Goal: Task Accomplishment & Management: Complete application form

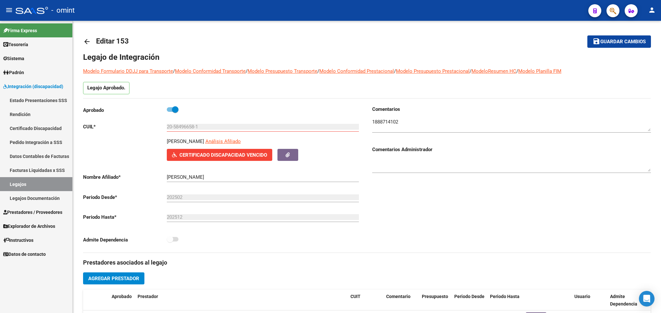
scroll to position [136, 0]
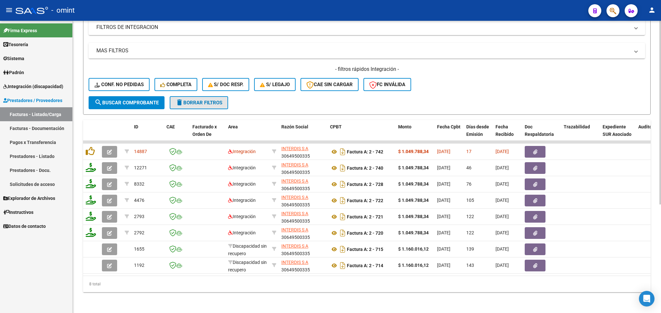
drag, startPoint x: 0, startPoint y: 0, endPoint x: 205, endPoint y: 94, distance: 225.1
click at [205, 96] on button "delete Borrar Filtros" at bounding box center [199, 102] width 58 height 13
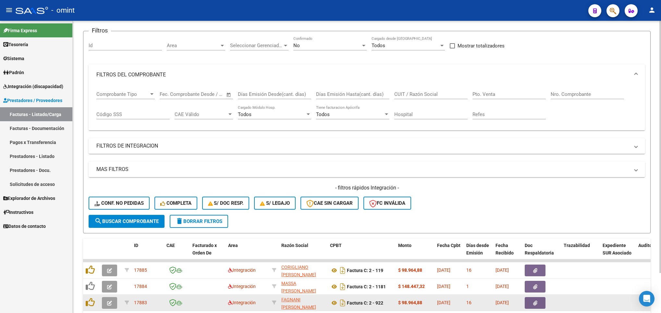
scroll to position [173, 0]
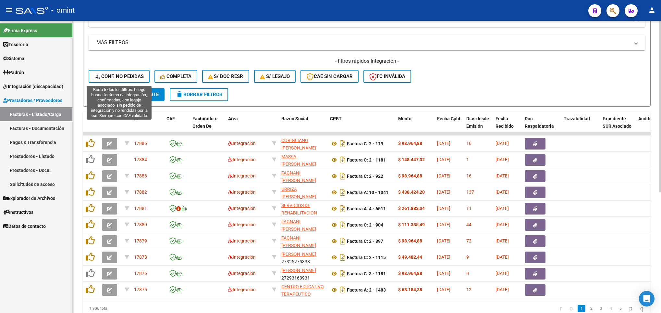
click at [130, 79] on span "Conf. no pedidas" at bounding box center [118, 76] width 49 height 6
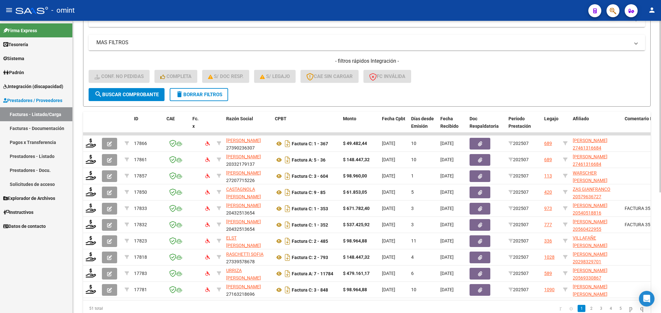
scroll to position [192, 0]
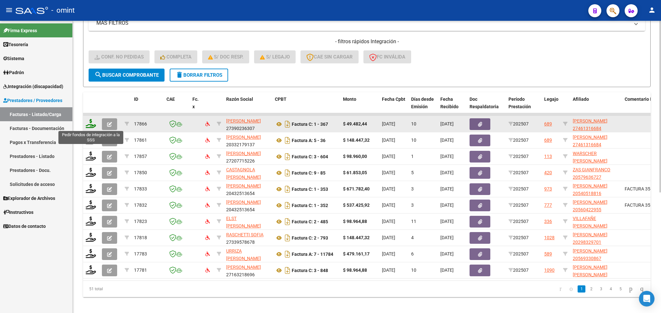
click at [92, 127] on icon at bounding box center [91, 123] width 10 height 9
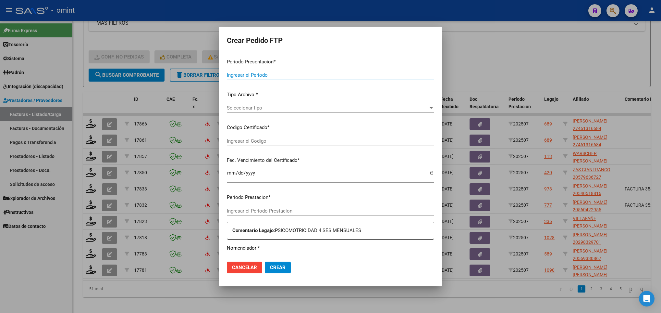
type input "202507"
type input "$ 49.482,44"
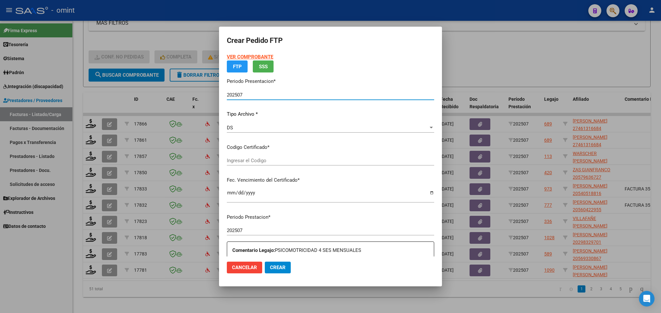
type input "764841320"
type input "2034-08-16"
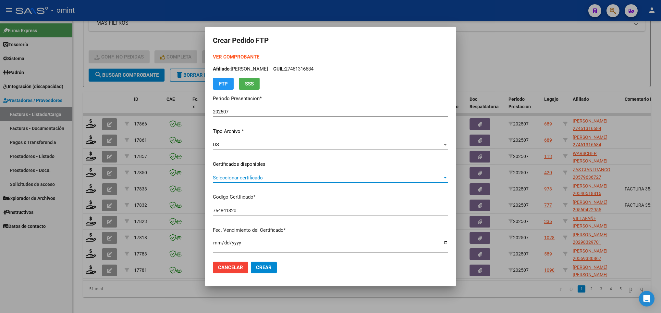
click at [285, 179] on span "Seleccionar certificado" at bounding box center [328, 178] width 230 height 6
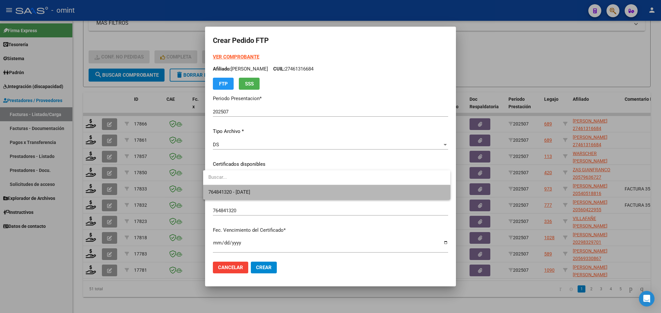
click at [312, 195] on span "764841320 - 2034-08-16" at bounding box center [326, 192] width 237 height 15
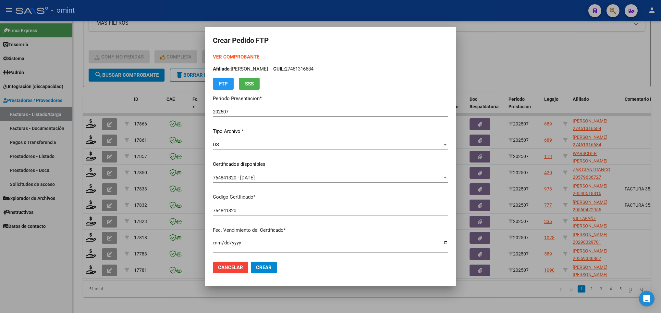
scroll to position [177, 0]
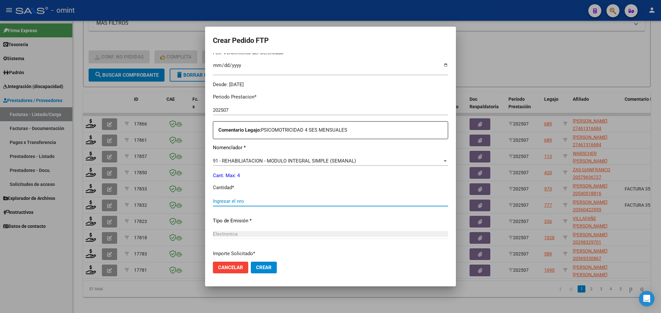
click at [342, 202] on input "Ingresar el nro" at bounding box center [330, 201] width 235 height 6
type input "4"
click at [265, 269] on span "Crear" at bounding box center [264, 267] width 16 height 6
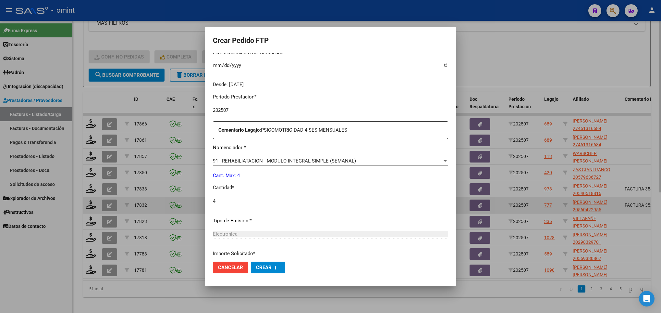
scroll to position [0, 0]
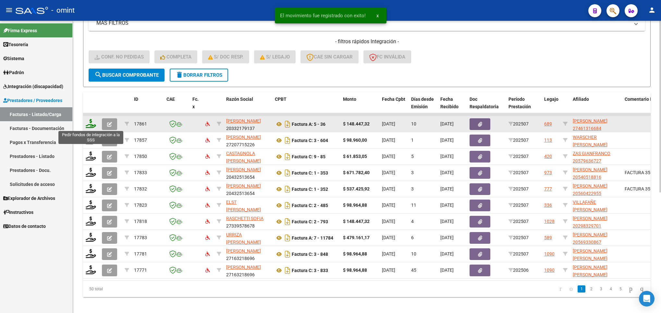
click at [91, 123] on icon at bounding box center [91, 123] width 10 height 9
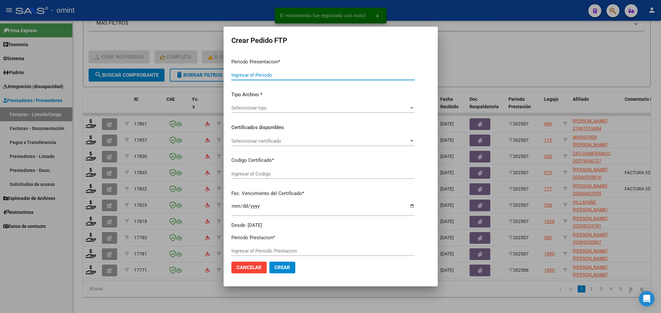
type input "202507"
type input "$ 148.447,32"
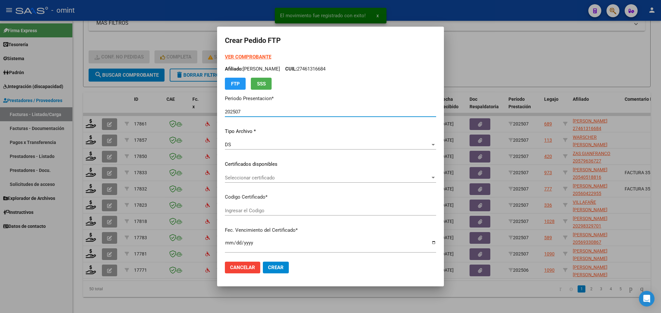
type input "764841320"
type input "2034-08-16"
click at [299, 179] on span "Seleccionar certificado" at bounding box center [328, 178] width 206 height 6
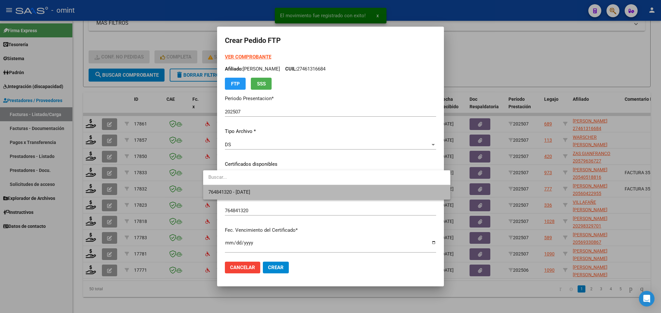
click at [299, 193] on span "764841320 - 2034-08-16" at bounding box center [326, 192] width 237 height 15
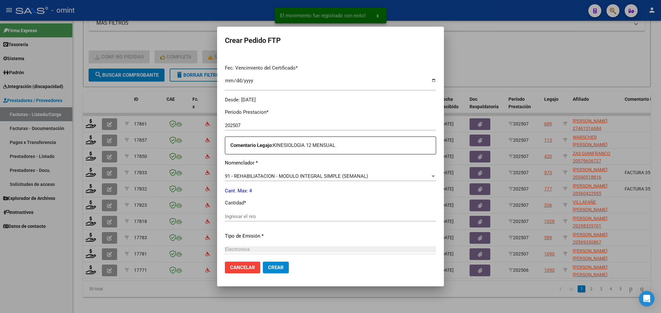
scroll to position [177, 0]
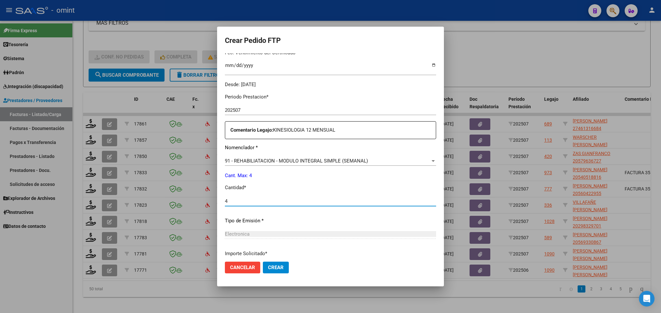
click at [325, 202] on input "4" at bounding box center [330, 201] width 211 height 6
type input "4"
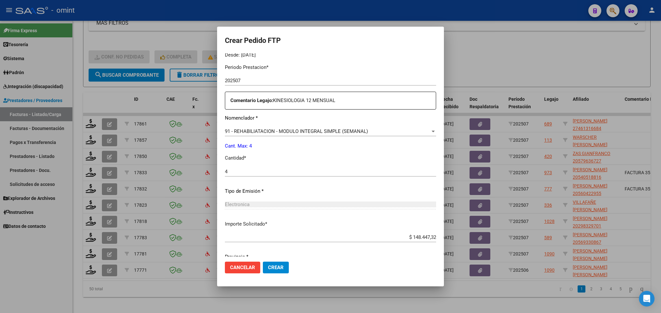
scroll to position [232, 0]
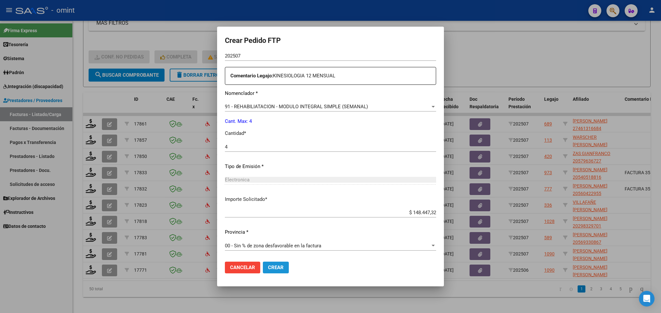
click at [268, 268] on span "Crear" at bounding box center [276, 267] width 16 height 6
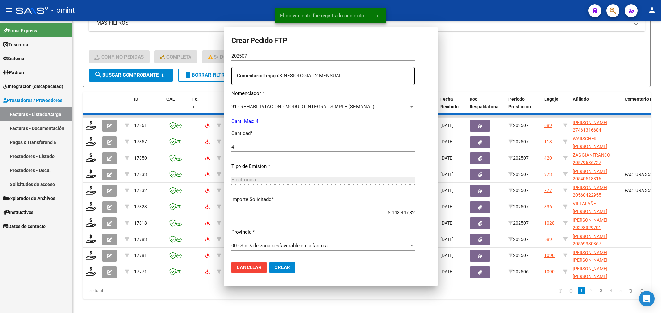
scroll to position [0, 0]
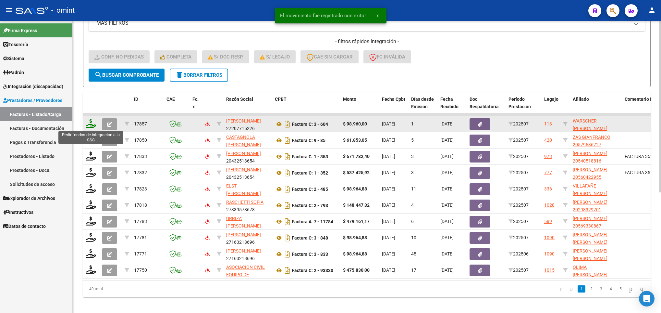
click at [88, 123] on icon at bounding box center [91, 123] width 10 height 9
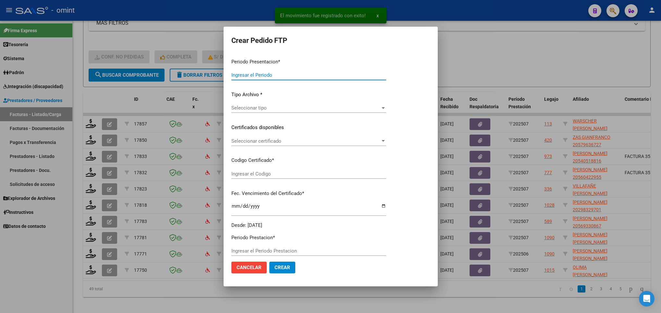
type input "202507"
type input "$ 98.960,00"
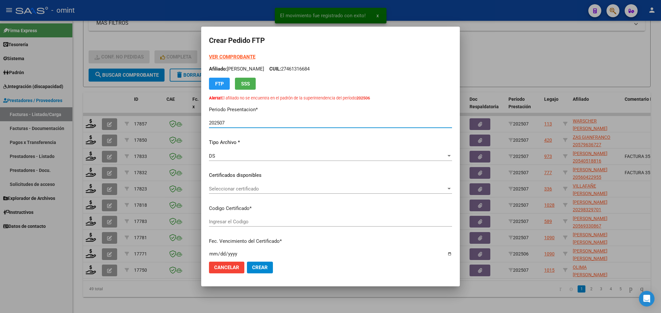
type input "9369863393"
type input "2027-04-05"
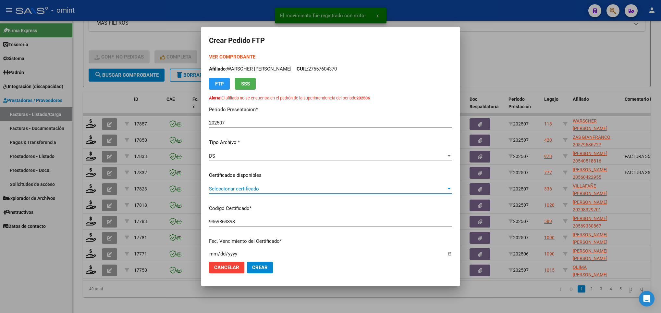
click at [227, 187] on span "Seleccionar certificado" at bounding box center [327, 189] width 237 height 6
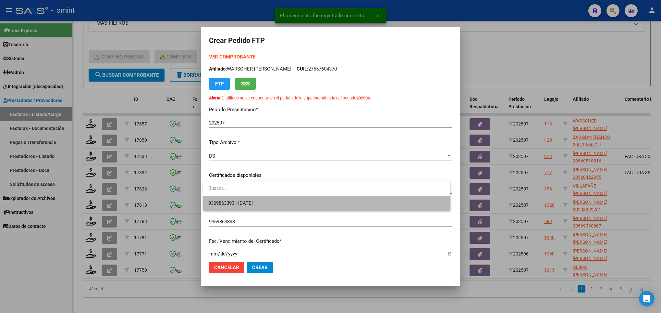
click at [244, 199] on span "9369863393 - 2027-04-05" at bounding box center [326, 203] width 237 height 15
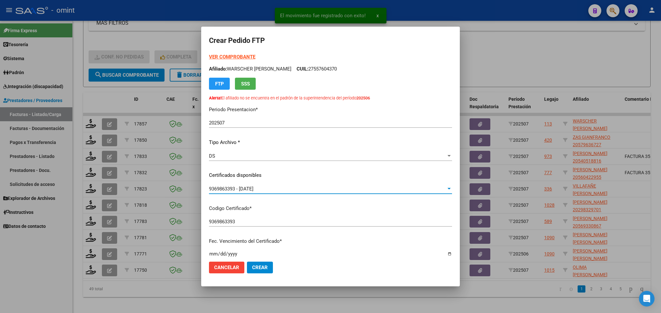
scroll to position [177, 0]
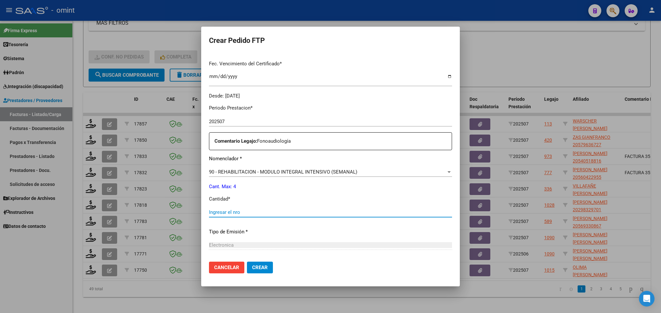
click at [342, 210] on input "Ingresar el nro" at bounding box center [330, 212] width 243 height 6
type input "4"
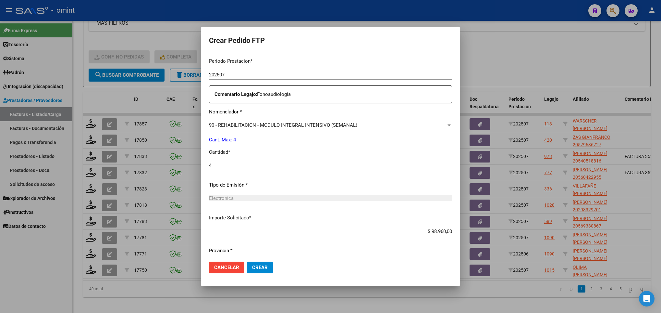
scroll to position [243, 0]
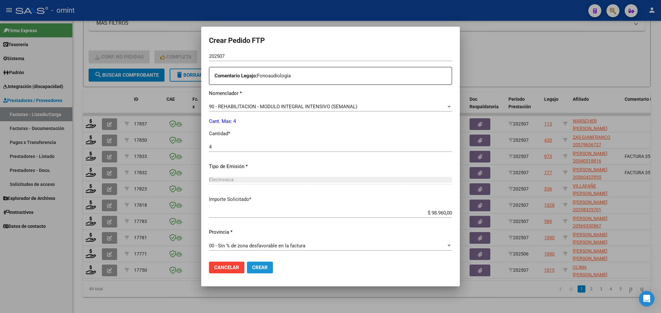
click at [258, 269] on span "Crear" at bounding box center [260, 267] width 16 height 6
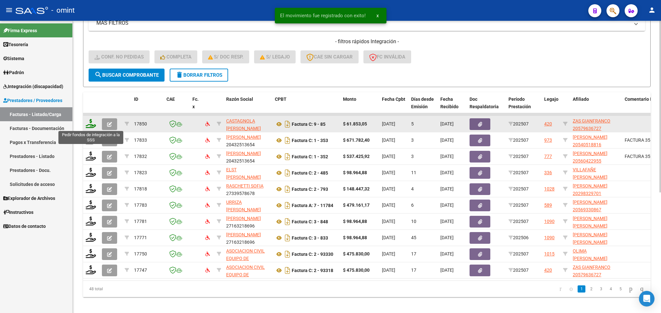
click at [90, 124] on icon at bounding box center [91, 123] width 10 height 9
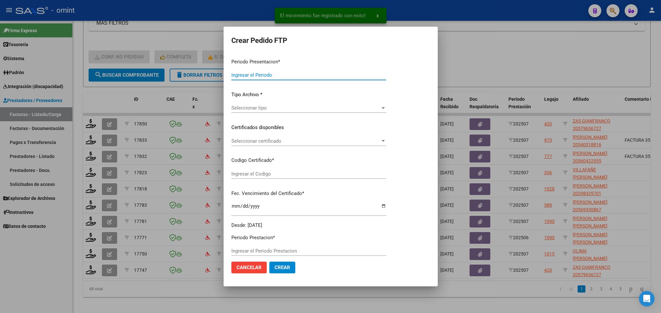
type input "202507"
type input "$ 61.853,05"
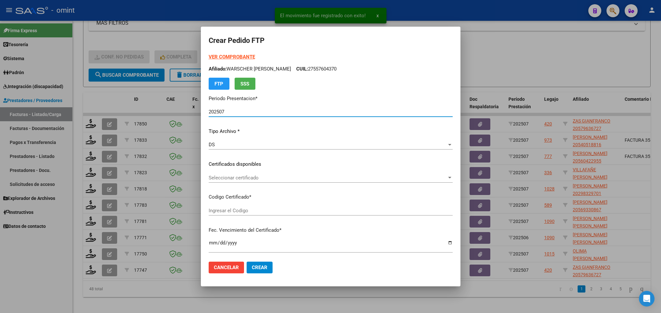
type input "9808107093"
type input "2027-10-21"
click at [271, 182] on div "Seleccionar certificado Seleccionar certificado" at bounding box center [331, 178] width 244 height 10
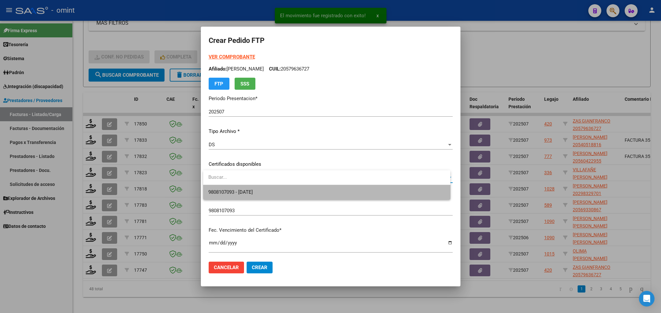
click at [275, 185] on span "9808107093 - 2027-10-21" at bounding box center [326, 192] width 237 height 15
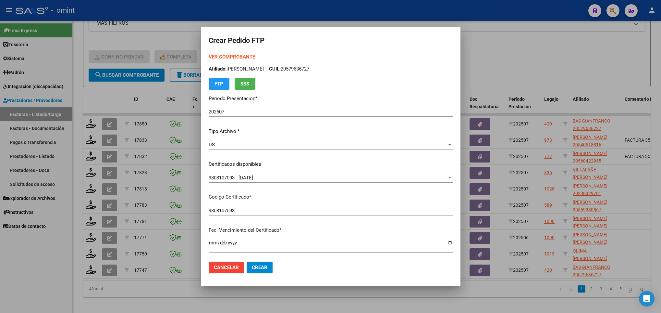
click at [461, 211] on div at bounding box center [330, 156] width 661 height 313
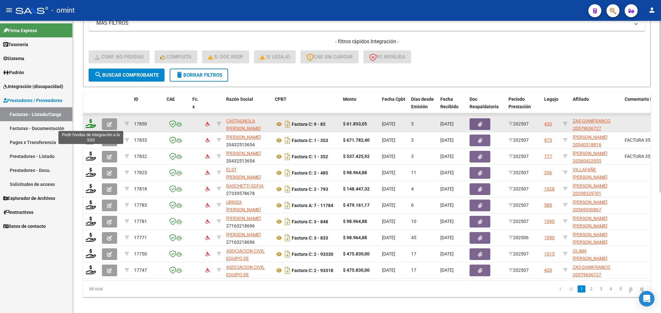
click at [86, 124] on icon at bounding box center [91, 123] width 10 height 9
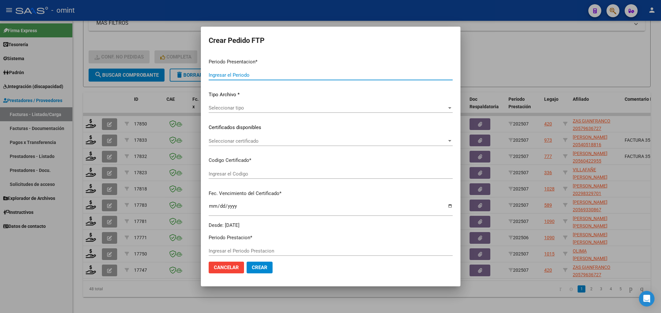
type input "202507"
type input "$ 61.853,05"
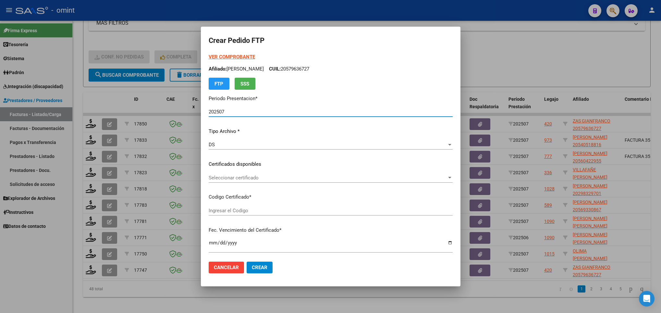
type input "9808107093"
type input "2027-10-21"
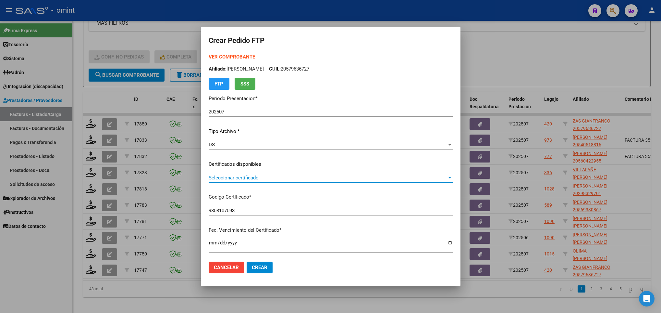
click at [246, 175] on span "Seleccionar certificado" at bounding box center [328, 178] width 238 height 6
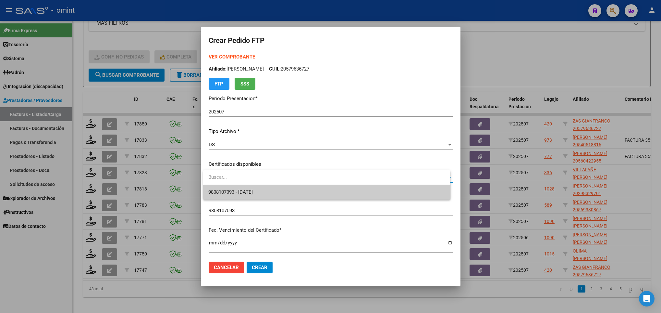
click at [257, 182] on input "dropdown search" at bounding box center [326, 177] width 247 height 15
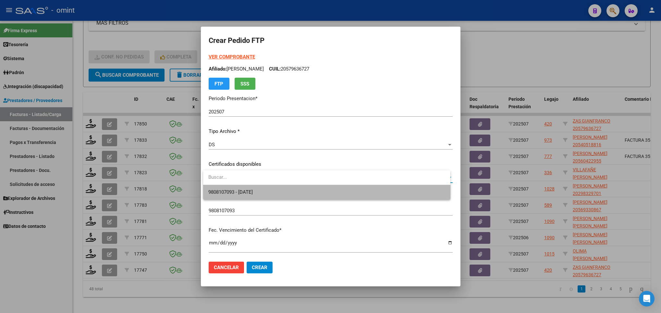
click at [262, 187] on span "9808107093 - 2027-10-21" at bounding box center [326, 192] width 237 height 15
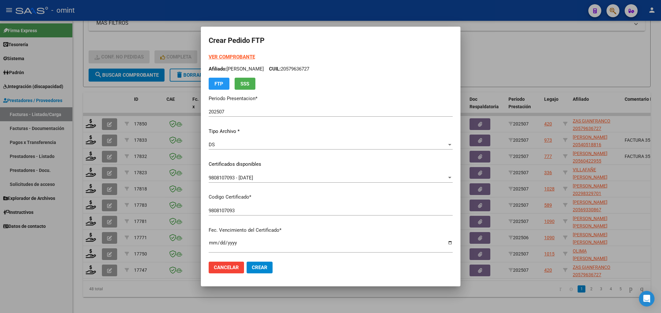
scroll to position [177, 0]
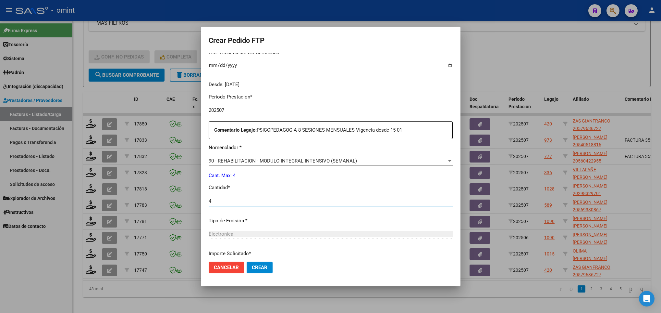
click at [323, 203] on input "4" at bounding box center [331, 201] width 244 height 6
type input "4"
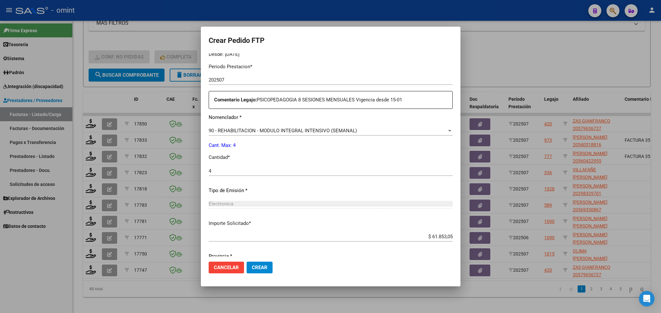
scroll to position [232, 0]
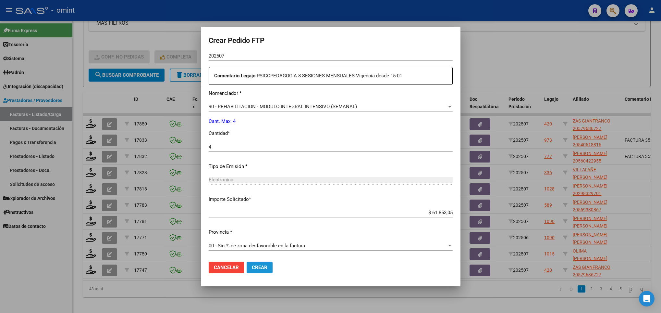
click at [253, 266] on span "Crear" at bounding box center [260, 267] width 16 height 6
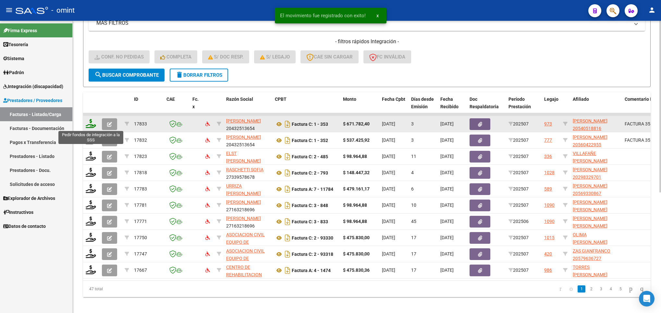
click at [92, 128] on icon at bounding box center [91, 123] width 10 height 9
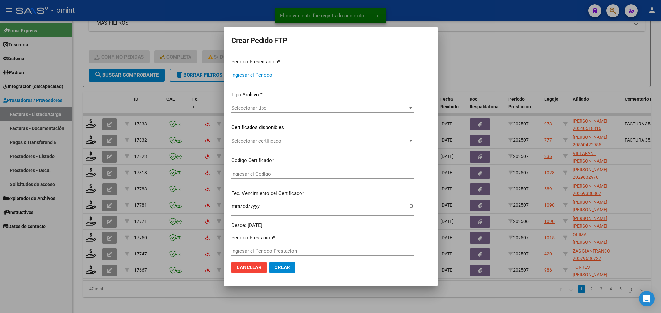
type input "202507"
type input "$ 671.782,40"
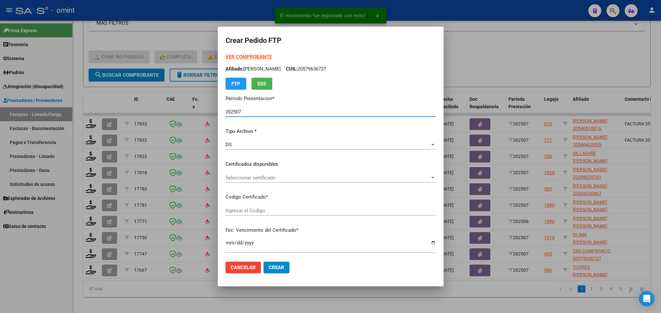
type input "4386408099"
type input "2024-03-28"
click at [315, 182] on div "Seleccionar certificado Seleccionar certificado" at bounding box center [331, 178] width 210 height 10
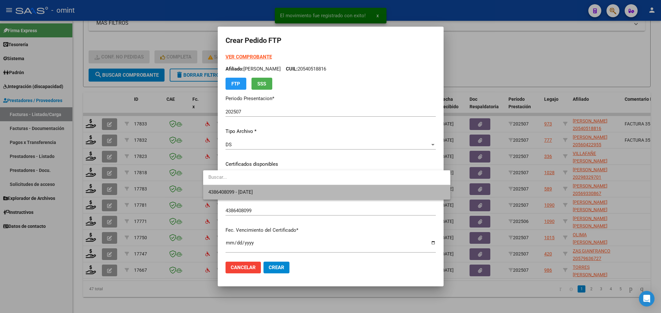
click at [318, 189] on span "4386408099 - 2024-03-28" at bounding box center [326, 192] width 237 height 15
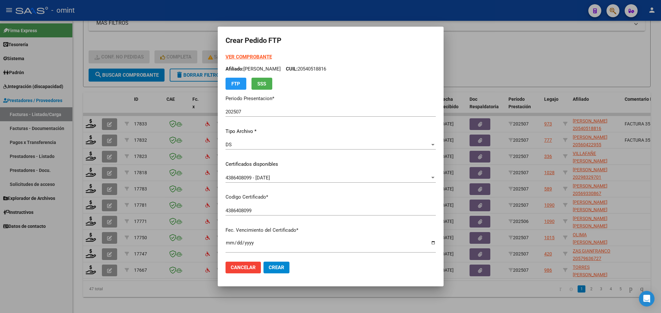
click at [233, 55] on strong "VER COMPROBANTE" at bounding box center [249, 57] width 46 height 6
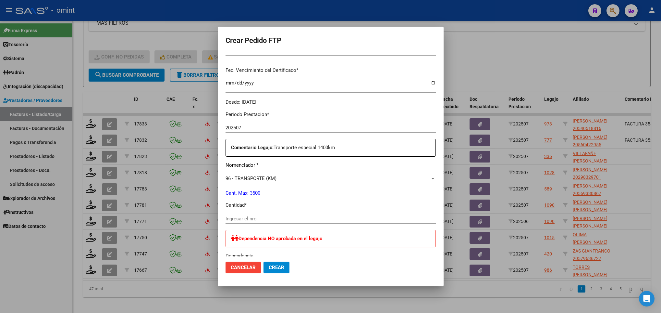
scroll to position [177, 0]
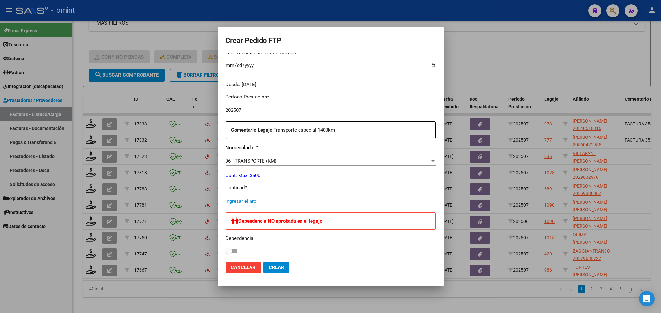
click at [230, 200] on input "Ingresar el nro" at bounding box center [331, 201] width 210 height 6
type input "1240"
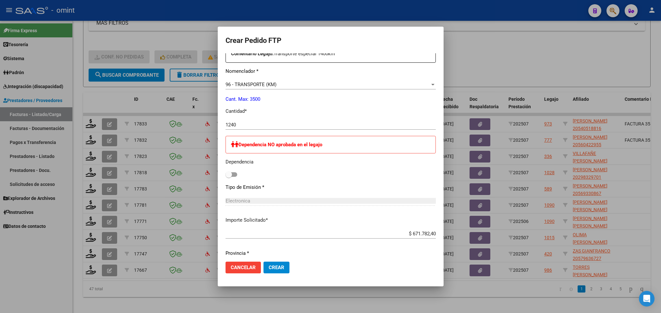
scroll to position [340, 0]
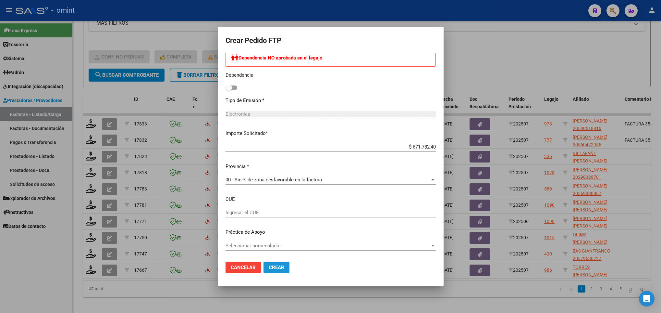
click at [264, 261] on button "Crear" at bounding box center [277, 267] width 26 height 12
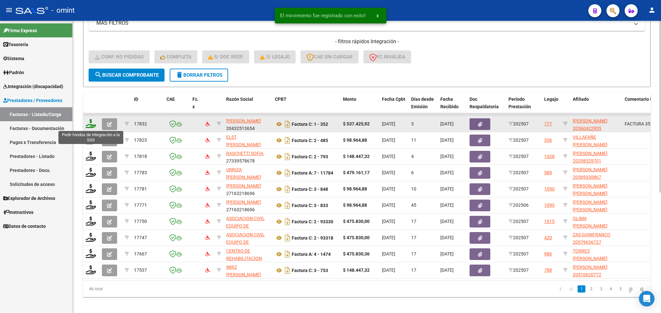
click at [92, 123] on icon at bounding box center [91, 123] width 10 height 9
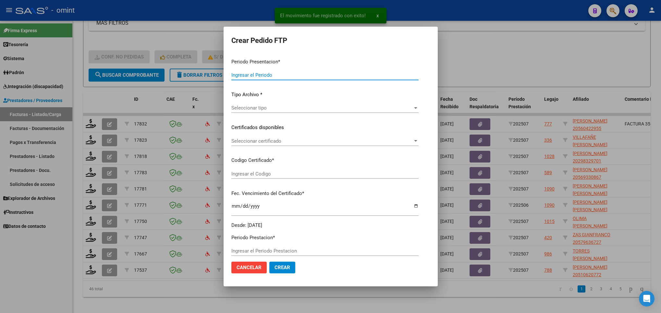
type input "202507"
type input "$ 537.425,92"
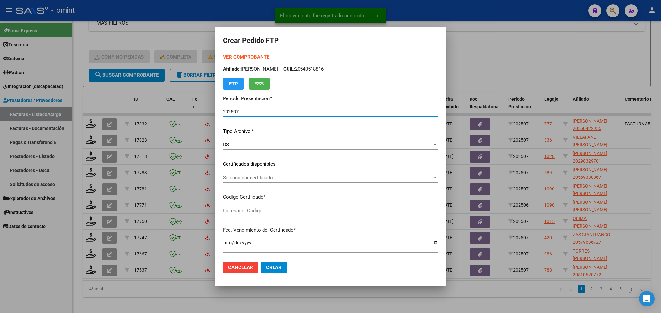
type input "815535064"
type input "2027-02-15"
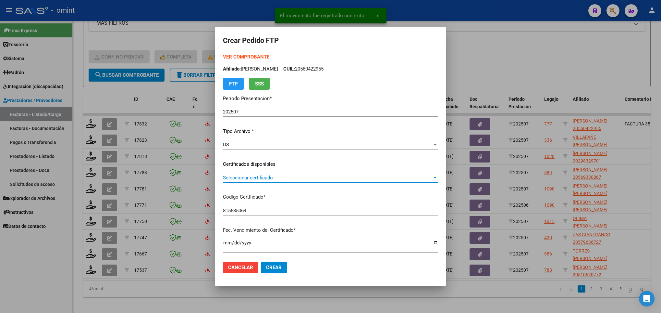
click at [389, 177] on span "Seleccionar certificado" at bounding box center [327, 178] width 209 height 6
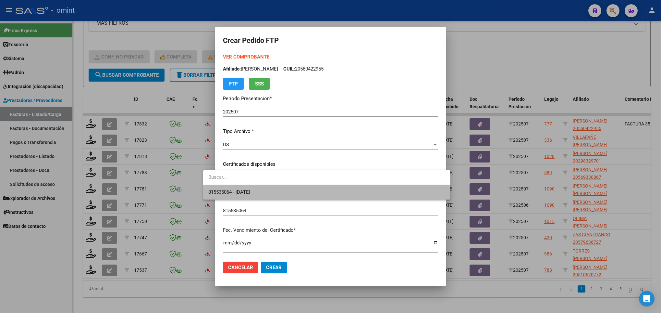
click at [396, 188] on span "815535064 - 2027-02-15" at bounding box center [326, 192] width 237 height 15
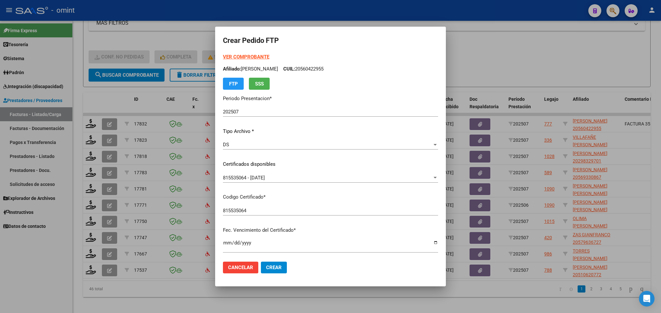
click at [240, 56] on strong "VER COMPROBANTE" at bounding box center [246, 57] width 46 height 6
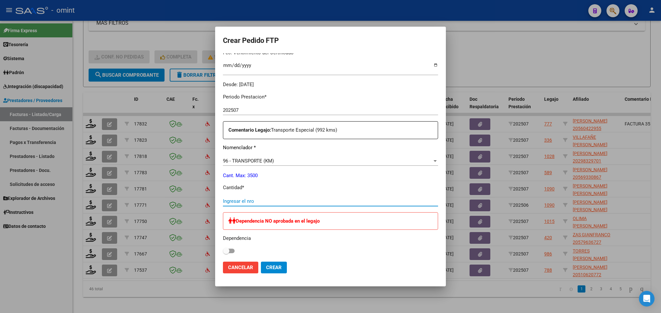
click at [295, 198] on input "Ingresar el nro" at bounding box center [330, 201] width 215 height 6
type input "992"
click at [266, 270] on span "Crear" at bounding box center [274, 267] width 16 height 6
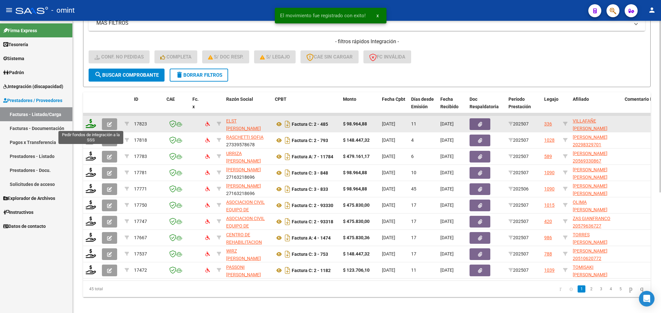
click at [94, 127] on icon at bounding box center [91, 123] width 10 height 9
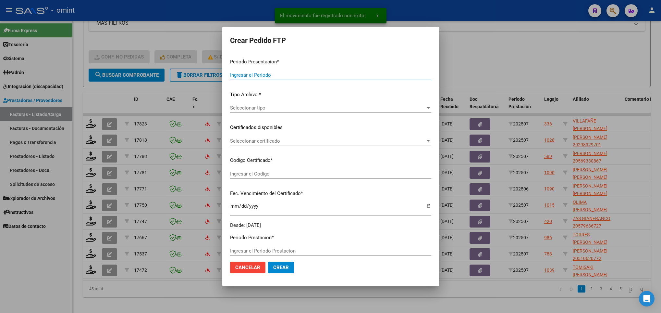
type input "202507"
type input "$ 98.964,88"
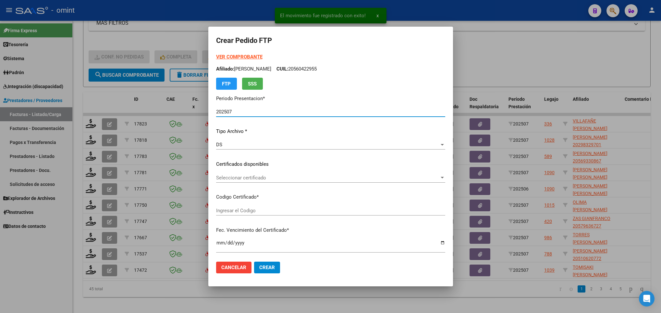
type input "348735171"
type input "2027-02-04"
type input "140438200"
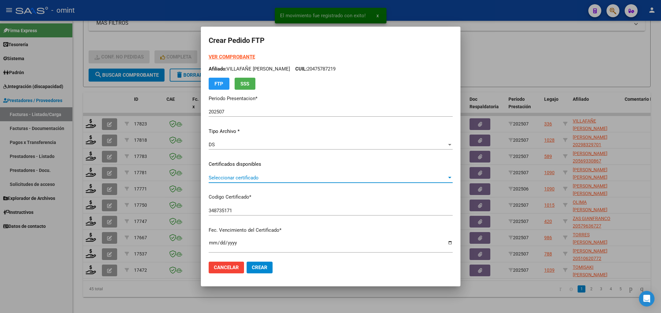
click at [435, 175] on span "Seleccionar certificado" at bounding box center [328, 178] width 238 height 6
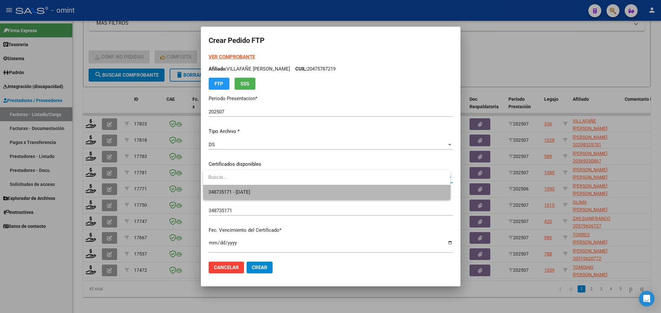
click at [431, 190] on span "348735171 - 2027-02-04" at bounding box center [326, 192] width 237 height 15
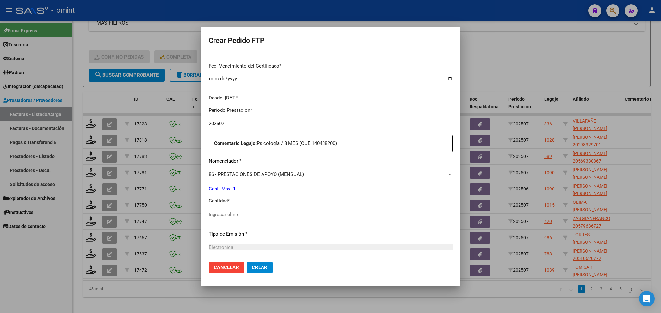
scroll to position [177, 0]
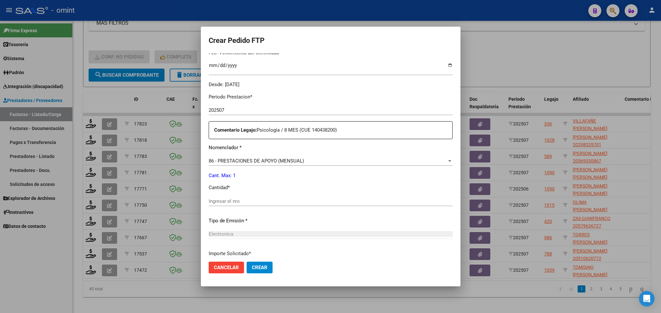
click at [347, 197] on div "Ingresar el nro" at bounding box center [331, 201] width 244 height 10
type input "1"
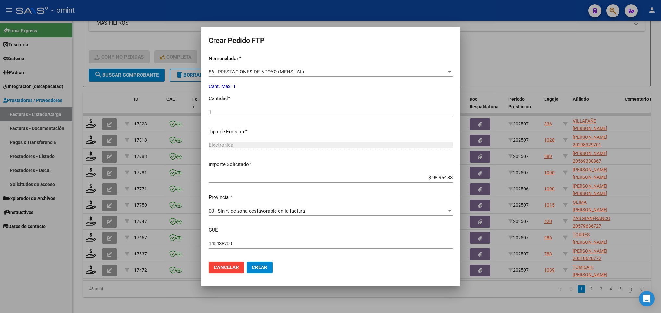
scroll to position [297, 0]
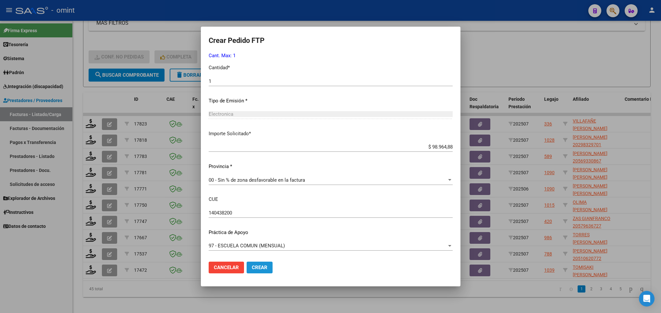
click at [255, 265] on span "Crear" at bounding box center [260, 267] width 16 height 6
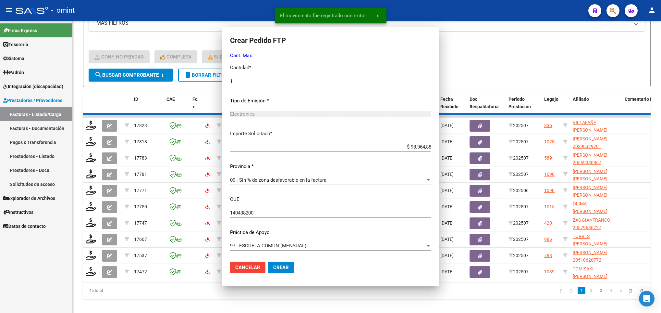
scroll to position [261, 0]
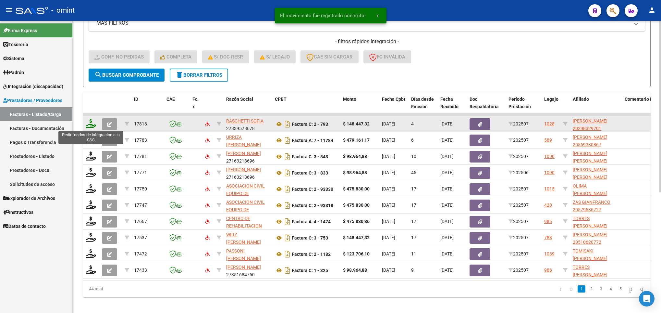
click at [91, 125] on icon at bounding box center [91, 123] width 10 height 9
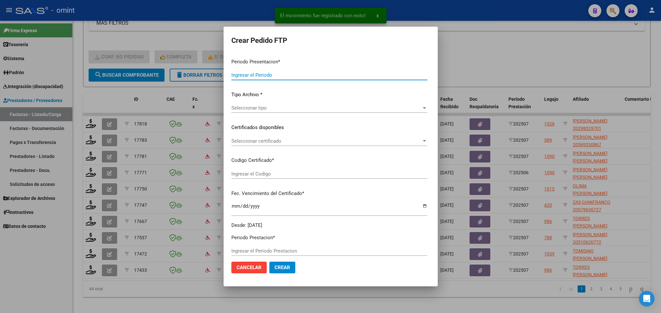
type input "202507"
type input "$ 148.447,32"
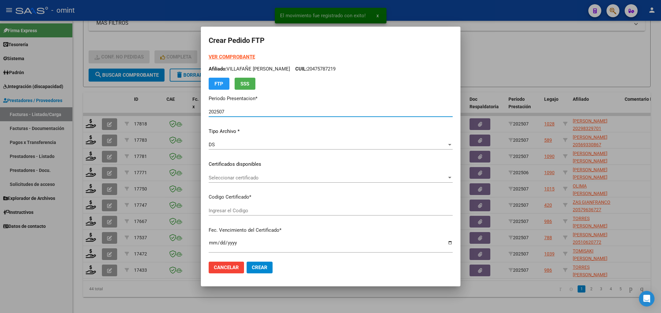
type input "6078390559"
type input "2029-08-09"
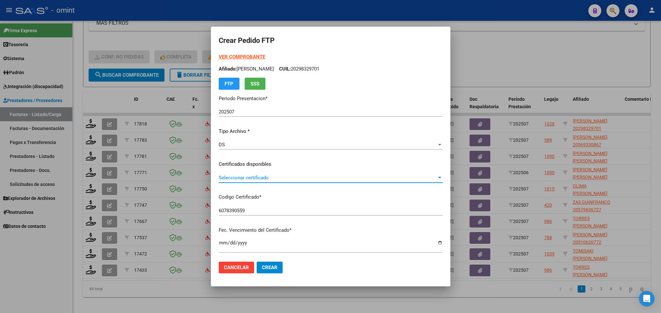
click at [298, 177] on span "Seleccionar certificado" at bounding box center [328, 178] width 218 height 6
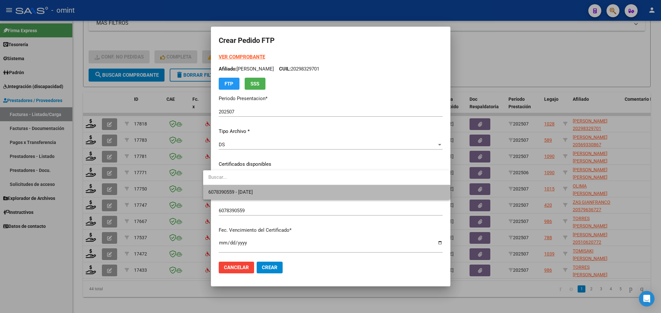
click at [314, 188] on span "6078390559 - 2029-08-09" at bounding box center [326, 192] width 237 height 15
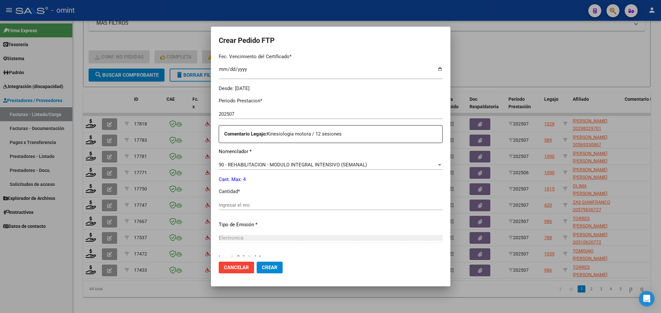
scroll to position [177, 0]
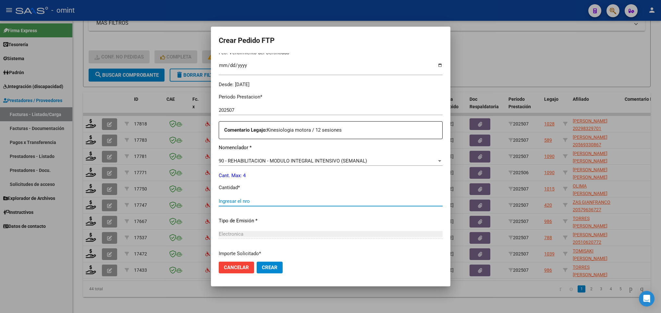
click at [393, 200] on input "Ingresar el nro" at bounding box center [331, 201] width 224 height 6
type input "4"
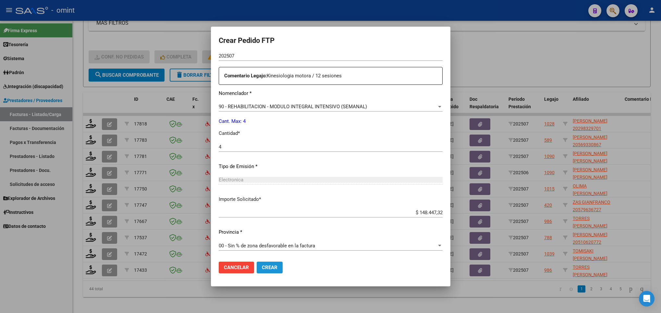
click at [262, 269] on span "Crear" at bounding box center [270, 267] width 16 height 6
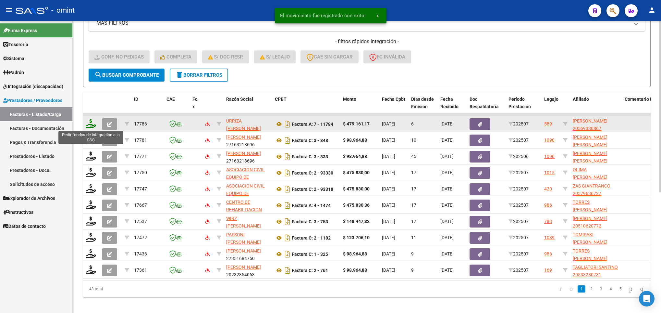
click at [94, 123] on icon at bounding box center [91, 123] width 10 height 9
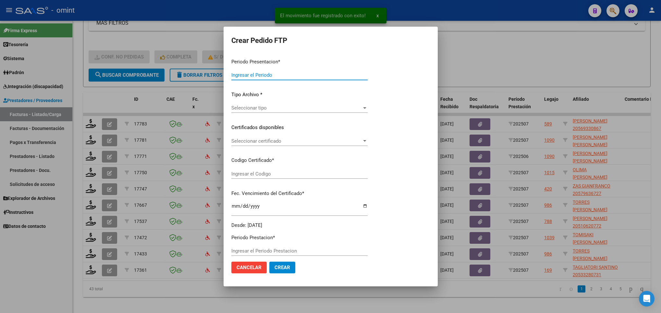
type input "202507"
type input "$ 479.161,17"
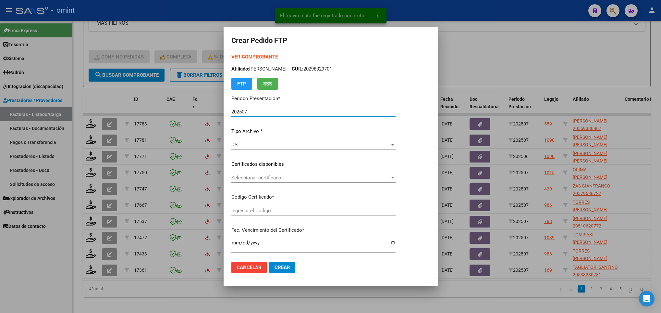
type input "6918906988"
type input "2025-04-22"
click at [268, 173] on div "Seleccionar certificado Seleccionar certificado" at bounding box center [314, 178] width 164 height 10
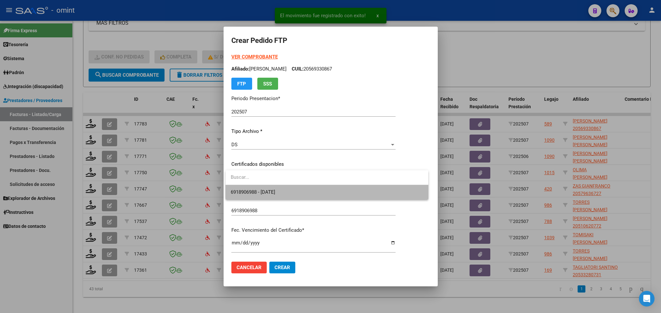
click at [299, 187] on span "6918906988 - 2025-04-22" at bounding box center [327, 192] width 193 height 15
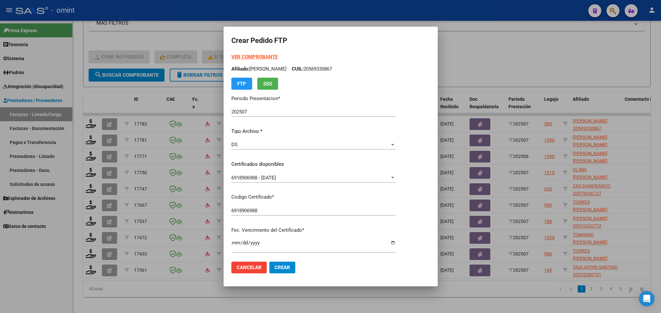
scroll to position [177, 0]
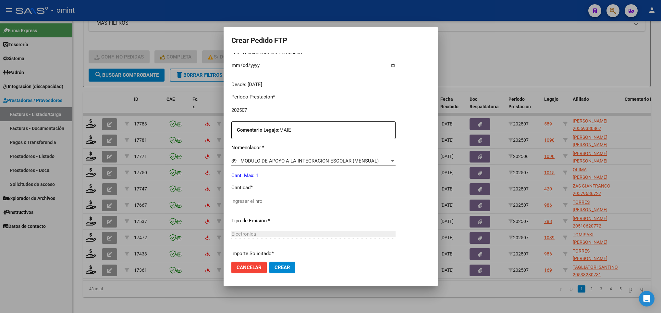
click at [359, 202] on input "Ingresar el nro" at bounding box center [314, 201] width 164 height 6
type input "1"
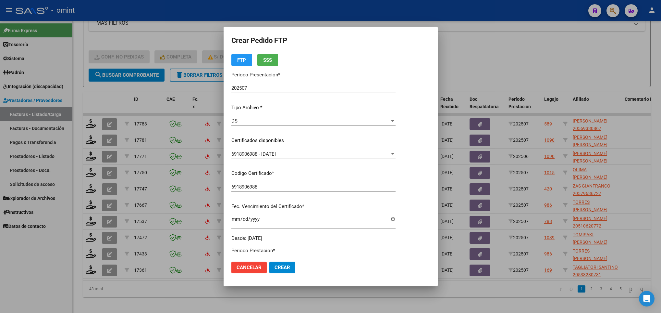
scroll to position [0, 0]
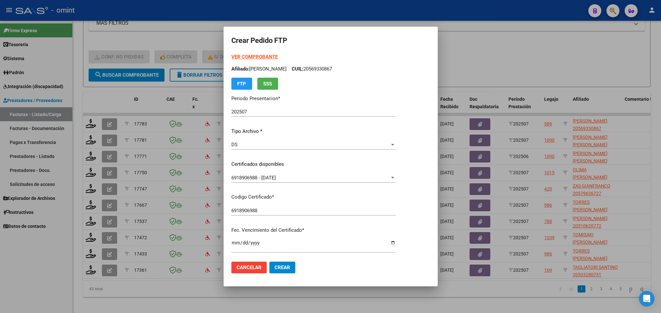
click at [250, 55] on strong "VER COMPROBANTE" at bounding box center [255, 57] width 46 height 6
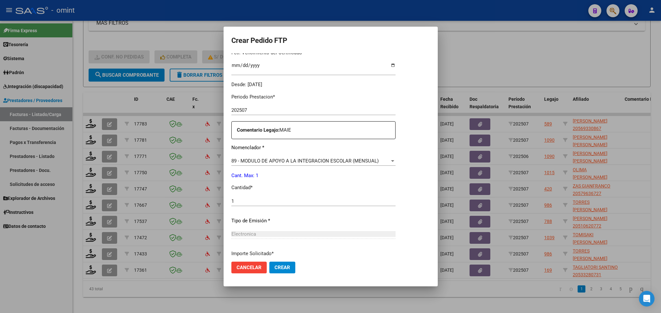
scroll to position [232, 0]
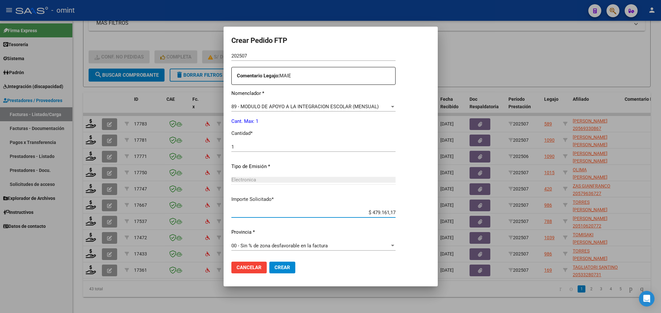
click at [396, 209] on input "$ 479.161,17" at bounding box center [314, 212] width 164 height 6
paste input "5830,36"
type input "$ 475.830,36"
click at [276, 271] on button "Crear" at bounding box center [282, 267] width 26 height 12
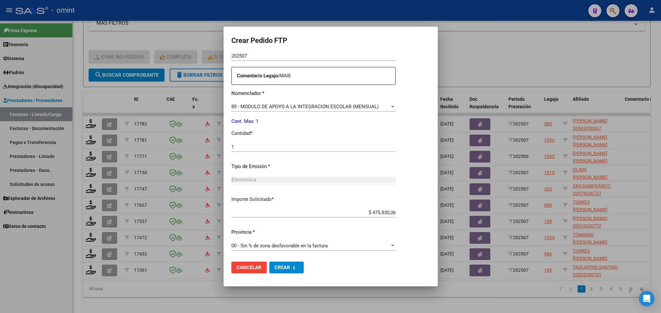
scroll to position [0, 0]
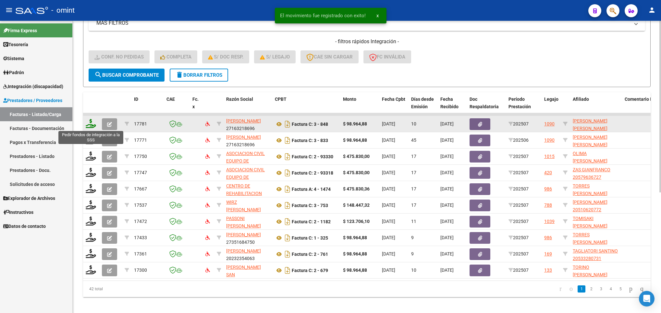
click at [91, 124] on icon at bounding box center [91, 123] width 10 height 9
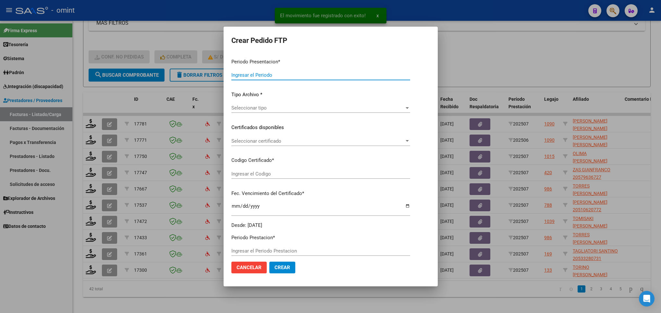
type input "202507"
type input "$ 98.964,88"
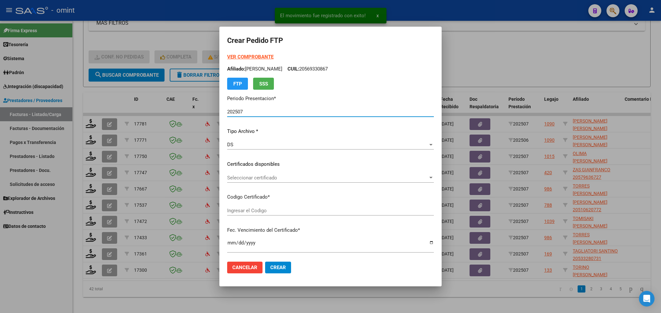
type input "7129641652"
type input "2026-06-28"
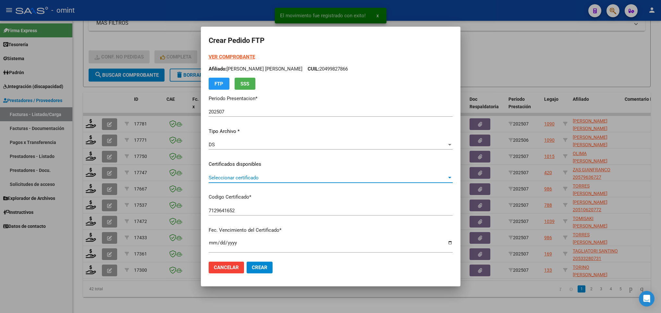
click at [257, 178] on span "Seleccionar certificado" at bounding box center [328, 178] width 238 height 6
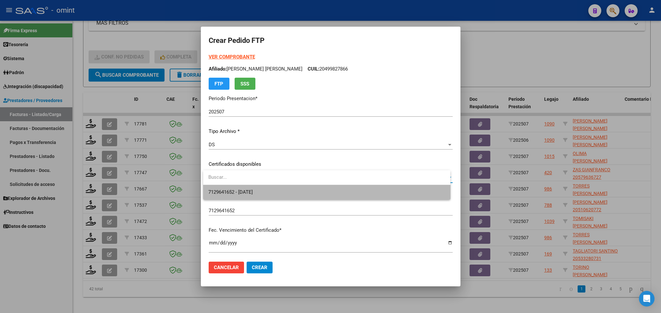
click at [275, 195] on span "7129641652 - 2026-06-28" at bounding box center [326, 192] width 237 height 15
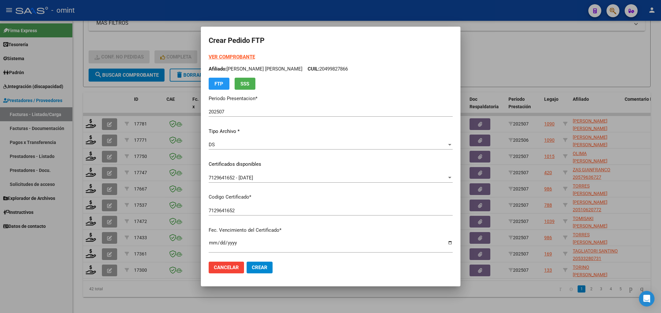
scroll to position [177, 0]
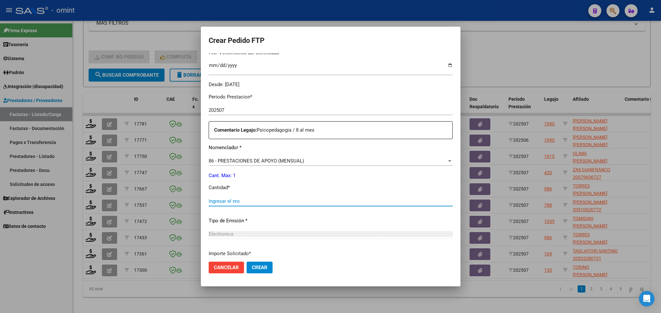
click at [335, 203] on input "Ingresar el nro" at bounding box center [331, 201] width 244 height 6
type input "1"
click at [461, 220] on div at bounding box center [330, 156] width 661 height 313
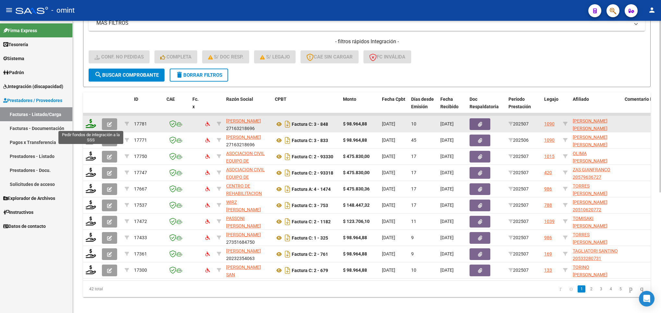
click at [90, 126] on icon at bounding box center [91, 123] width 10 height 9
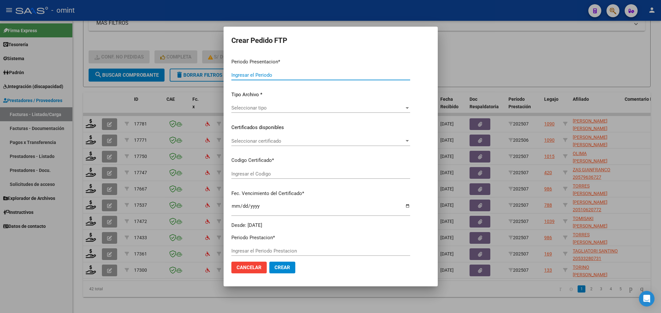
type input "202507"
type input "$ 98.964,88"
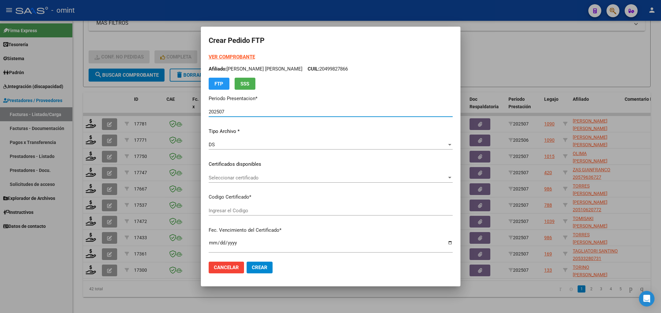
type input "7129641652"
type input "2026-06-28"
click at [419, 181] on div "Seleccionar certificado Seleccionar certificado" at bounding box center [331, 178] width 244 height 10
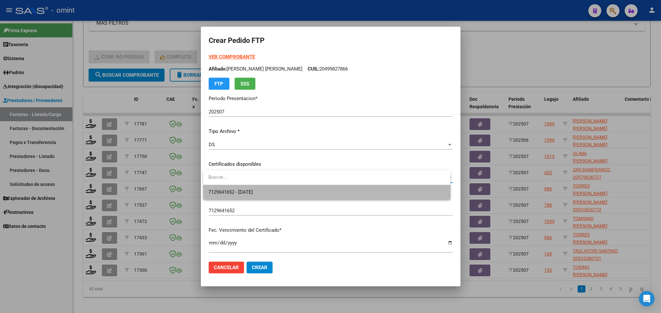
click at [410, 191] on span "7129641652 - 2026-06-28" at bounding box center [326, 192] width 237 height 15
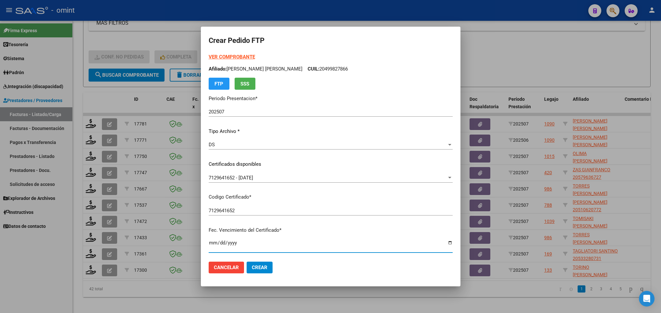
scroll to position [132, 0]
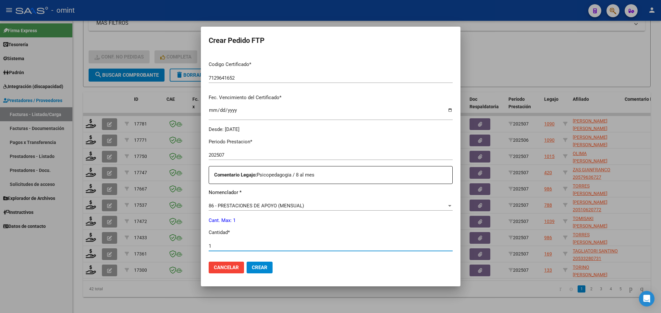
type input "1"
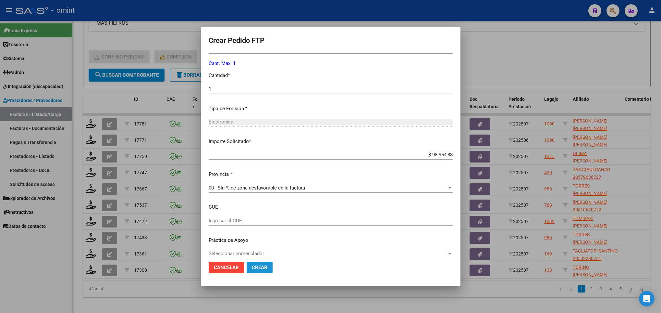
click at [262, 267] on span "Crear" at bounding box center [260, 267] width 16 height 6
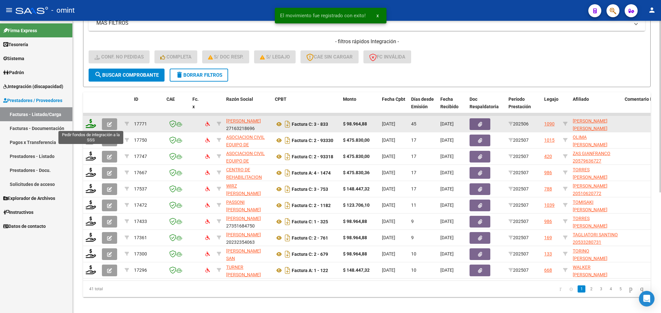
click at [89, 121] on icon at bounding box center [91, 123] width 10 height 9
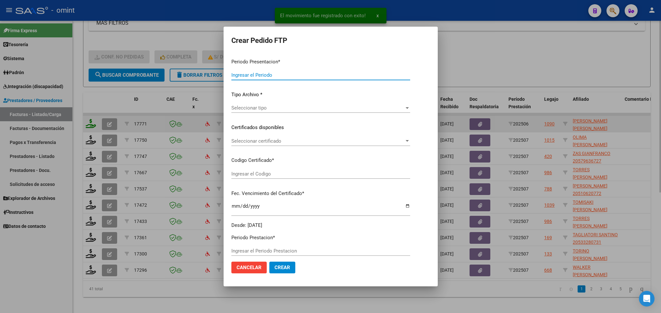
type input "202507"
type input "202506"
type input "$ 98.964,88"
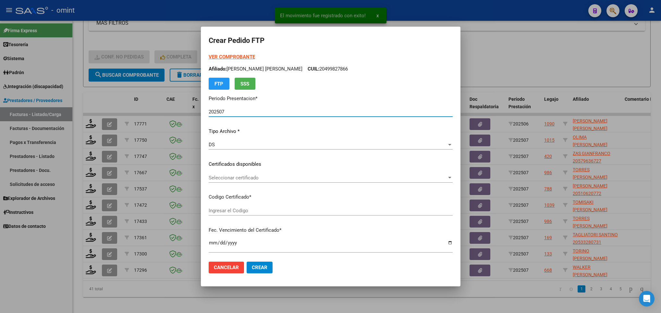
type input "7129641652"
type input "2026-06-28"
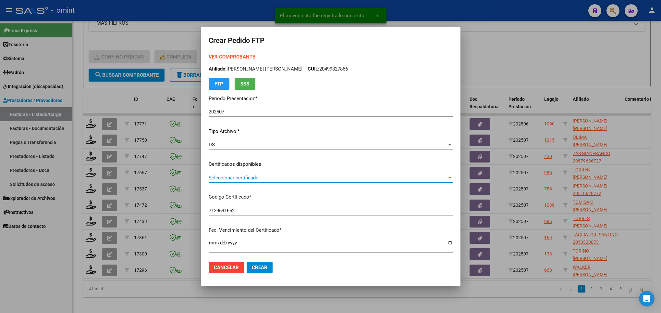
click at [292, 179] on span "Seleccionar certificado" at bounding box center [328, 178] width 238 height 6
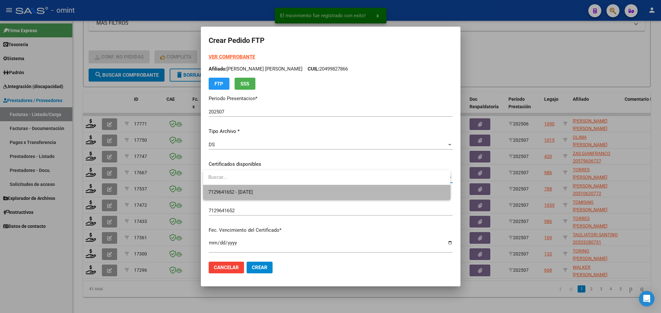
click at [328, 196] on span "7129641652 - 2026-06-28" at bounding box center [326, 192] width 237 height 15
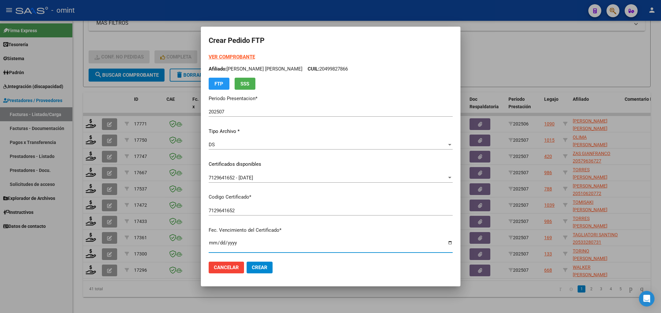
scroll to position [132, 0]
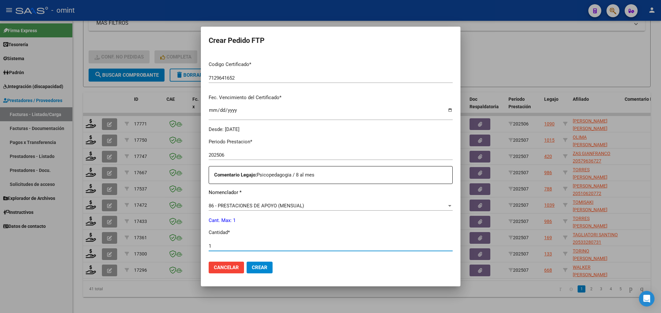
type input "1"
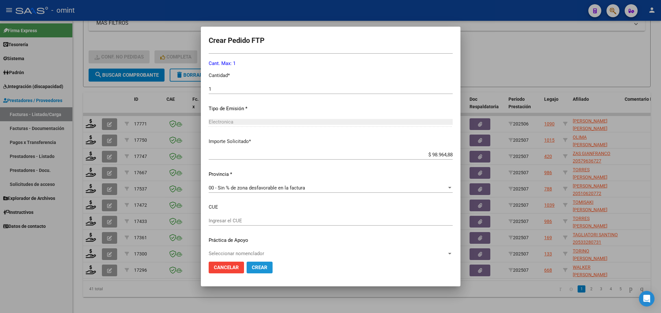
click at [264, 267] on span "Crear" at bounding box center [260, 267] width 16 height 6
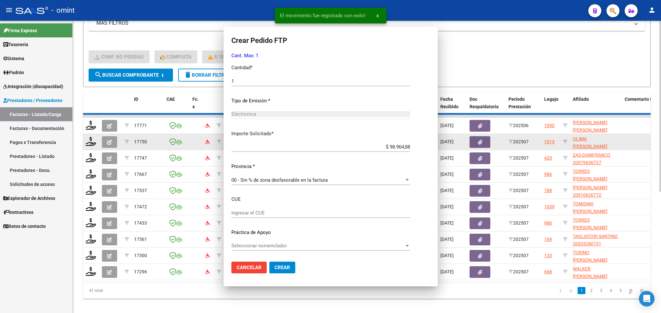
scroll to position [0, 0]
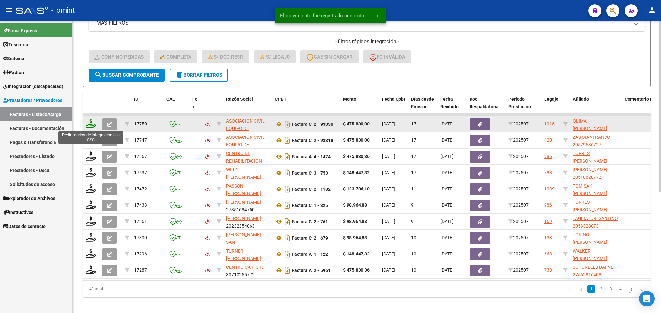
click at [93, 123] on icon at bounding box center [91, 123] width 10 height 9
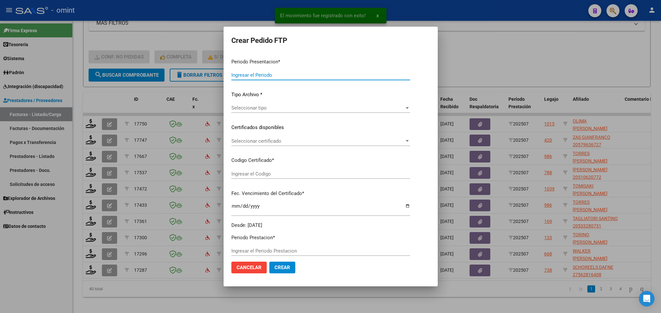
type input "202507"
type input "$ 475.830,00"
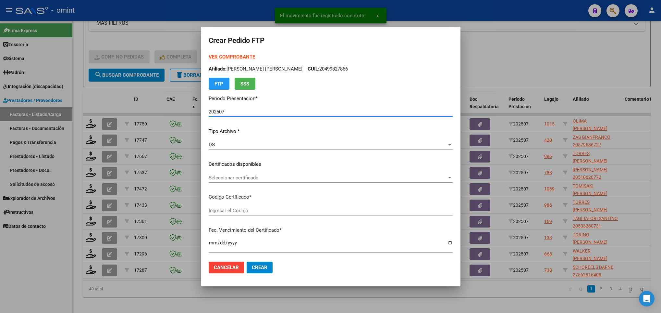
type input "2564.341864"
type input "2025-10-03"
click at [329, 179] on span "Seleccionar certificado" at bounding box center [328, 178] width 238 height 6
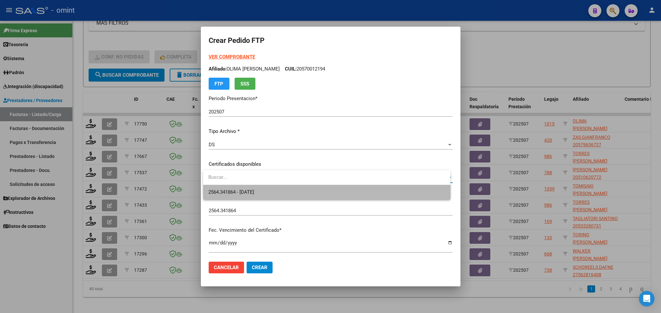
click at [340, 192] on span "2564.341864 - 2025-10-03" at bounding box center [326, 192] width 237 height 15
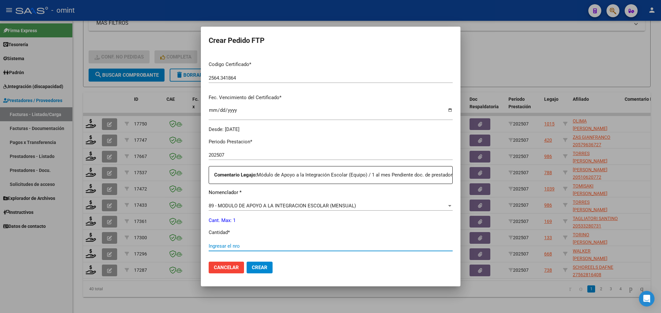
scroll to position [239, 0]
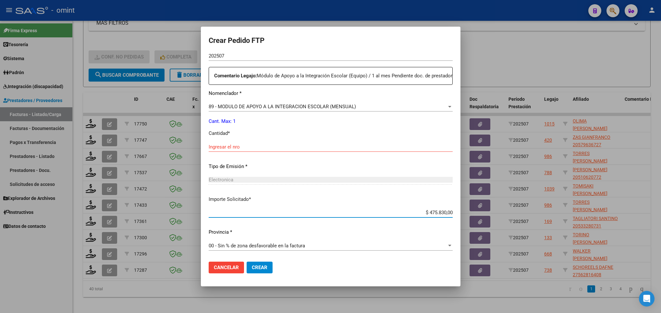
type input "$ 0,01"
click at [124, 256] on div at bounding box center [330, 156] width 661 height 313
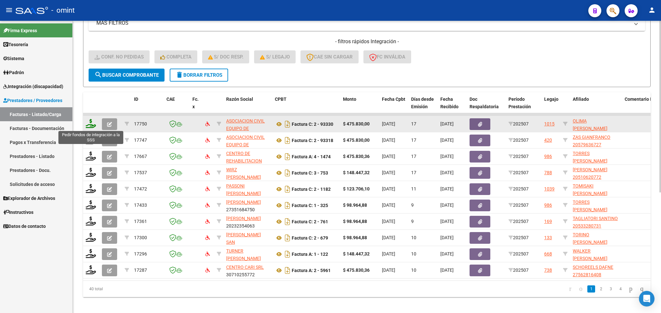
click at [89, 124] on icon at bounding box center [91, 123] width 10 height 9
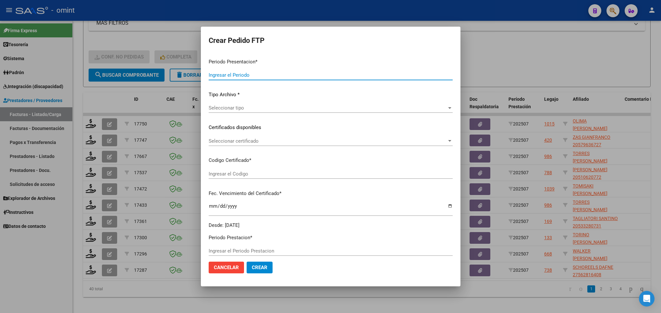
type input "202507"
type input "$ 475.830,00"
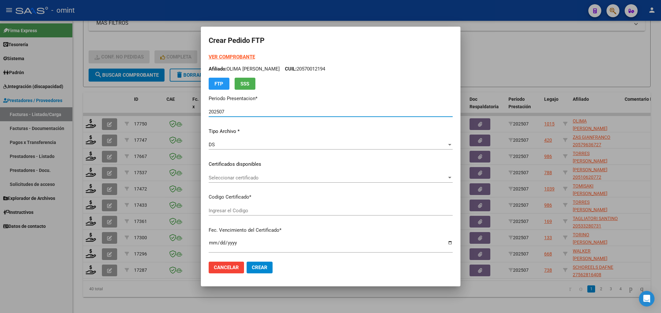
type input "2564.341864"
type input "2025-10-03"
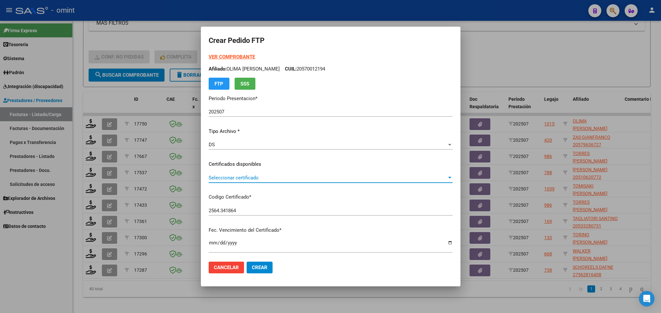
click at [292, 178] on span "Seleccionar certificado" at bounding box center [328, 178] width 238 height 6
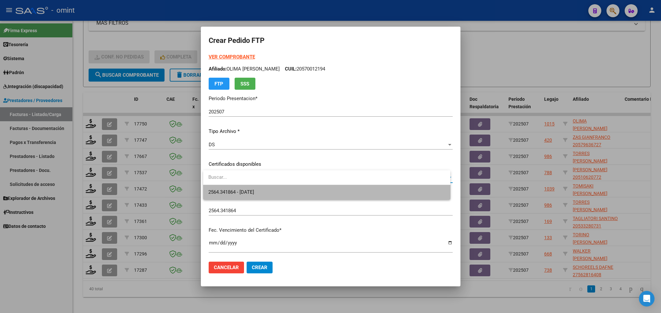
click at [301, 194] on span "2564.341864 - 2025-10-03" at bounding box center [326, 192] width 237 height 15
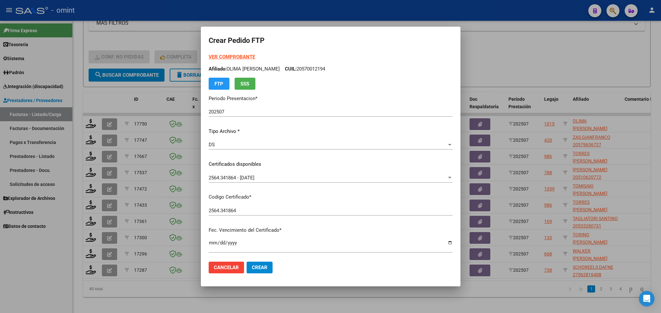
click at [451, 214] on mat-dialog-content "VER COMPROBANTE ARCA Padrón Afiliado: OLIMA IGNACIO LORENZO CUIL: 20570012194 F…" at bounding box center [331, 154] width 260 height 203
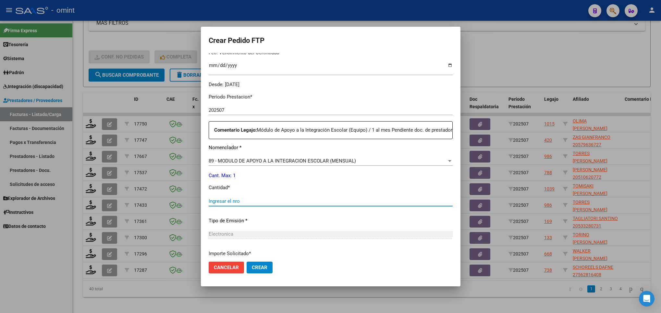
click at [359, 204] on input "Ingresar el nro" at bounding box center [331, 201] width 244 height 6
type input "1"
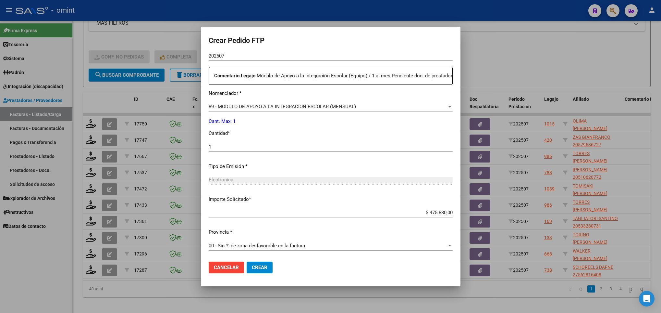
scroll to position [239, 0]
click at [255, 267] on span "Crear" at bounding box center [260, 267] width 16 height 6
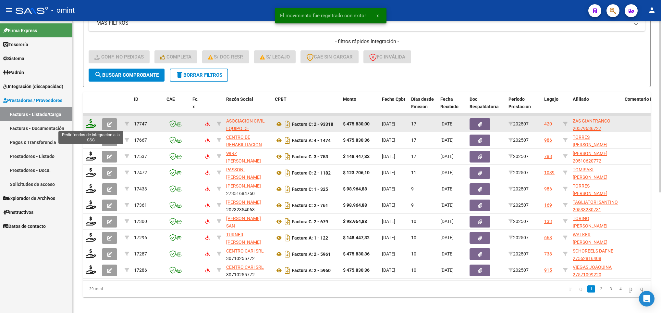
click at [90, 125] on icon at bounding box center [91, 123] width 10 height 9
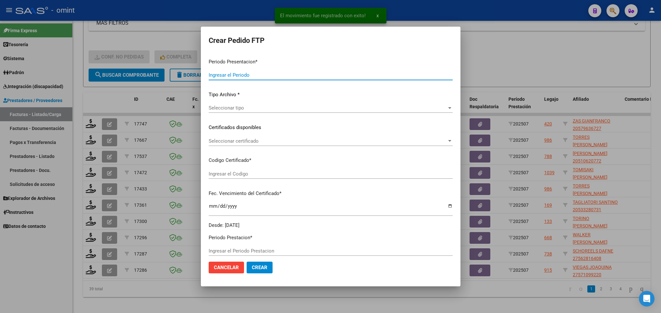
type input "202507"
type input "$ 475.830,00"
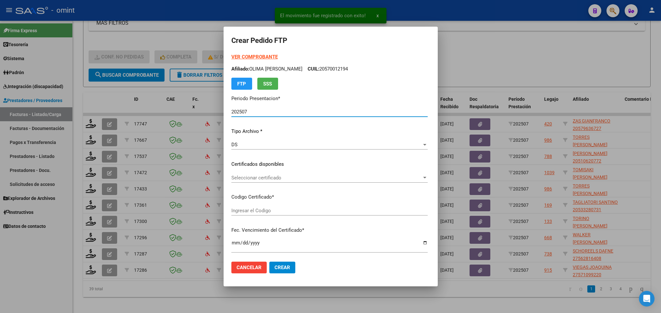
type input "9808107093"
type input "2027-10-21"
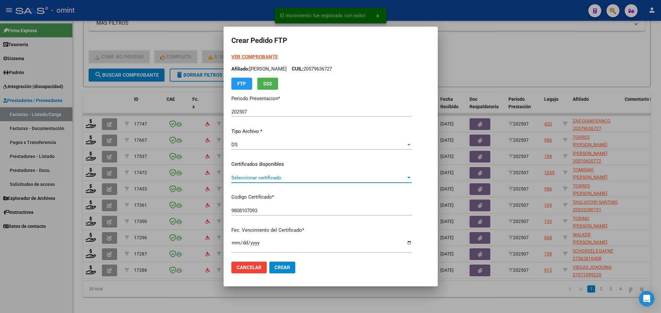
click at [278, 180] on span "Seleccionar certificado" at bounding box center [319, 178] width 175 height 6
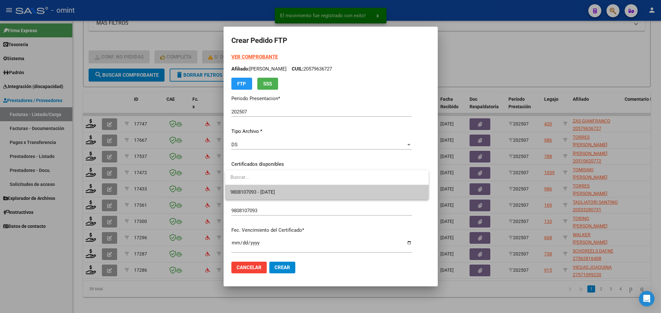
click at [296, 190] on span "9808107093 - 2027-10-21" at bounding box center [327, 192] width 193 height 15
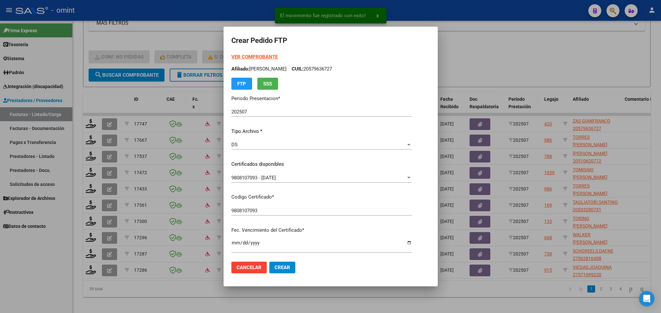
scroll to position [177, 0]
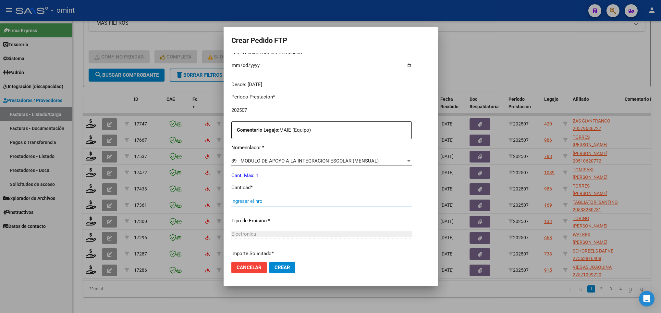
click at [383, 200] on input "Ingresar el nro" at bounding box center [322, 201] width 181 height 6
type input "1"
drag, startPoint x: 430, startPoint y: 194, endPoint x: 440, endPoint y: 219, distance: 27.4
click at [440, 219] on div "Crear Pedido FTP VER COMPROBANTE ARCA Padrón Afiliado: ZAS GIANFRANCO CUIL: 205…" at bounding box center [330, 156] width 661 height 313
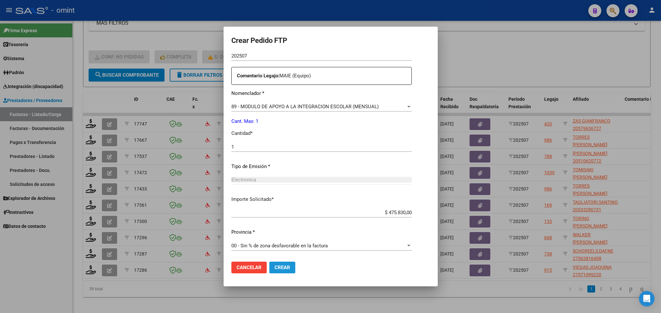
click at [292, 267] on button "Crear" at bounding box center [282, 267] width 26 height 12
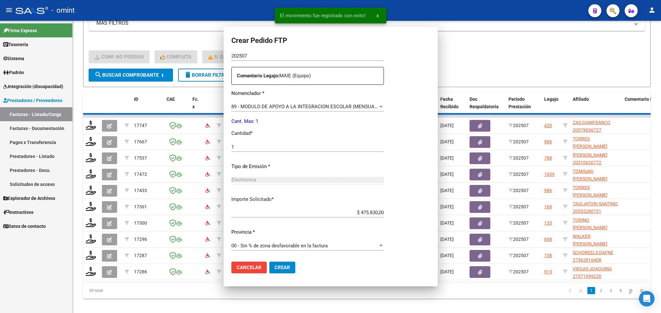
scroll to position [195, 0]
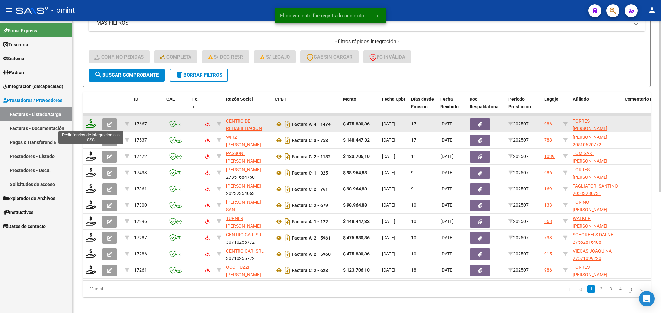
click at [90, 125] on icon at bounding box center [91, 123] width 10 height 9
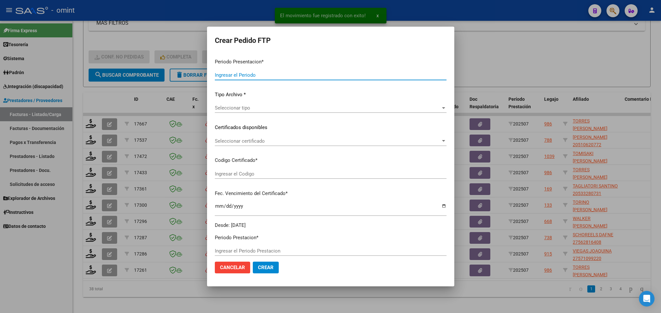
type input "202507"
type input "$ 475.830,36"
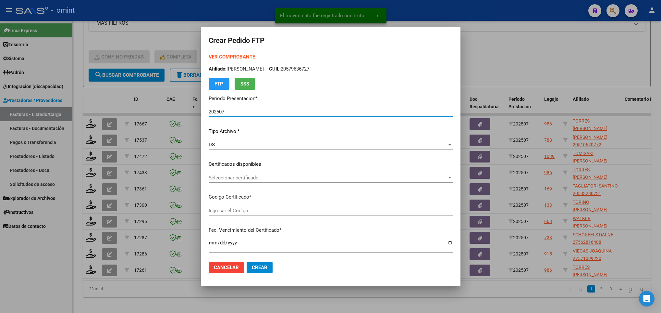
type input "9999840469"
type input "2026-05-31"
click at [289, 173] on div "Seleccionar certificado Seleccionar certificado" at bounding box center [331, 178] width 244 height 10
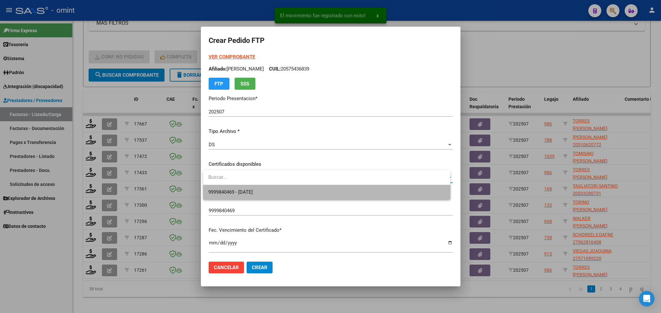
click at [303, 194] on span "9999840469 - 2026-05-31" at bounding box center [326, 192] width 237 height 15
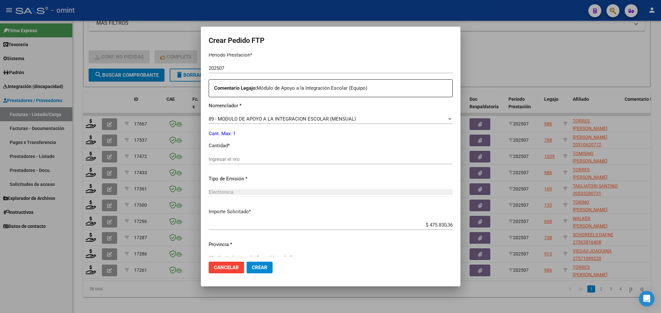
scroll to position [232, 0]
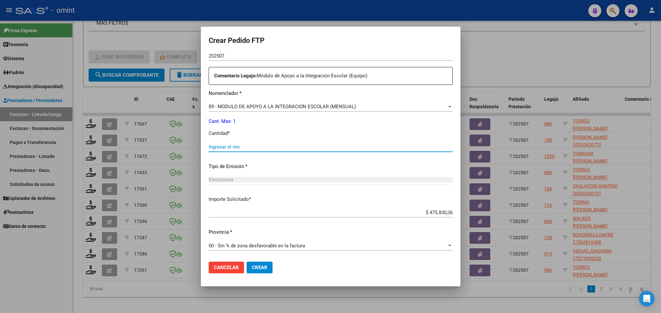
click at [370, 147] on input "Ingresar el nro" at bounding box center [331, 147] width 244 height 6
type input "1"
click at [262, 270] on span "Crear" at bounding box center [260, 267] width 16 height 6
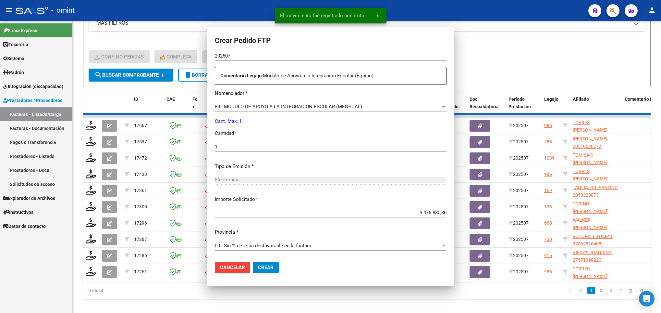
scroll to position [195, 0]
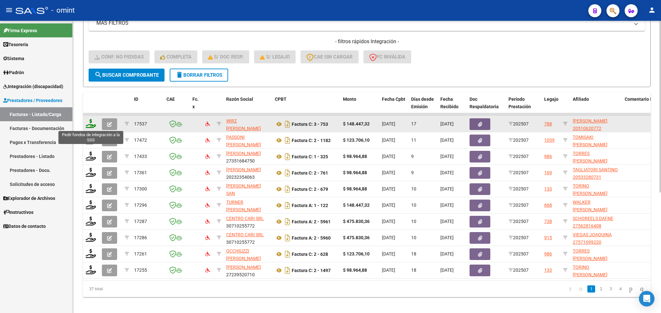
click at [90, 123] on icon at bounding box center [91, 123] width 10 height 9
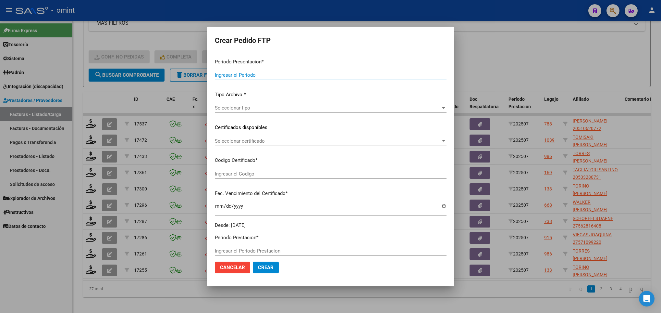
type input "202507"
type input "$ 148.447,32"
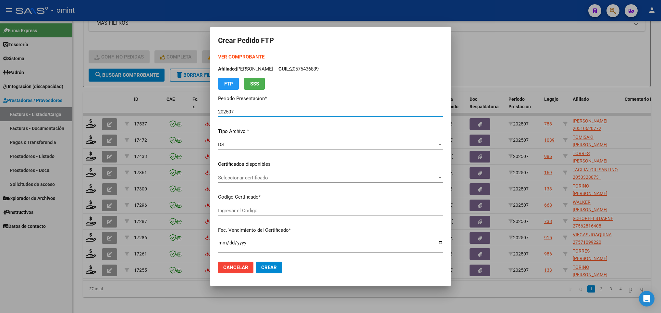
type input "1717525886"
type input "2028-02-22"
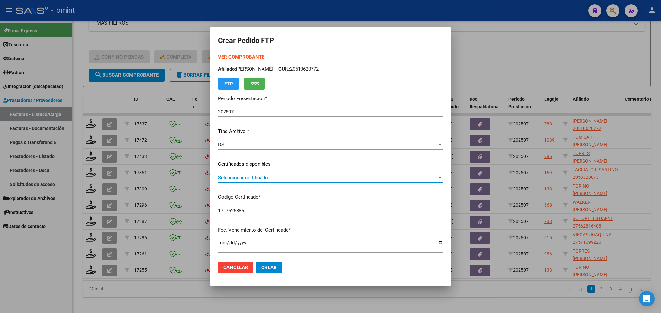
click at [367, 176] on span "Seleccionar certificado" at bounding box center [327, 178] width 219 height 6
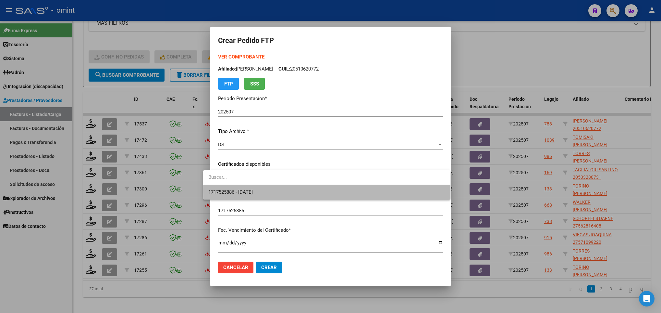
click at [385, 190] on span "1717525886 - 2028-02-22" at bounding box center [326, 192] width 237 height 15
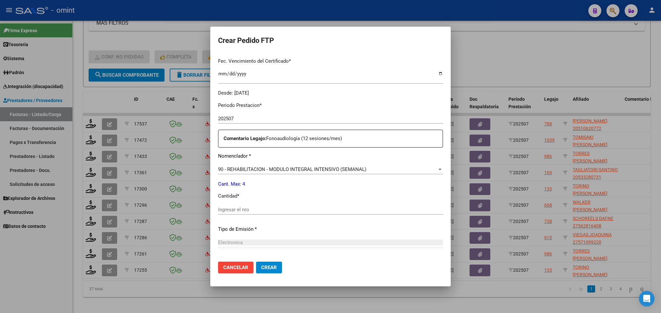
scroll to position [177, 0]
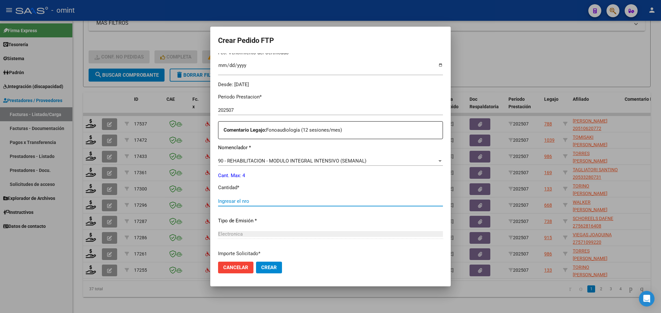
click at [370, 199] on input "Ingresar el nro" at bounding box center [330, 201] width 225 height 6
type input "4"
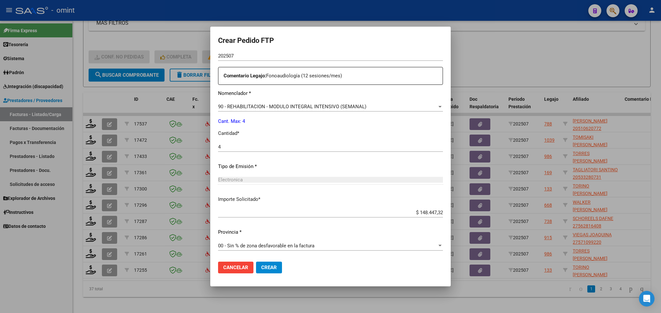
click at [266, 274] on mat-dialog-actions "Cancelar Crear" at bounding box center [330, 267] width 225 height 22
click at [266, 272] on button "Crear" at bounding box center [269, 267] width 26 height 12
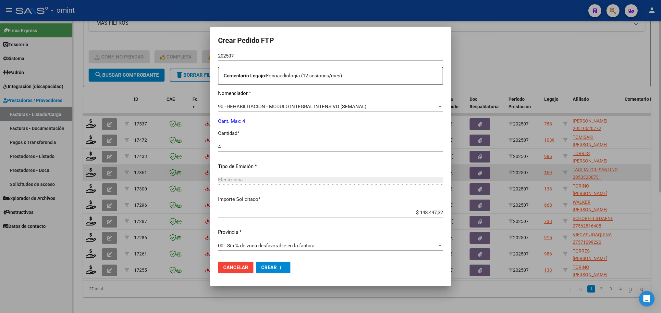
scroll to position [0, 0]
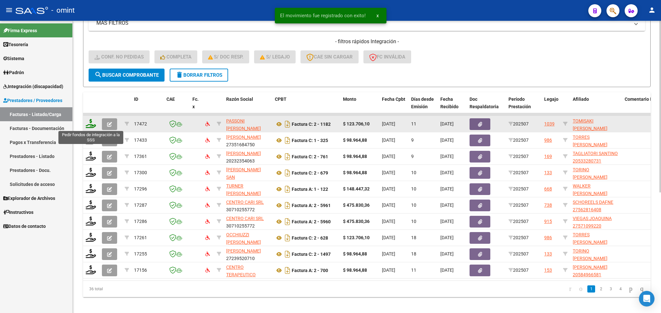
click at [90, 125] on icon at bounding box center [91, 123] width 10 height 9
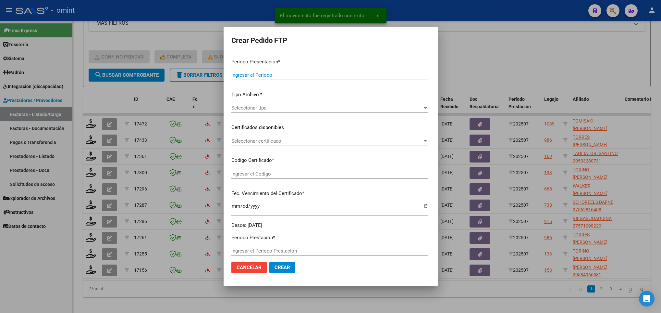
type input "202507"
type input "$ 123.706,10"
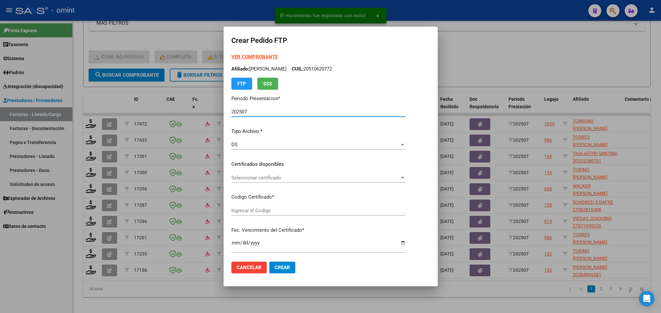
type input "3593677493"
type input "2026-09-08"
click at [268, 173] on div "Seleccionar certificado Seleccionar certificado" at bounding box center [331, 178] width 198 height 10
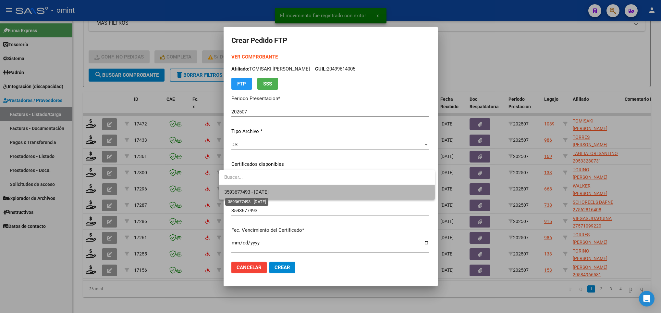
click at [269, 193] on span "3593677493 - 2026-09-08" at bounding box center [246, 192] width 44 height 6
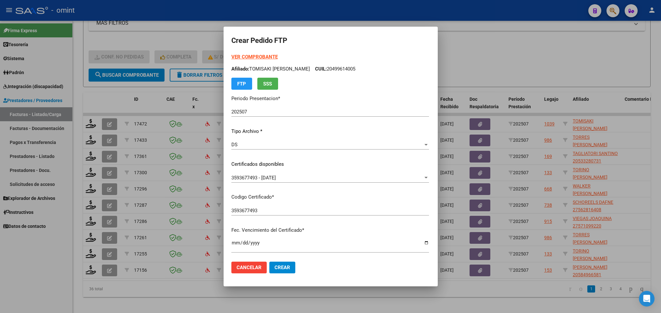
scroll to position [132, 0]
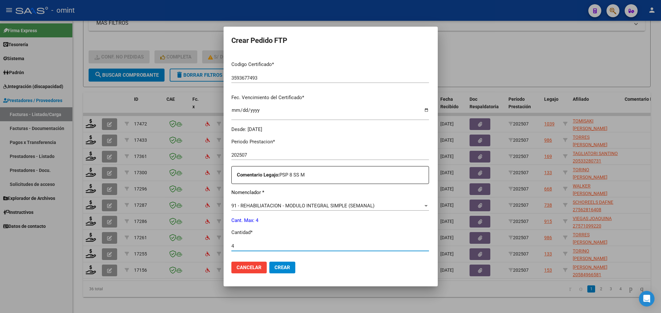
type input "4"
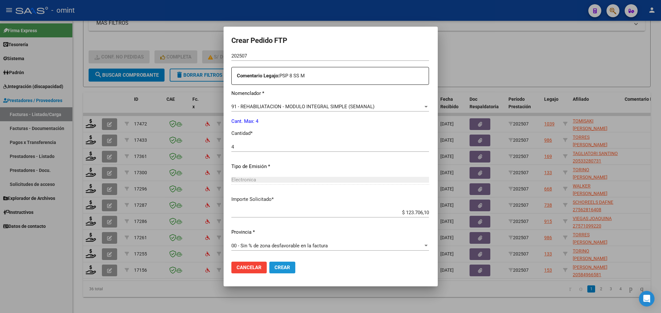
click at [278, 269] on span "Crear" at bounding box center [283, 267] width 16 height 6
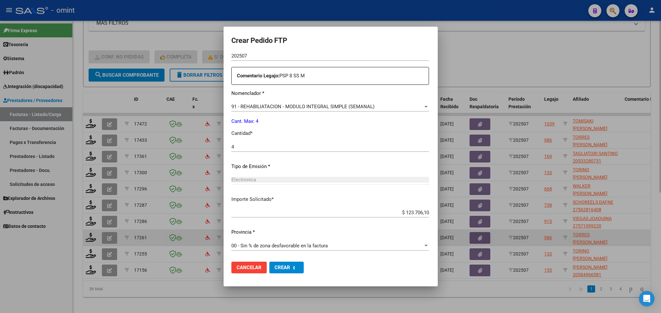
scroll to position [0, 0]
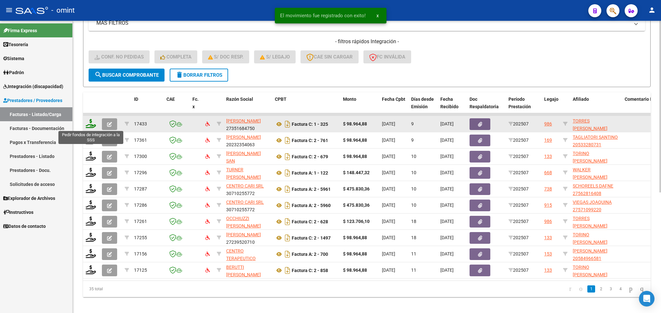
click at [92, 127] on icon at bounding box center [91, 123] width 10 height 9
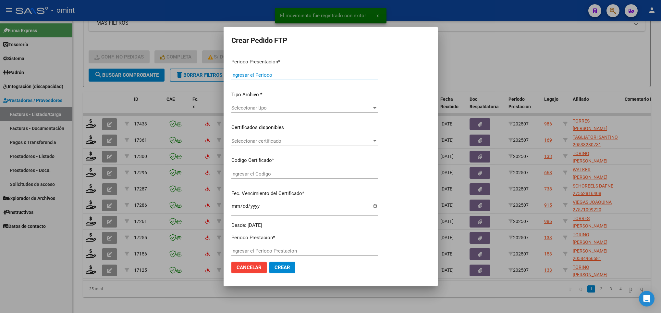
type input "202507"
type input "$ 98.964,88"
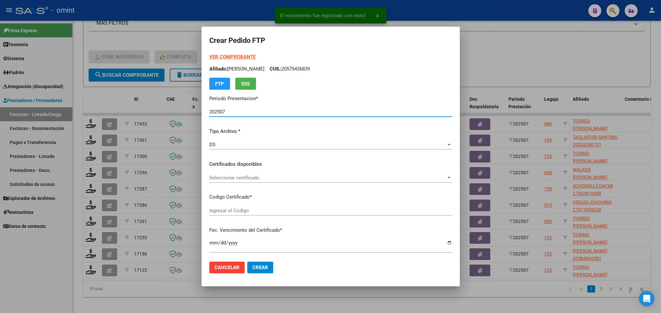
type input "9999840469"
type input "2026-05-31"
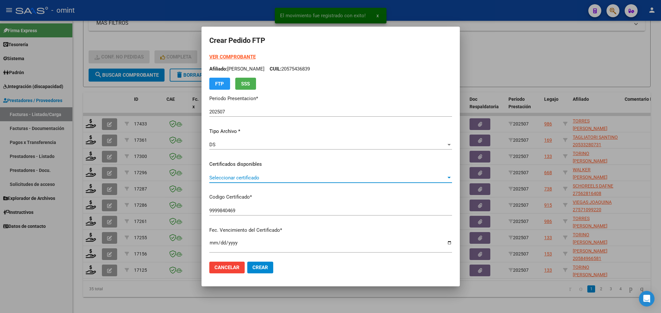
click at [288, 179] on span "Seleccionar certificado" at bounding box center [327, 178] width 237 height 6
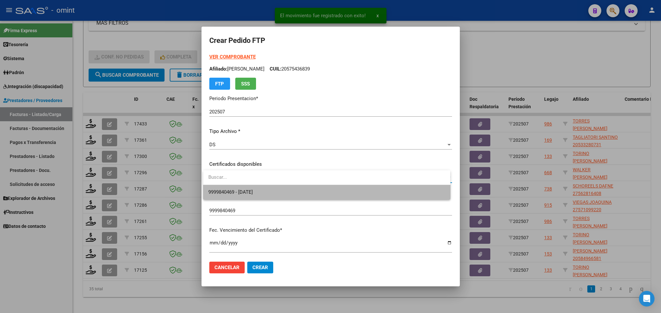
click at [296, 193] on span "9999840469 - 2026-05-31" at bounding box center [326, 192] width 237 height 15
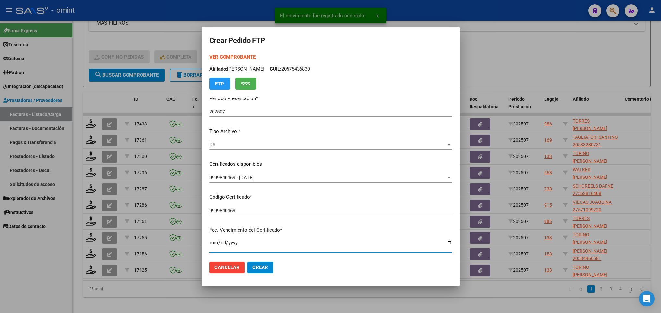
scroll to position [132, 0]
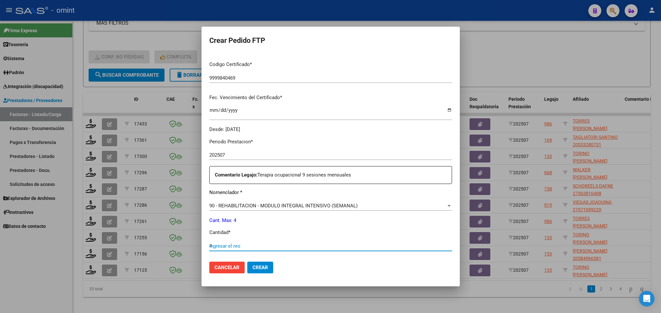
type input "4"
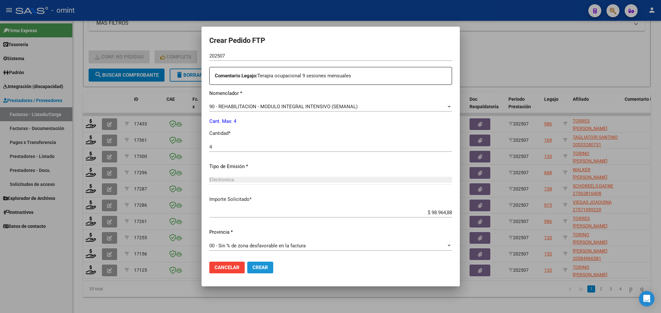
click at [258, 263] on button "Crear" at bounding box center [260, 267] width 26 height 12
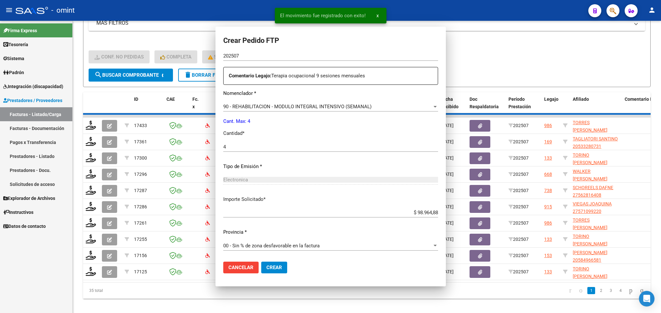
scroll to position [195, 0]
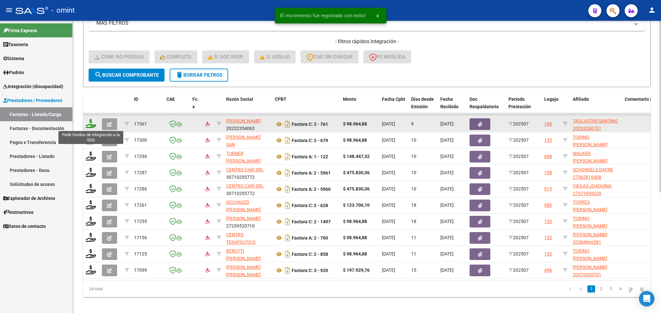
click at [91, 124] on icon at bounding box center [91, 123] width 10 height 9
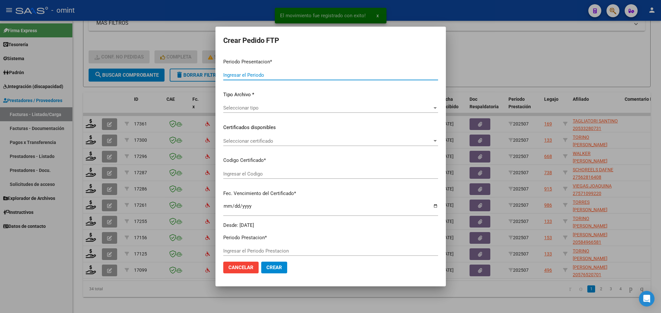
type input "202507"
type input "$ 98.964,88"
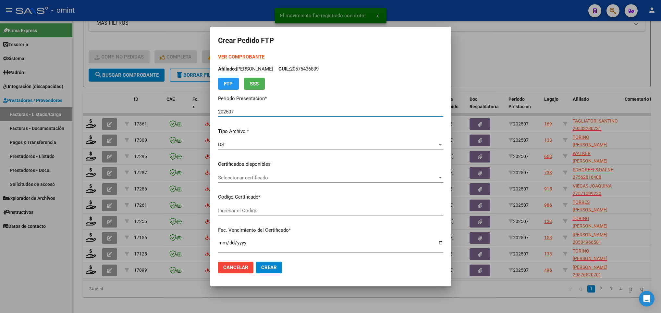
type input "9719323362"
type input "2032-10-18"
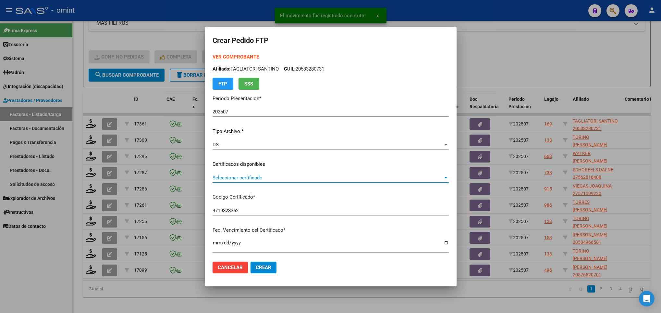
click at [347, 178] on span "Seleccionar certificado" at bounding box center [328, 178] width 231 height 6
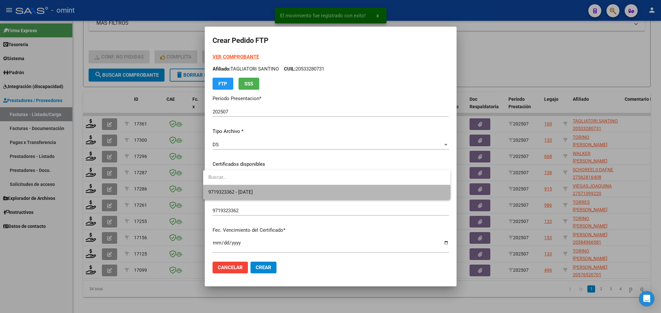
click at [346, 191] on span "9719323362 - 2032-10-18" at bounding box center [326, 192] width 237 height 15
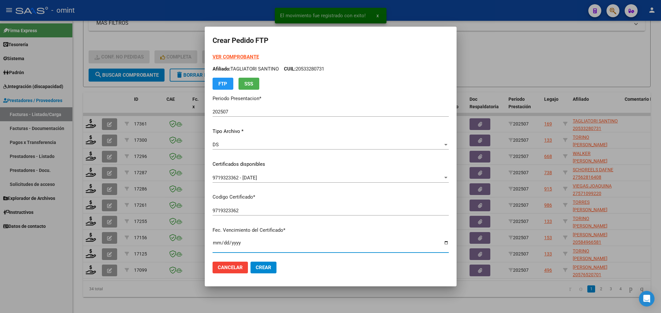
scroll to position [132, 0]
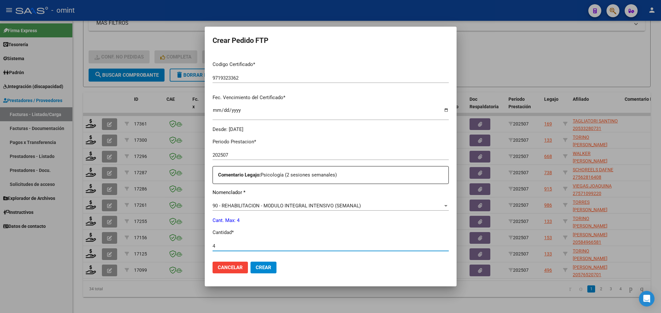
type input "4"
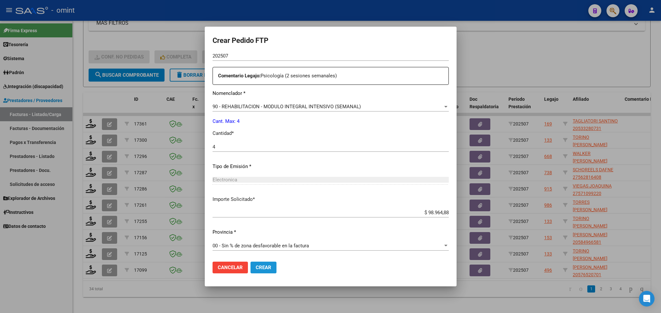
click at [271, 265] on button "Crear" at bounding box center [264, 267] width 26 height 12
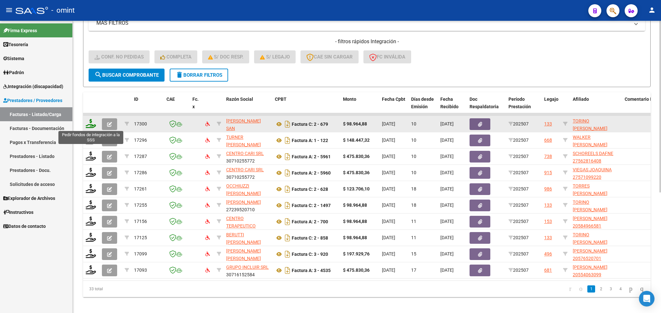
click at [89, 125] on icon at bounding box center [91, 123] width 10 height 9
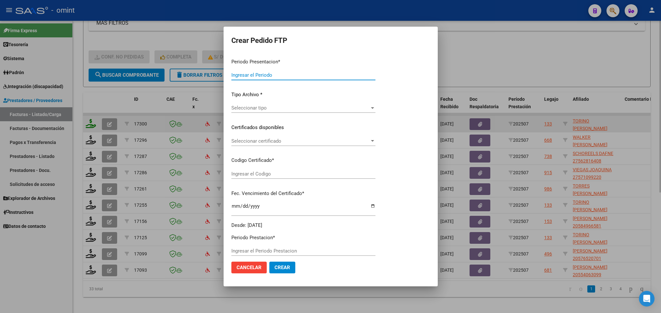
type input "202507"
type input "$ 98.964,88"
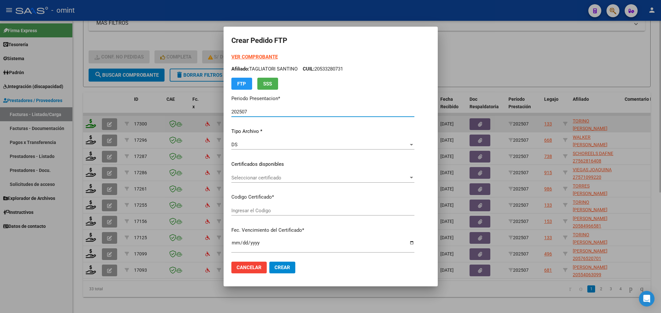
type input "526119075"
type input "2026-09-06"
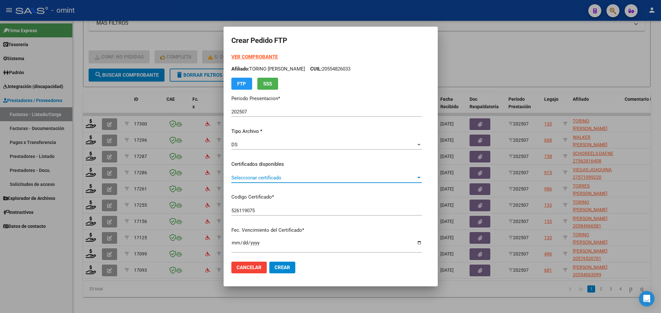
click at [334, 180] on span "Seleccionar certificado" at bounding box center [324, 178] width 185 height 6
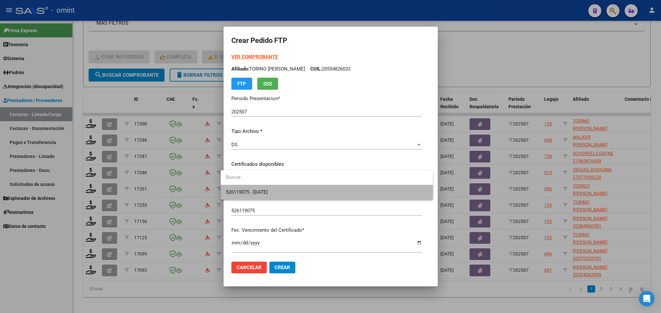
click at [333, 186] on span "526119075 - 2026-09-06" at bounding box center [327, 192] width 202 height 15
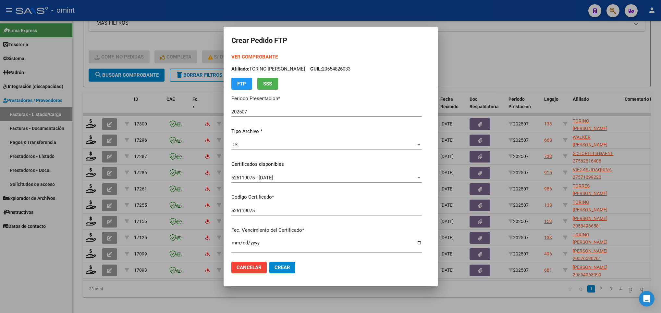
scroll to position [132, 0]
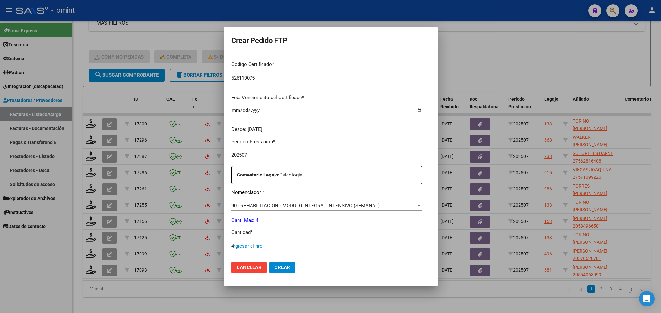
type input "4"
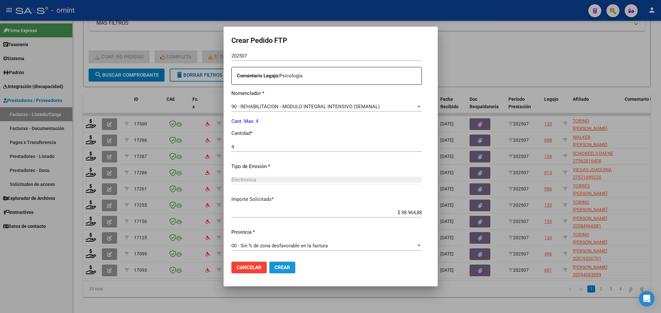
click at [276, 268] on span "Crear" at bounding box center [283, 267] width 16 height 6
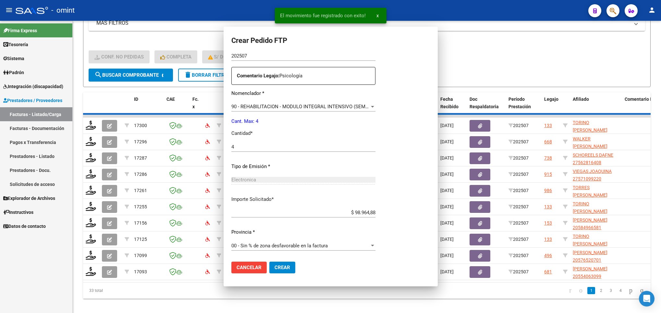
scroll to position [195, 0]
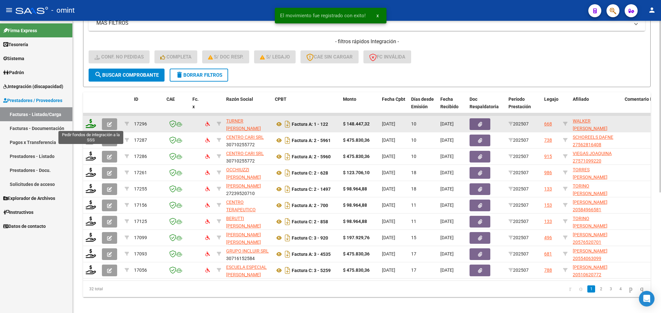
click at [89, 124] on icon at bounding box center [91, 123] width 10 height 9
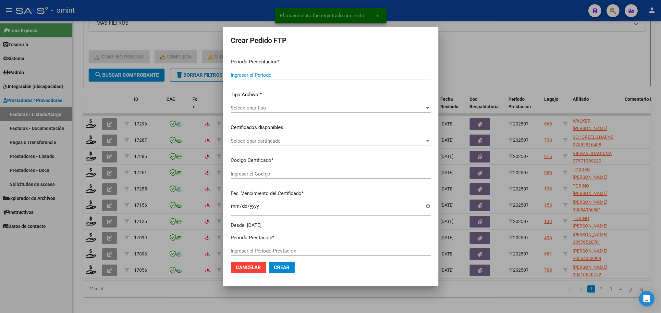
type input "202507"
type input "$ 148.447,32"
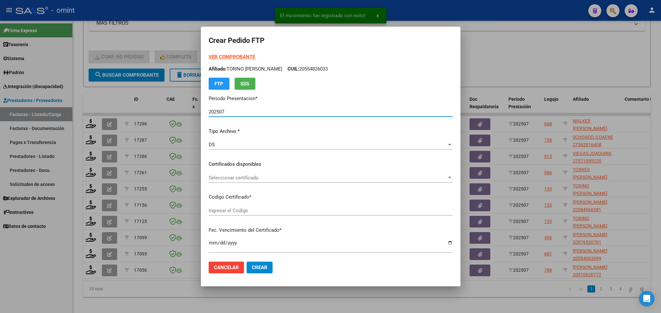
type input "5224381978"
type input "2030-06-30"
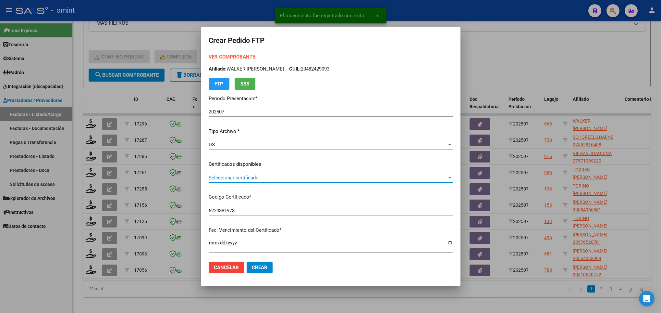
click at [307, 175] on span "Seleccionar certificado" at bounding box center [328, 178] width 238 height 6
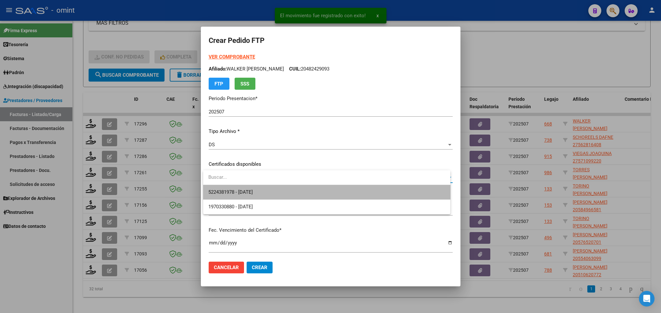
click at [323, 194] on span "5224381978 - 2030-06-30" at bounding box center [326, 192] width 237 height 15
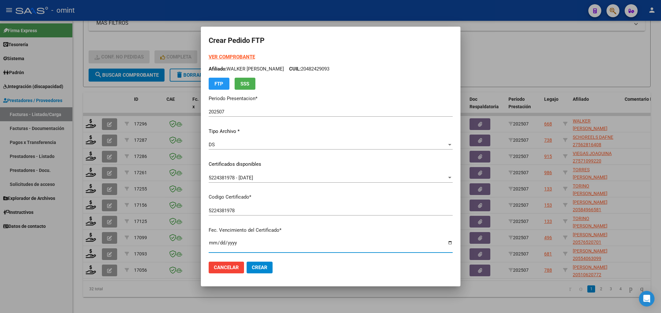
scroll to position [132, 0]
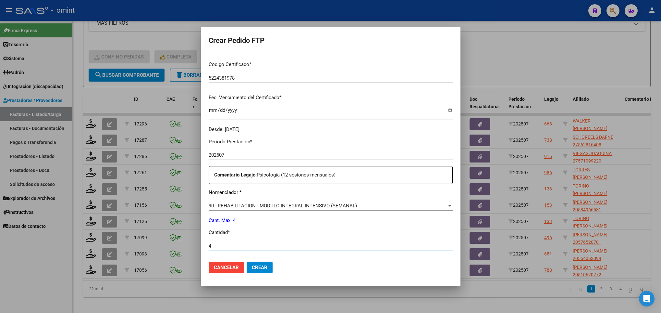
type input "4"
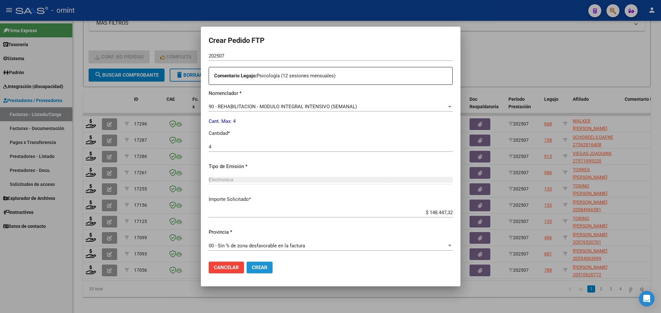
click at [257, 265] on span "Crear" at bounding box center [260, 267] width 16 height 6
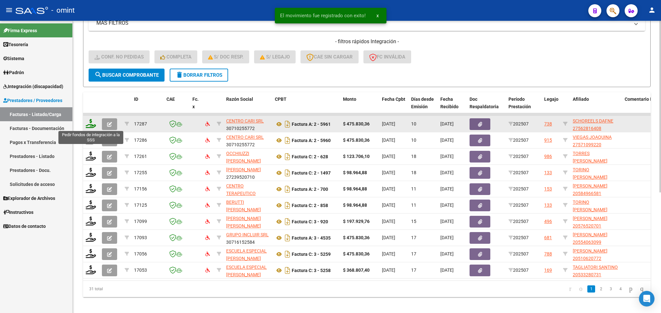
click at [89, 123] on icon at bounding box center [91, 123] width 10 height 9
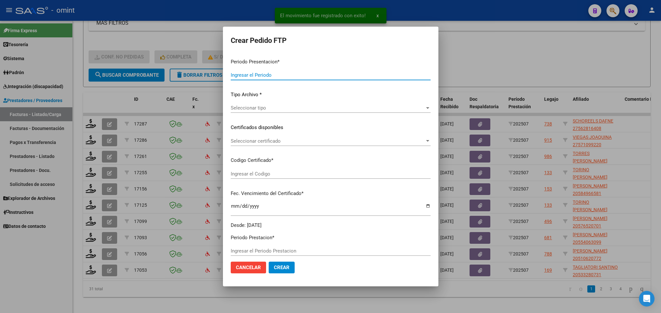
type input "202507"
type input "$ 475.830,36"
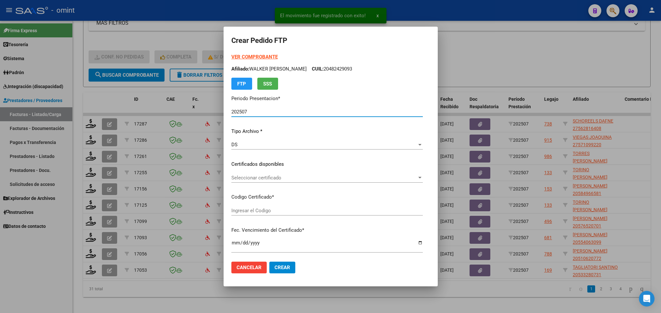
type input "7687320086"
type input "2028-09-30"
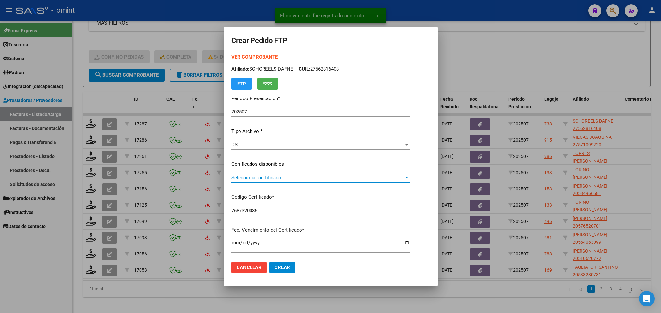
click at [384, 179] on span "Seleccionar certificado" at bounding box center [318, 178] width 172 height 6
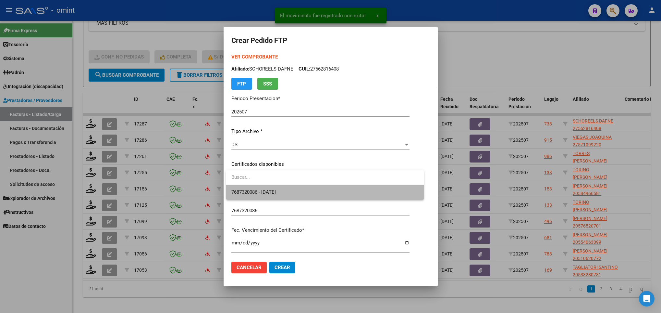
click at [392, 197] on span "7687320086 - 2028-09-30" at bounding box center [325, 192] width 187 height 15
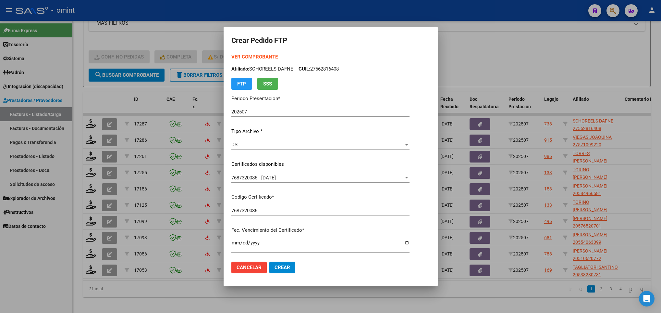
scroll to position [132, 0]
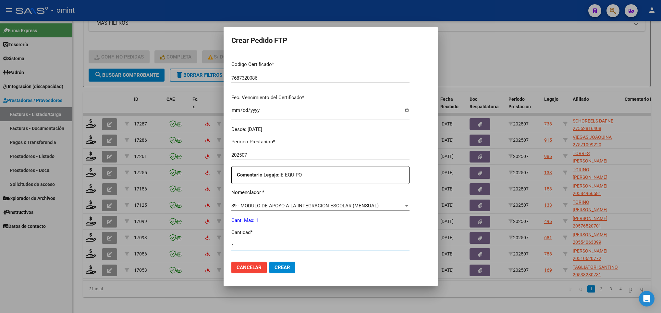
type input "1"
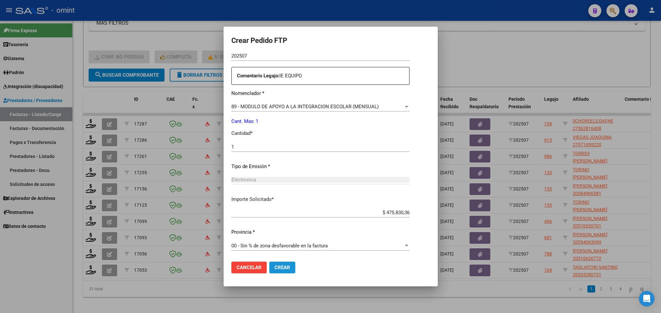
click at [288, 267] on span "Crear" at bounding box center [283, 267] width 16 height 6
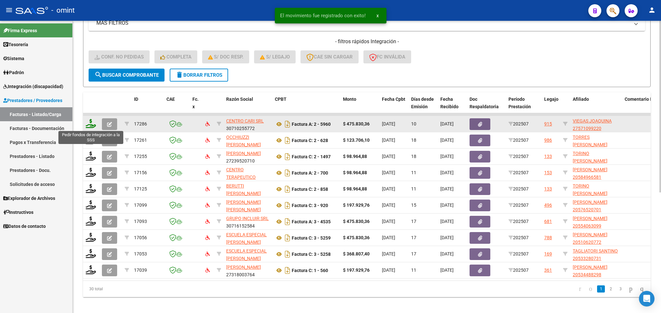
click at [92, 123] on icon at bounding box center [91, 123] width 10 height 9
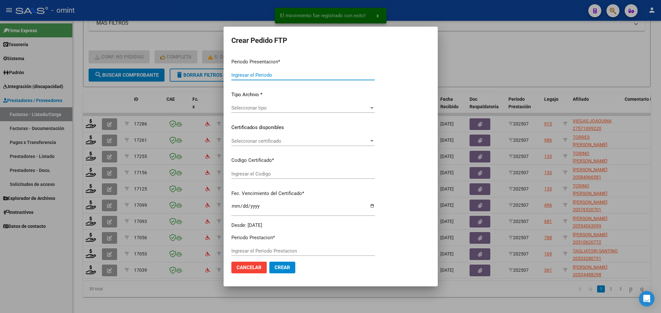
type input "202507"
type input "$ 475.830,36"
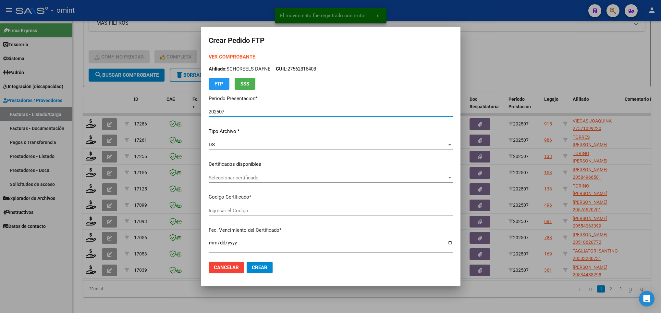
type input "6381320411"
type input "2025-06-28"
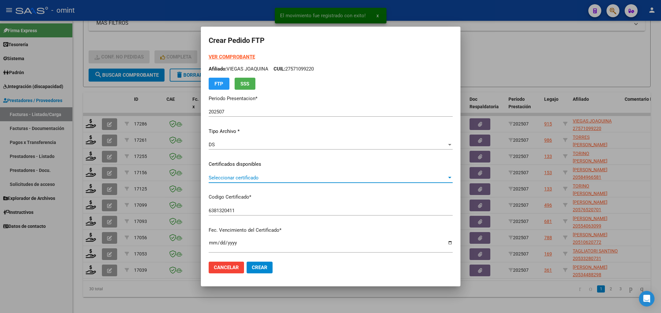
click at [281, 180] on span "Seleccionar certificado" at bounding box center [328, 178] width 238 height 6
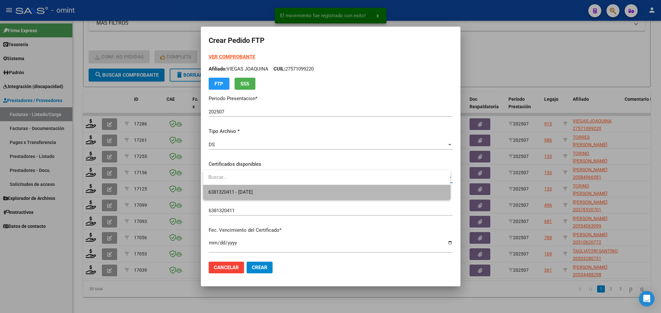
click at [296, 192] on span "6381320411 - 2025-06-28" at bounding box center [326, 192] width 237 height 15
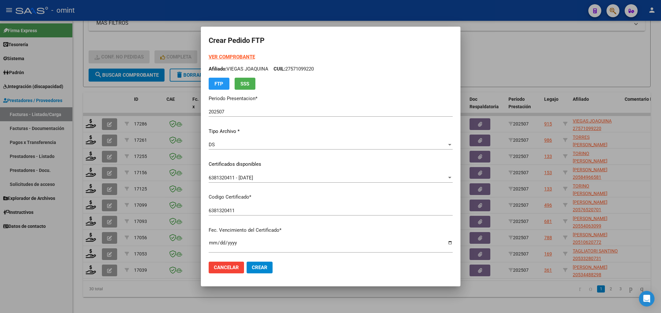
scroll to position [132, 0]
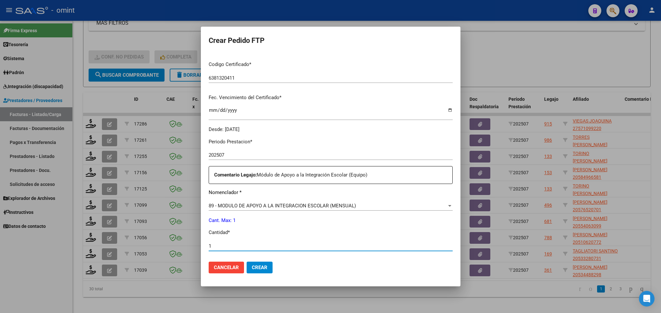
type input "1"
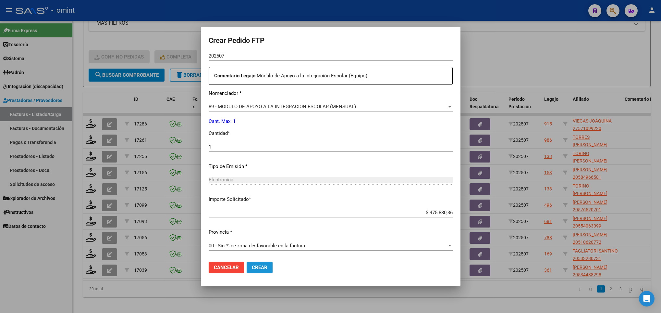
click at [258, 267] on span "Crear" at bounding box center [260, 267] width 16 height 6
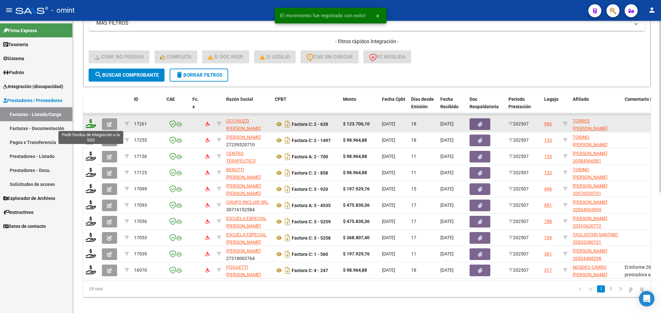
click at [91, 125] on icon at bounding box center [91, 123] width 10 height 9
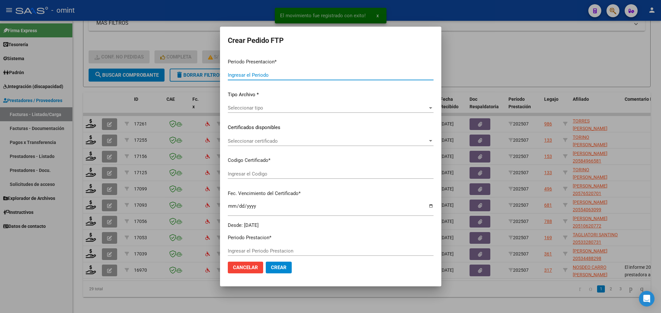
type input "202507"
type input "$ 123.706,10"
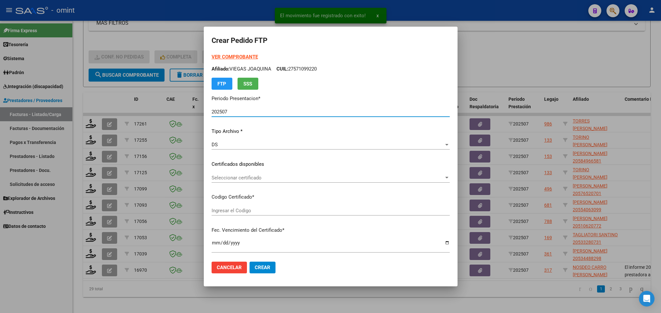
type input "9999840469"
type input "2026-05-31"
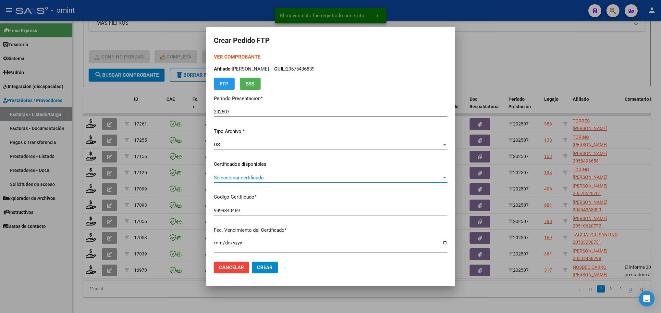
click at [303, 176] on span "Seleccionar certificado" at bounding box center [328, 178] width 228 height 6
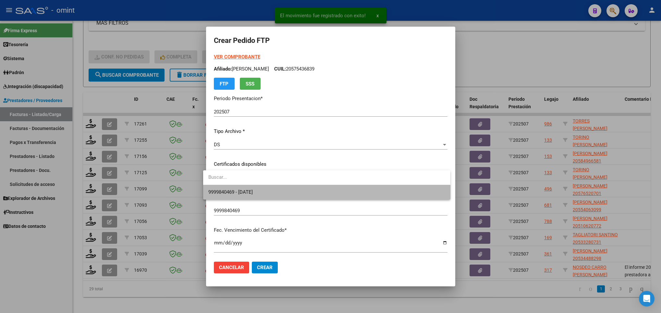
click at [302, 189] on span "9999840469 - 2026-05-31" at bounding box center [326, 192] width 237 height 15
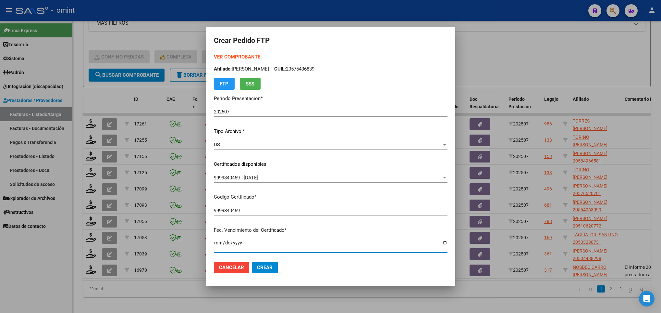
scroll to position [132, 0]
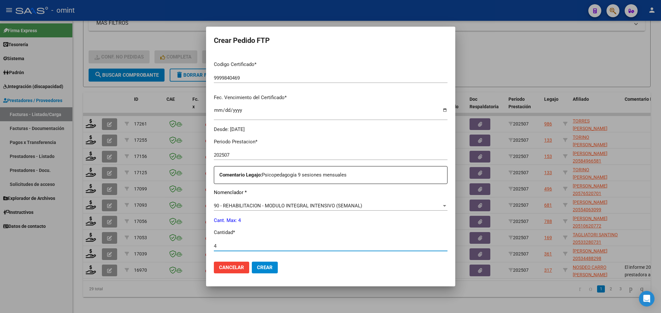
type input "4"
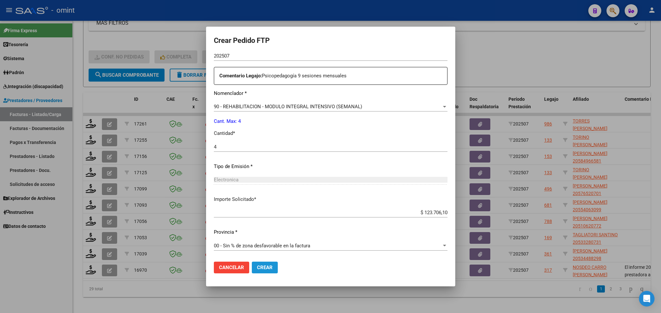
click at [252, 264] on button "Crear" at bounding box center [265, 267] width 26 height 12
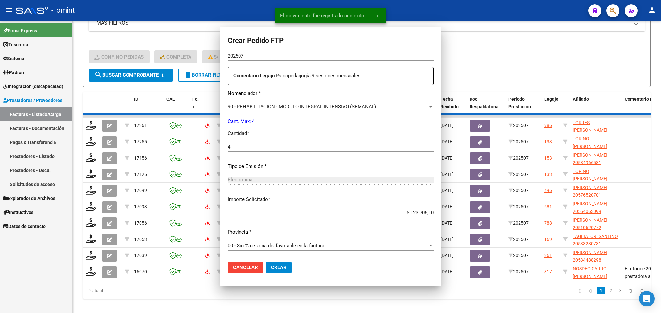
scroll to position [0, 0]
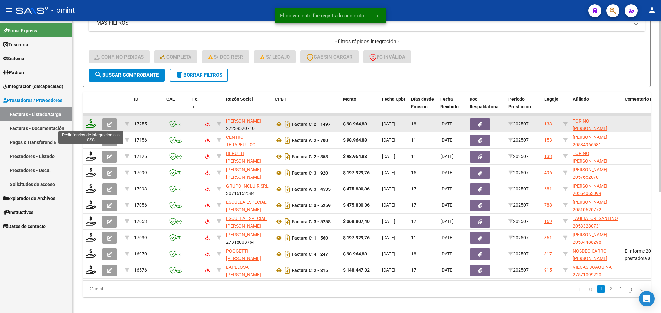
click at [94, 125] on icon at bounding box center [91, 123] width 10 height 9
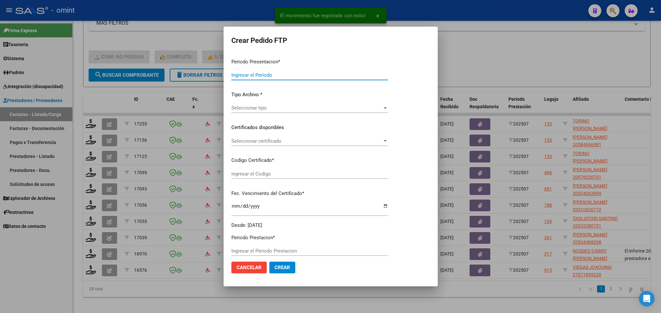
type input "202507"
type input "$ 98.964,88"
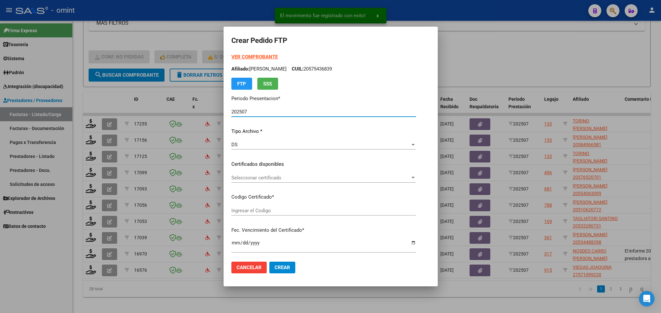
type input "526119075"
type input "2026-09-06"
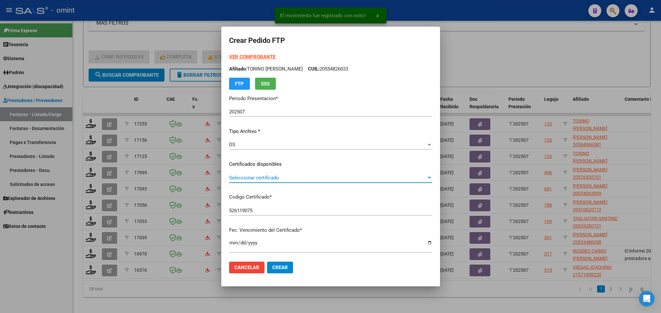
click at [359, 179] on span "Seleccionar certificado" at bounding box center [327, 178] width 197 height 6
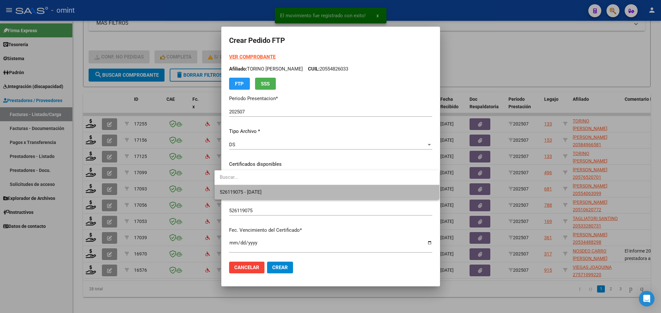
click at [345, 192] on span "526119075 - 2026-09-06" at bounding box center [327, 192] width 215 height 15
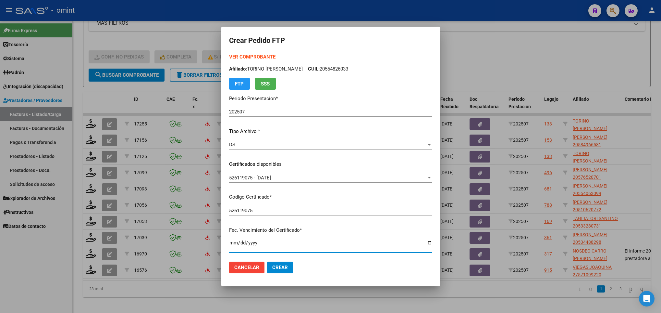
scroll to position [132, 0]
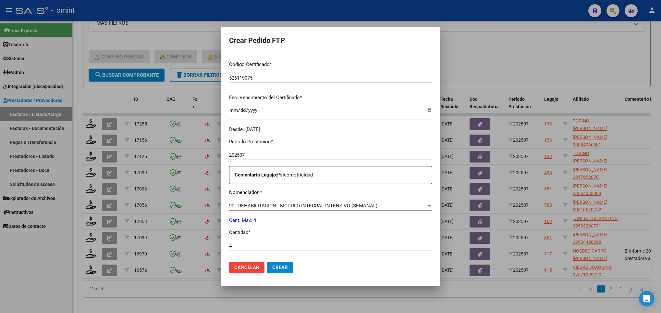
type input "4"
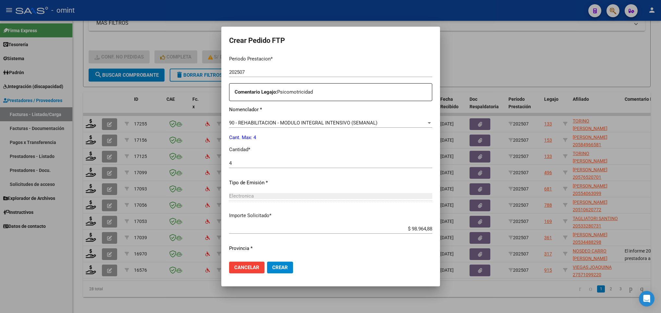
scroll to position [232, 0]
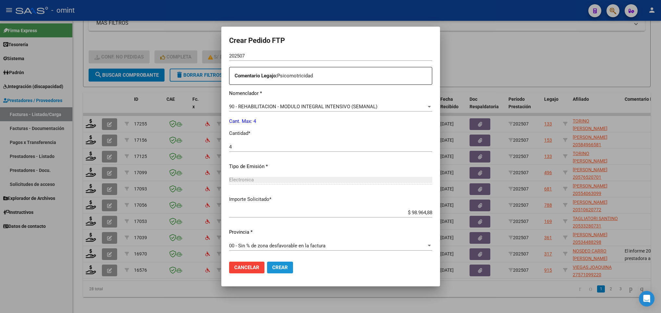
click at [273, 265] on span "Crear" at bounding box center [280, 267] width 16 height 6
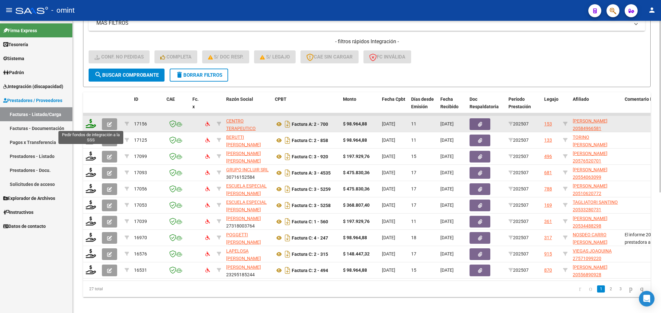
click at [91, 126] on icon at bounding box center [91, 123] width 10 height 9
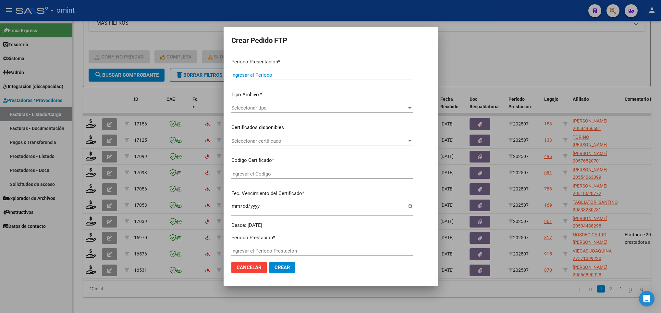
type input "202507"
type input "$ 98.964,88"
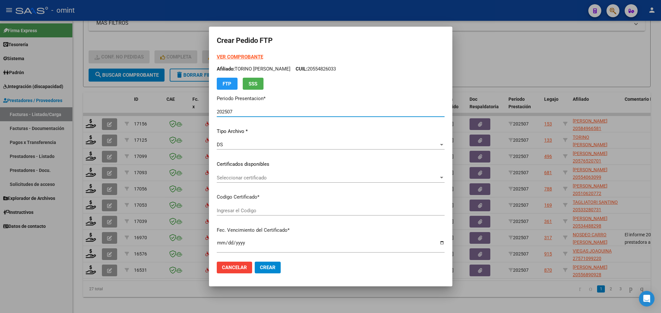
type input "8662504196"
type input "2025-05-31"
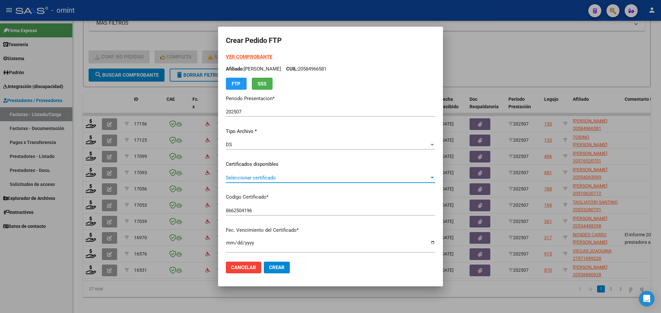
click at [290, 177] on span "Seleccionar certificado" at bounding box center [328, 178] width 204 height 6
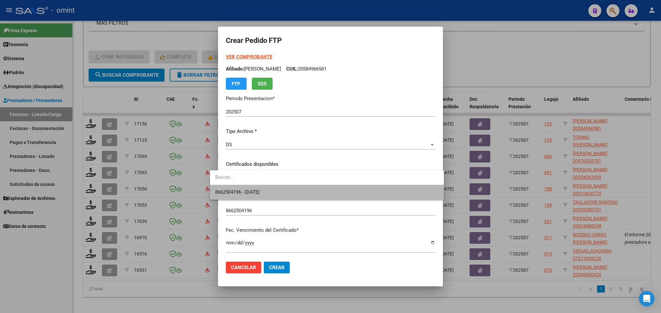
click at [289, 191] on span "8662504196 - 2025-05-31" at bounding box center [327, 192] width 224 height 15
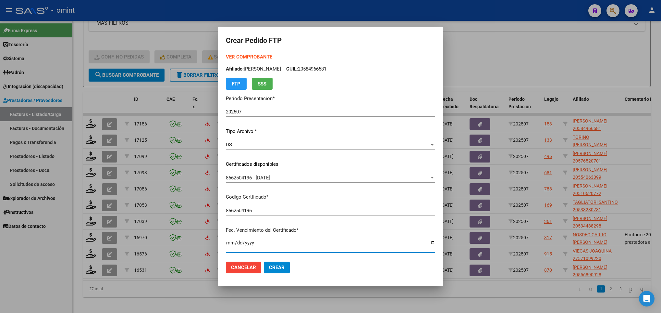
scroll to position [132, 0]
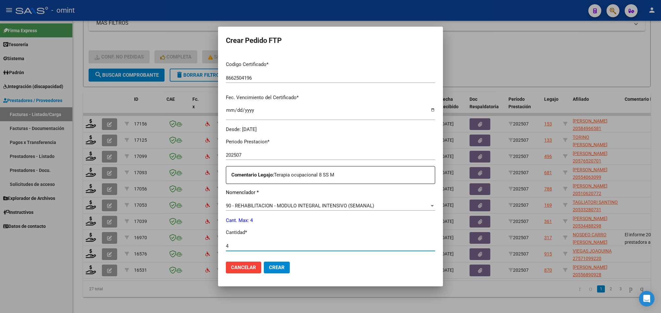
type input "4"
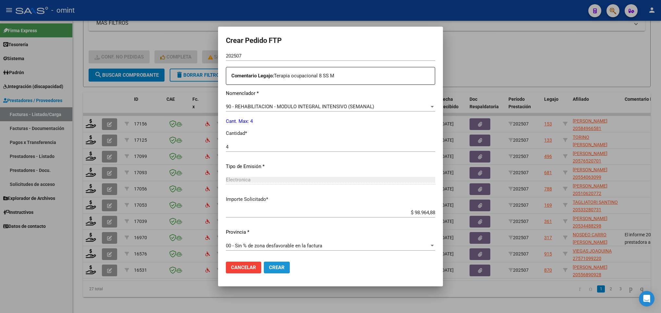
click at [269, 266] on span "Crear" at bounding box center [277, 267] width 16 height 6
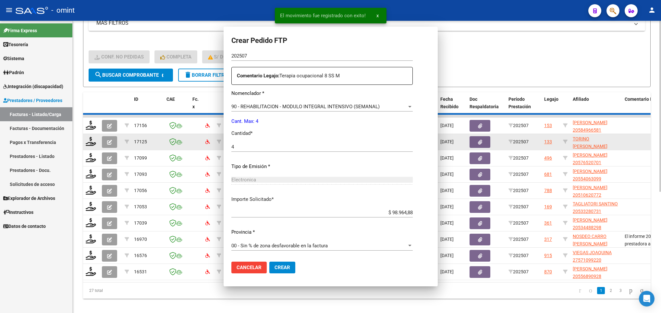
scroll to position [195, 0]
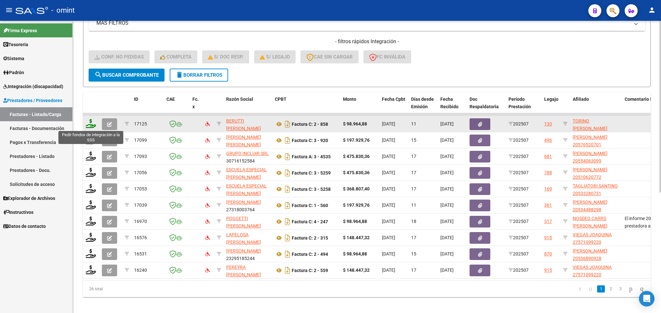
click at [91, 123] on icon at bounding box center [91, 123] width 10 height 9
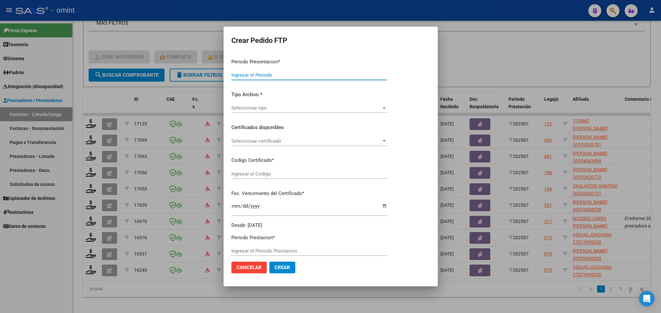
type input "202507"
type input "$ 98.964,88"
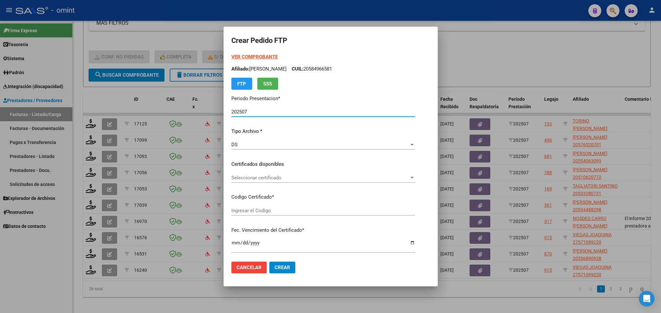
type input "526119075"
type input "2026-09-06"
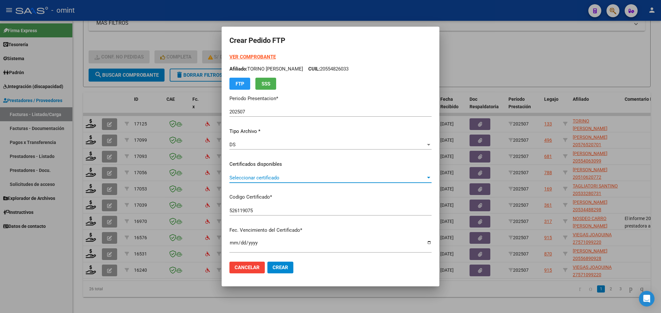
click at [313, 177] on span "Seleccionar certificado" at bounding box center [328, 178] width 196 height 6
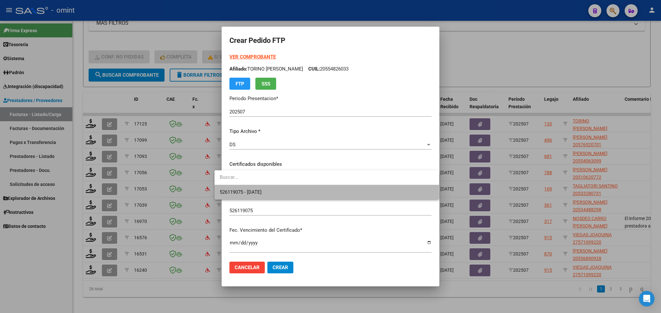
click at [314, 191] on span "526119075 - 2026-09-06" at bounding box center [327, 192] width 214 height 15
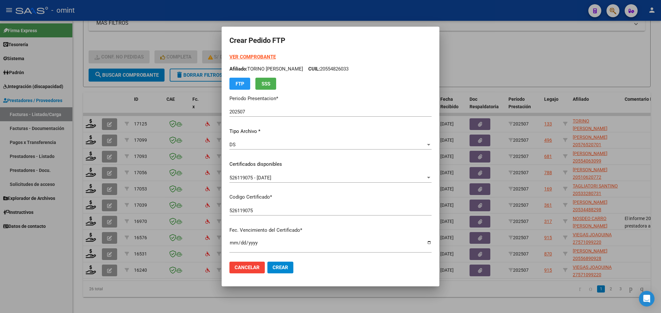
scroll to position [132, 0]
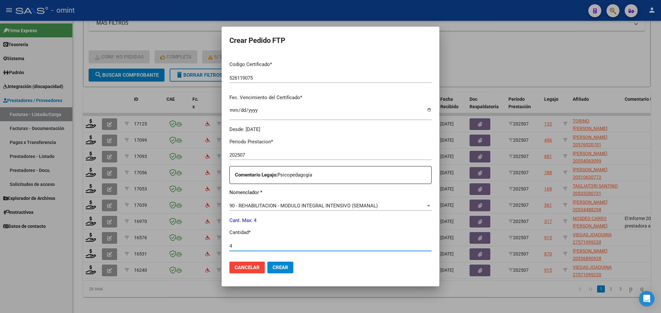
type input "4"
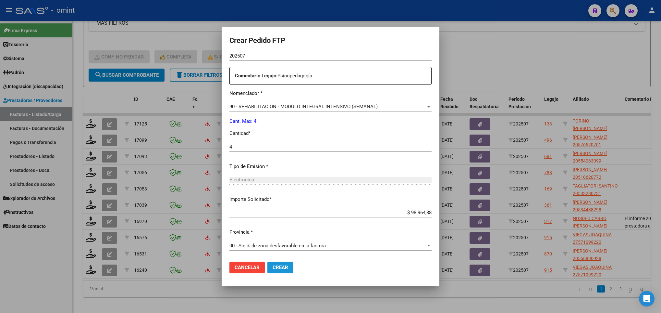
click at [273, 268] on span "Crear" at bounding box center [281, 267] width 16 height 6
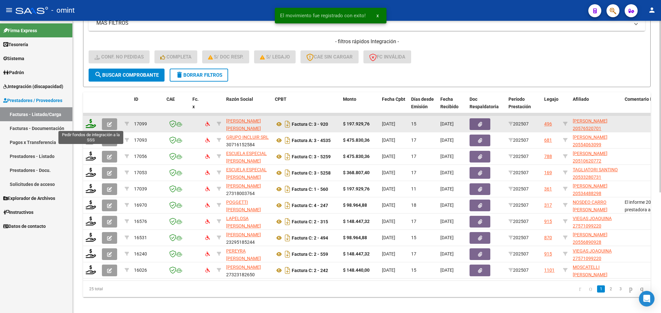
click at [92, 121] on icon at bounding box center [91, 123] width 10 height 9
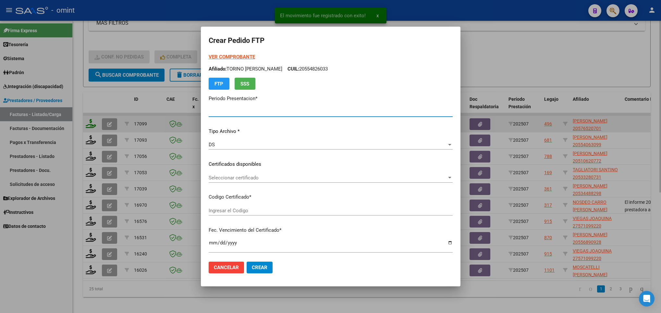
type input "202507"
type input "$ 197.929,76"
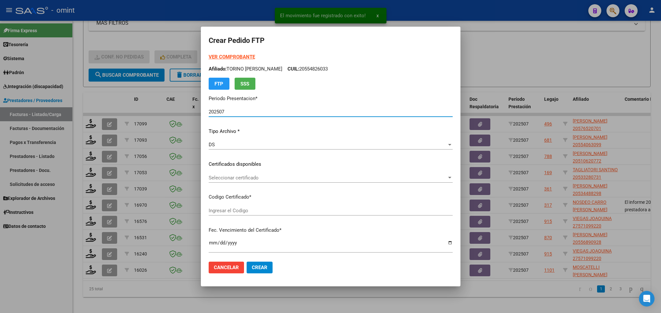
type input "5193546481"
type input "2026-10-14"
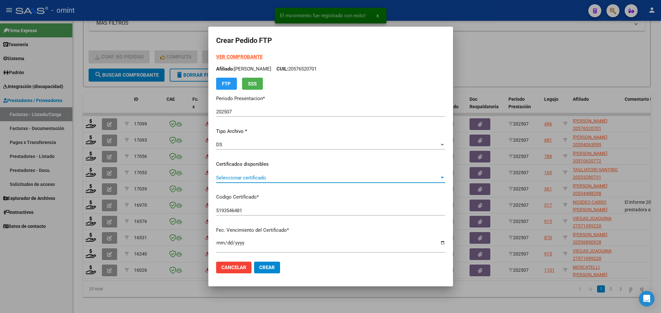
click at [418, 178] on span "Seleccionar certificado" at bounding box center [327, 178] width 223 height 6
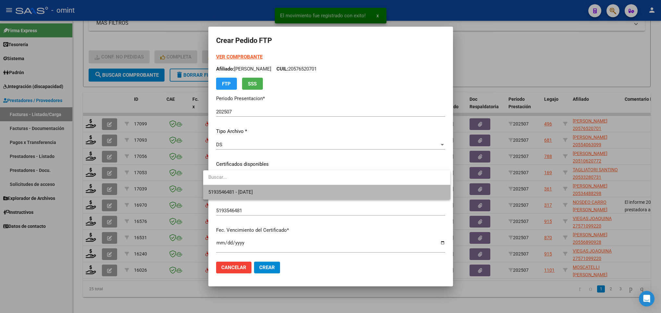
click at [414, 191] on span "5193546481 - 2026-10-14" at bounding box center [326, 192] width 237 height 15
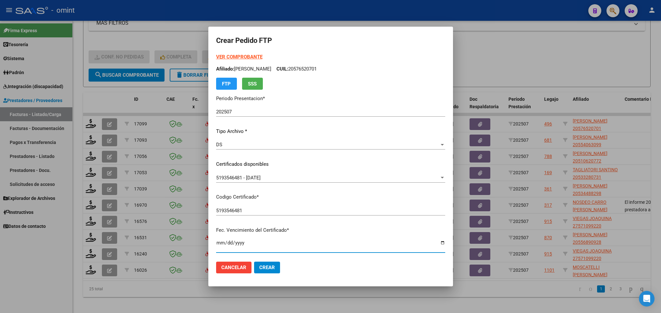
scroll to position [132, 0]
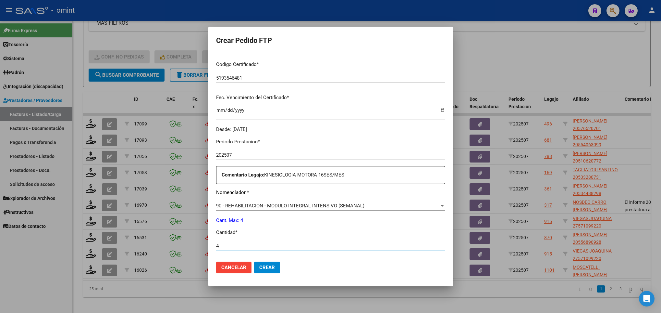
type input "4"
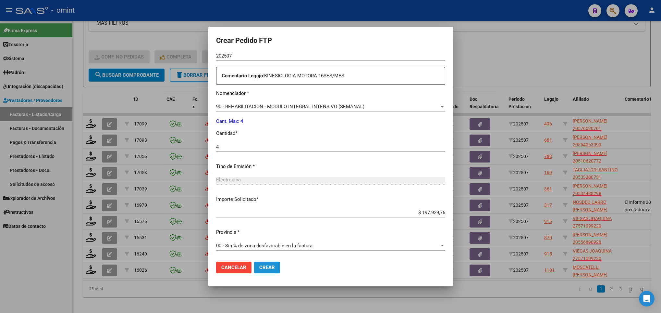
click at [259, 269] on span "Crear" at bounding box center [267, 267] width 16 height 6
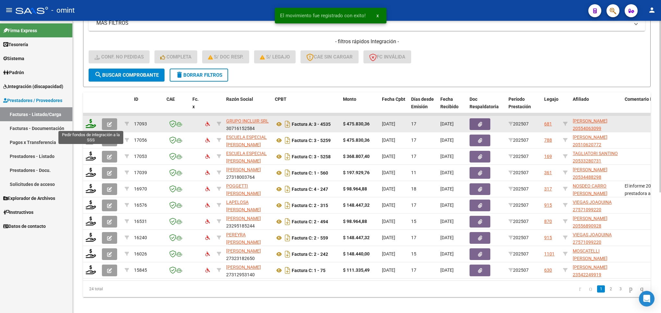
click at [89, 124] on icon at bounding box center [91, 123] width 10 height 9
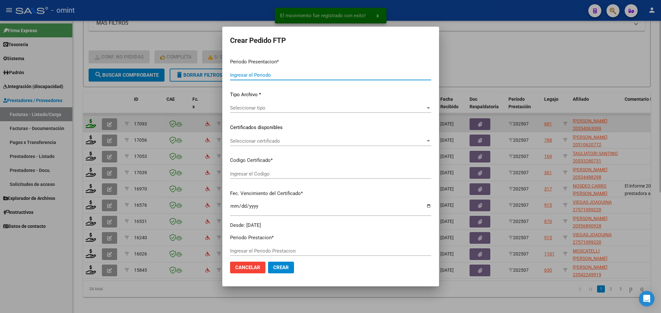
type input "202507"
type input "$ 475.830,36"
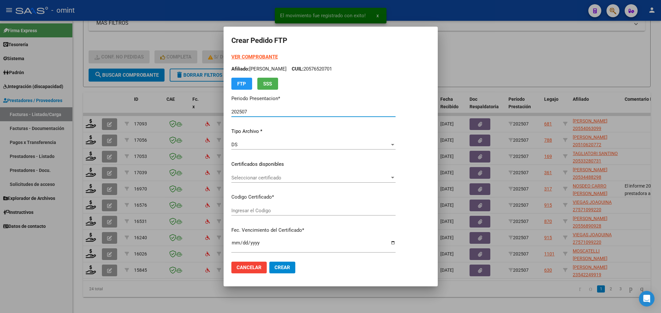
type input "1535223653"
type input "2023-08-05"
click at [396, 181] on div "Seleccionar certificado Seleccionar certificado" at bounding box center [314, 178] width 164 height 10
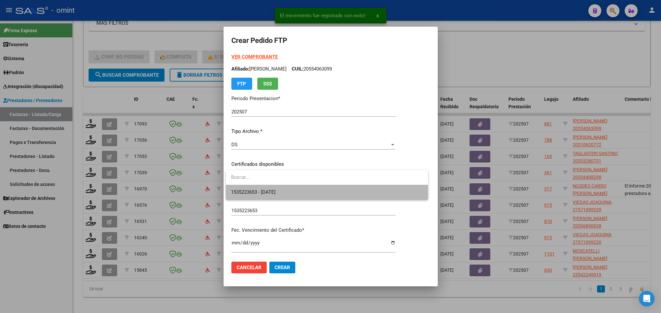
click at [404, 191] on span "1535223653 - 2023-08-05" at bounding box center [327, 192] width 192 height 15
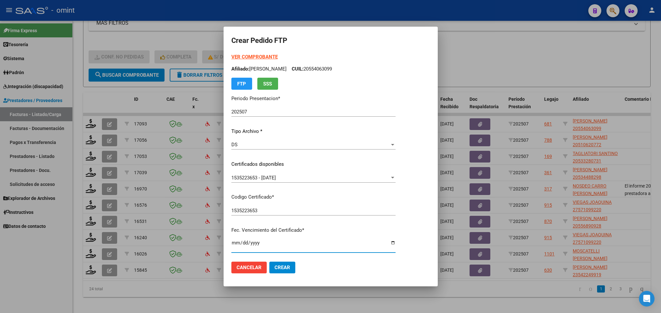
scroll to position [132, 0]
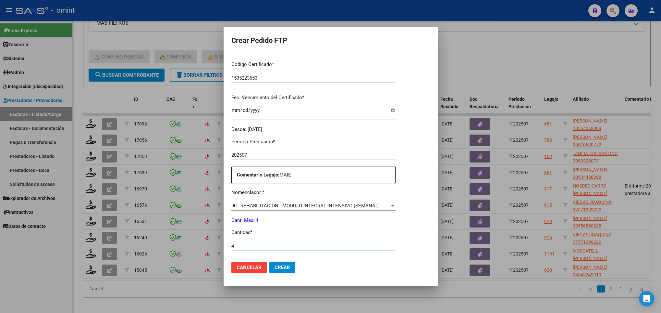
type input "4"
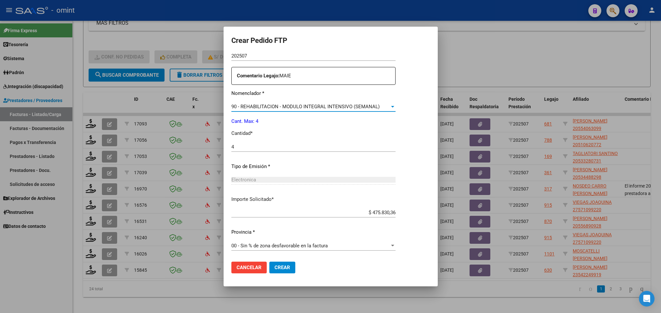
click at [328, 104] on span "90 - REHABILITACION - MODULO INTEGRAL INTENSIVO (SEMANAL)" at bounding box center [306, 107] width 148 height 6
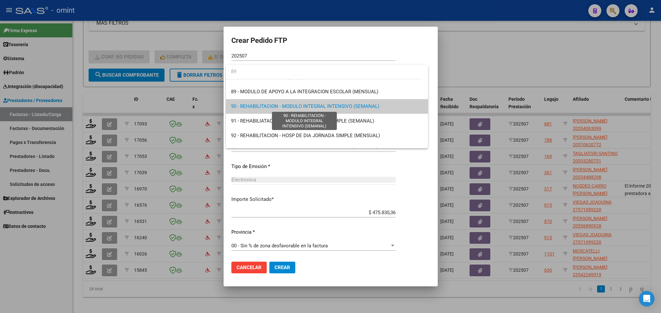
scroll to position [0, 0]
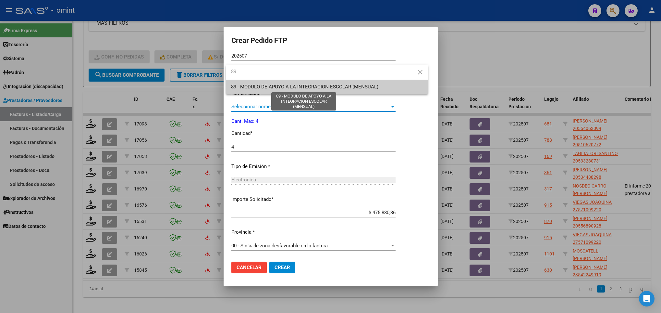
type input "89"
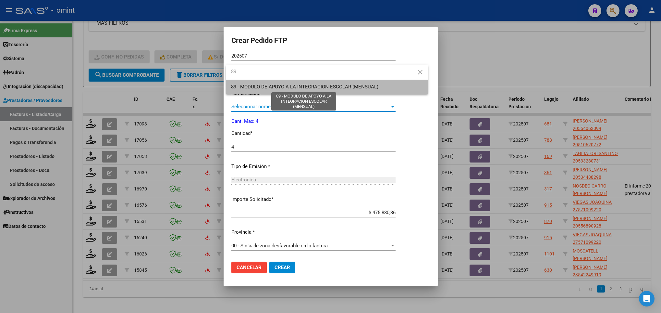
click at [327, 84] on span "89 - MODULO DE APOYO A LA INTEGRACION ESCOLAR (MENSUAL)" at bounding box center [304, 87] width 147 height 6
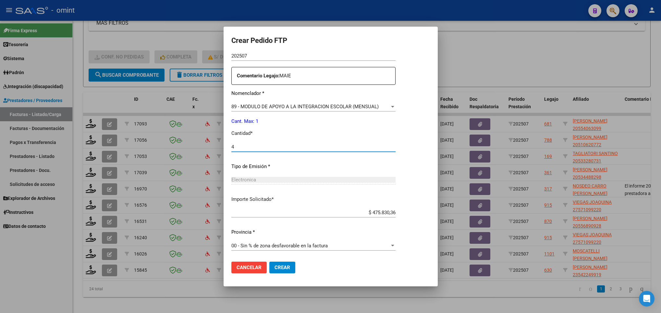
click at [264, 146] on input "4" at bounding box center [314, 147] width 164 height 6
type input "1"
click at [291, 263] on button "Crear" at bounding box center [282, 267] width 26 height 12
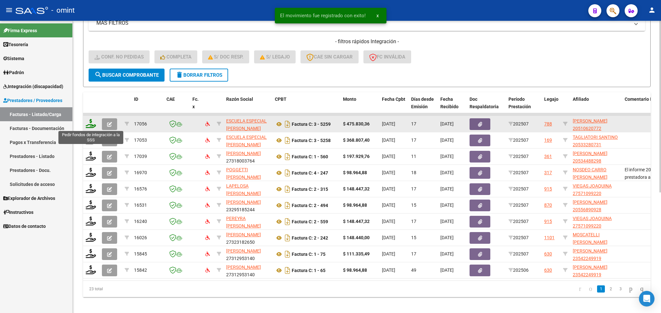
click at [91, 125] on icon at bounding box center [91, 123] width 10 height 9
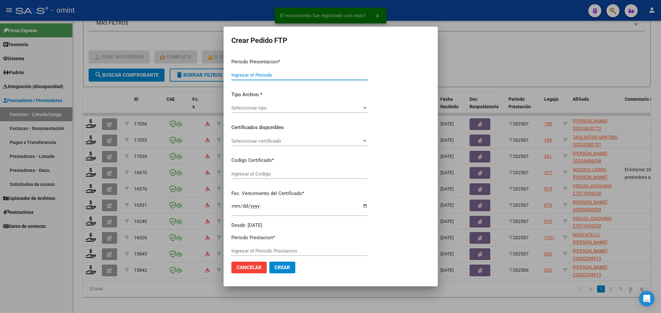
type input "202507"
type input "$ 475.830,36"
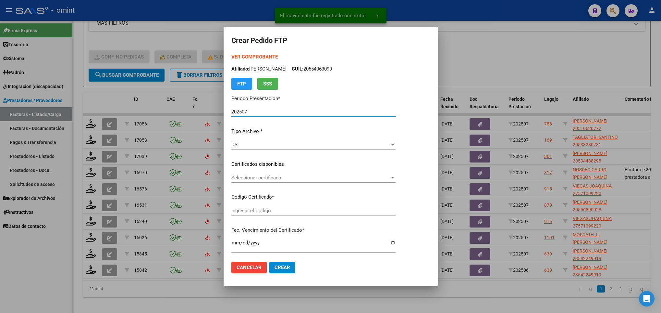
type input "1717525886"
type input "2028-02-22"
click at [311, 178] on span "Seleccionar certificado" at bounding box center [311, 178] width 158 height 6
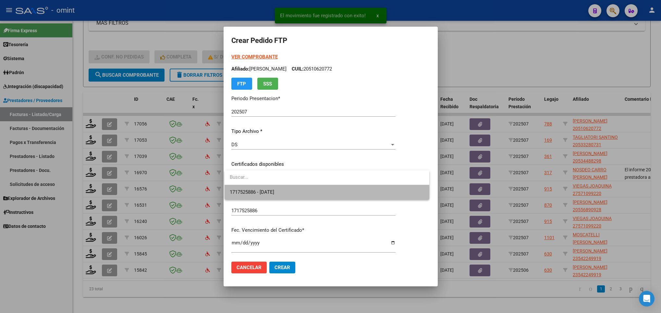
click at [309, 186] on span "1717525886 - 2028-02-22" at bounding box center [327, 192] width 194 height 15
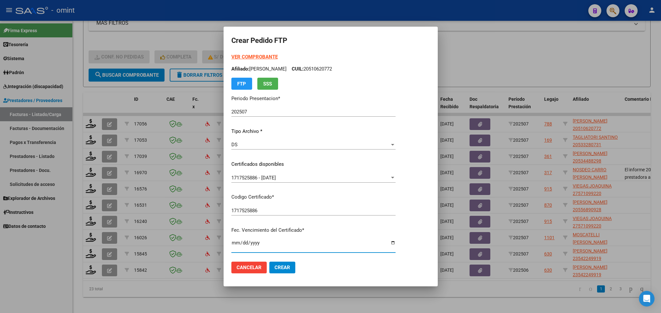
scroll to position [132, 0]
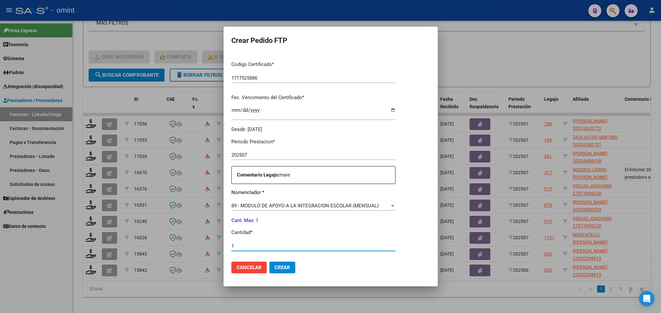
type input "1"
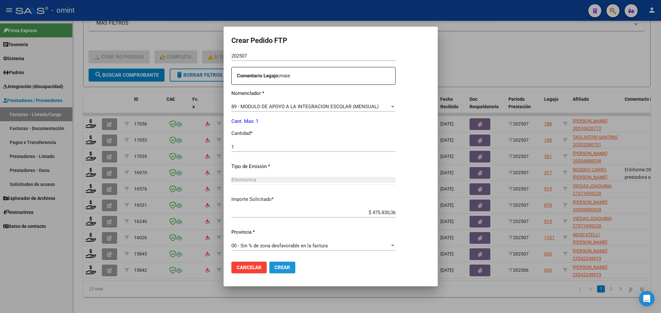
click at [280, 270] on button "Crear" at bounding box center [282, 267] width 26 height 12
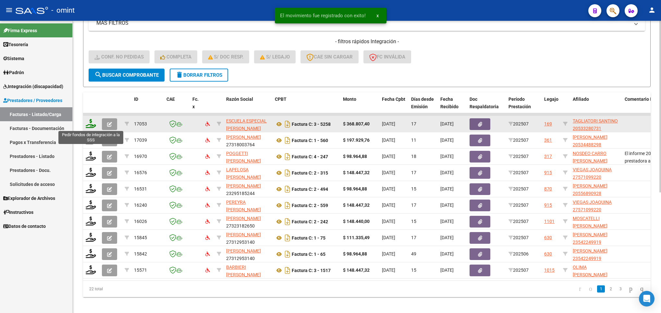
click at [90, 123] on icon at bounding box center [91, 123] width 10 height 9
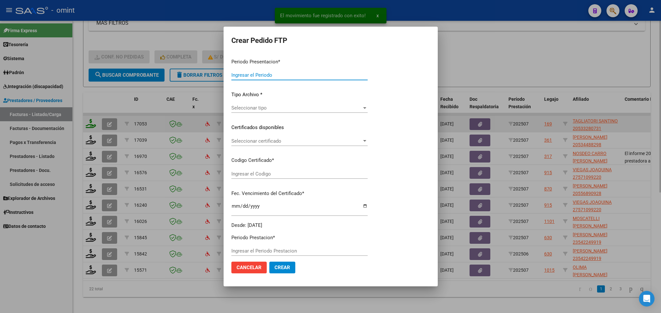
type input "202507"
type input "$ 368.807,40"
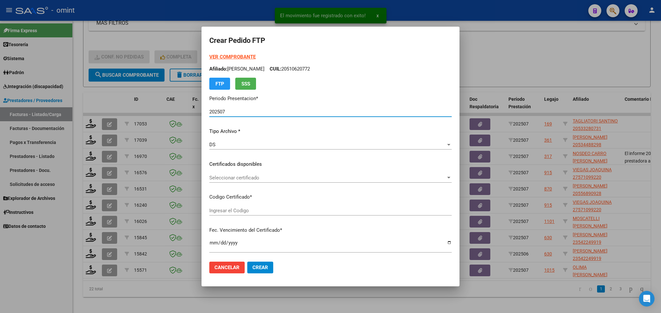
type input "9719323362"
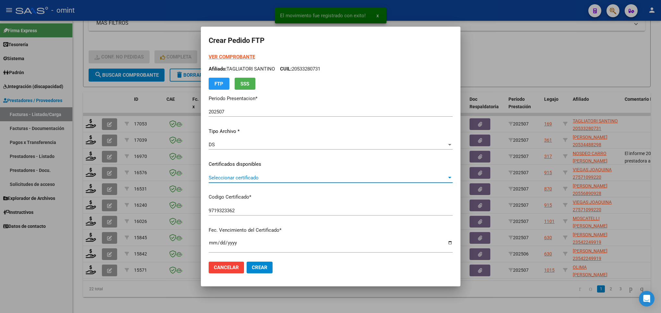
click at [316, 178] on span "Seleccionar certificado" at bounding box center [328, 178] width 238 height 6
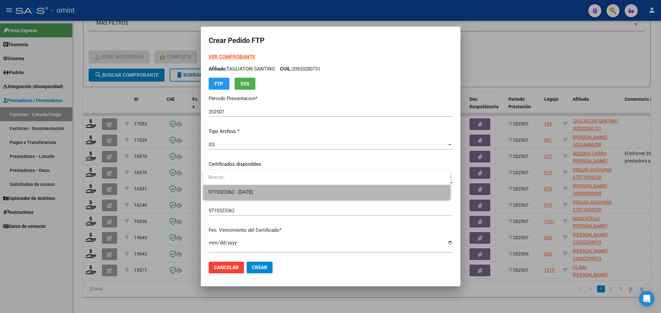
click at [320, 193] on span "9719323362 - 2032-10-18" at bounding box center [326, 192] width 237 height 15
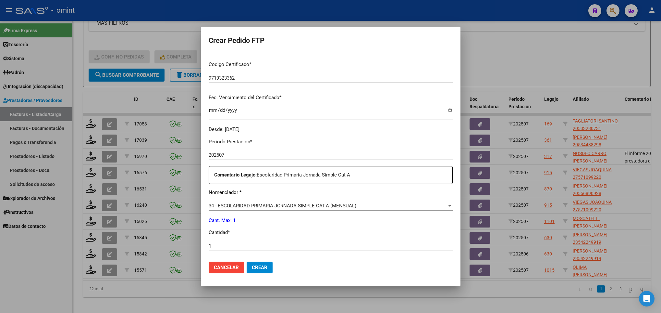
scroll to position [232, 0]
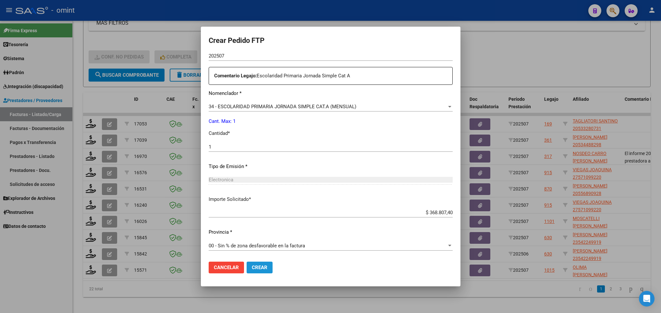
click at [265, 262] on button "Crear" at bounding box center [260, 267] width 26 height 12
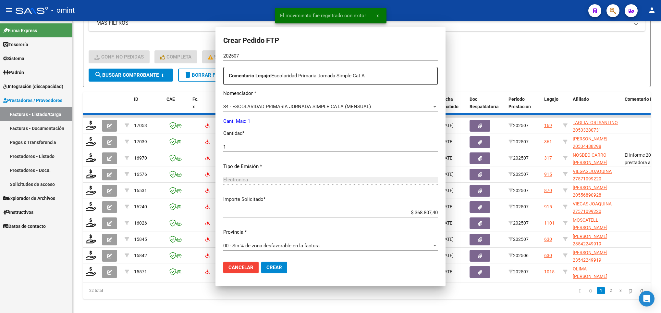
scroll to position [195, 0]
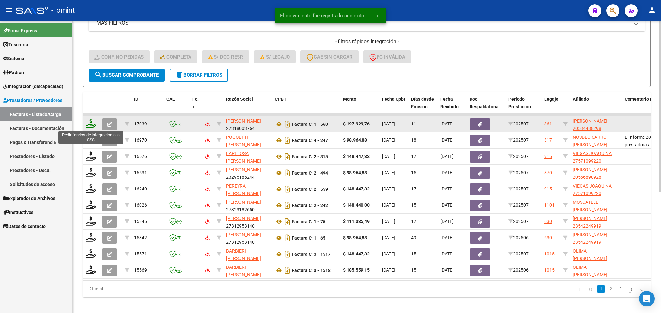
click at [91, 126] on icon at bounding box center [91, 123] width 10 height 9
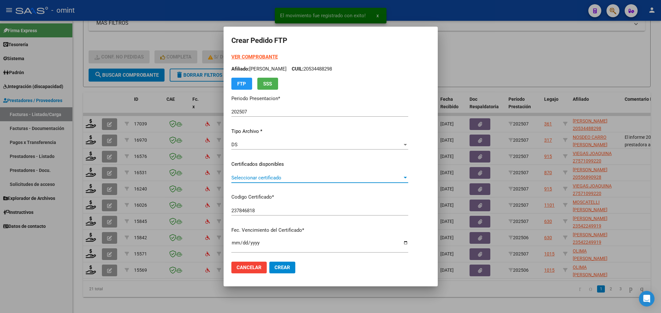
click at [294, 180] on span "Seleccionar certificado" at bounding box center [317, 178] width 171 height 6
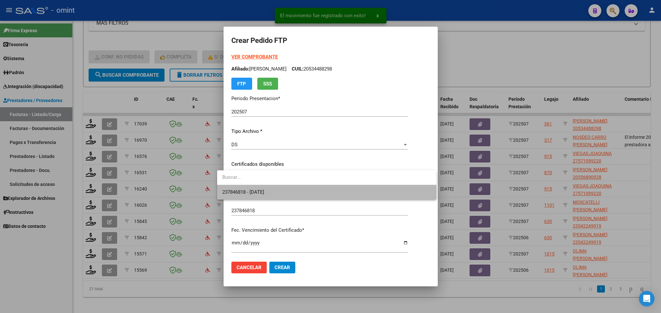
click at [302, 193] on span "237846818 - 2028-04-03" at bounding box center [326, 192] width 209 height 15
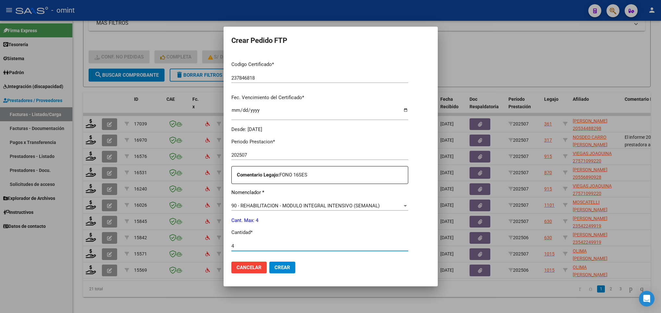
scroll to position [232, 0]
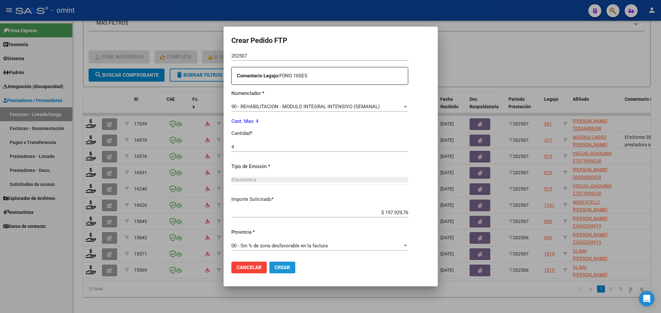
click at [279, 268] on span "Crear" at bounding box center [283, 267] width 16 height 6
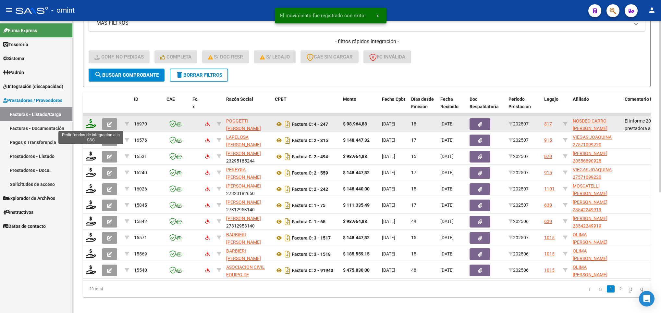
click at [90, 128] on icon at bounding box center [91, 123] width 10 height 9
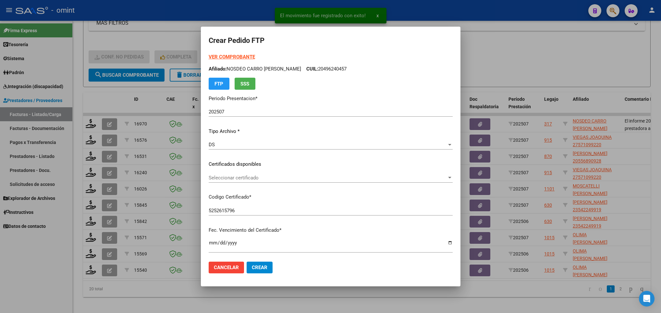
click at [244, 174] on div "Seleccionar certificado Seleccionar certificado" at bounding box center [331, 178] width 244 height 10
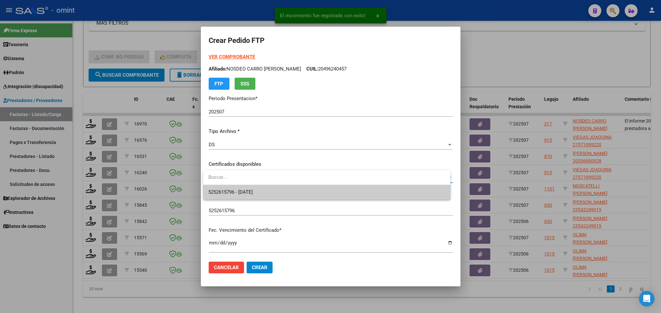
click at [256, 183] on input "dropdown search" at bounding box center [326, 177] width 247 height 15
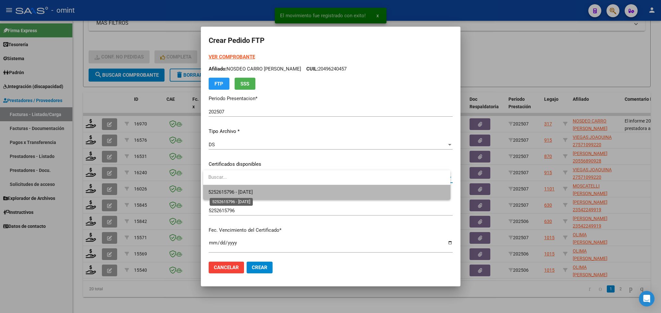
click at [253, 189] on span "5252615796 - 2027-10-28" at bounding box center [230, 192] width 44 height 6
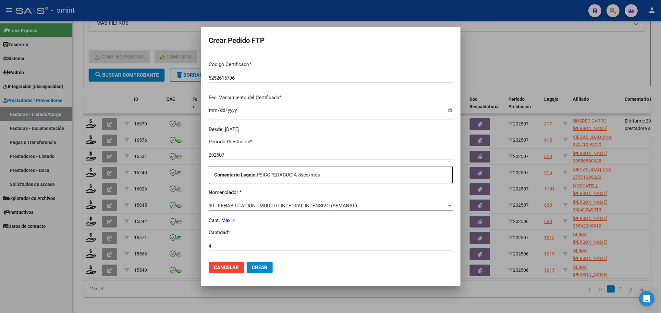
scroll to position [232, 0]
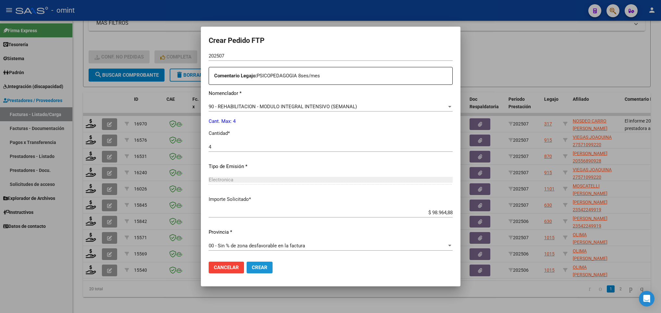
click at [264, 272] on button "Crear" at bounding box center [260, 267] width 26 height 12
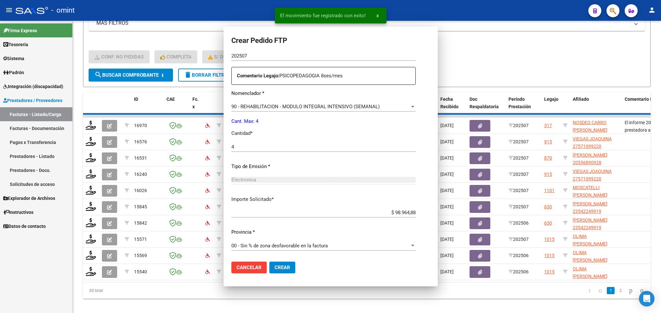
scroll to position [195, 0]
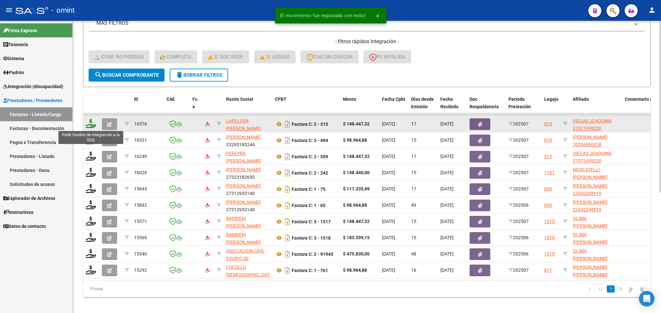
click at [88, 122] on icon at bounding box center [91, 123] width 10 height 9
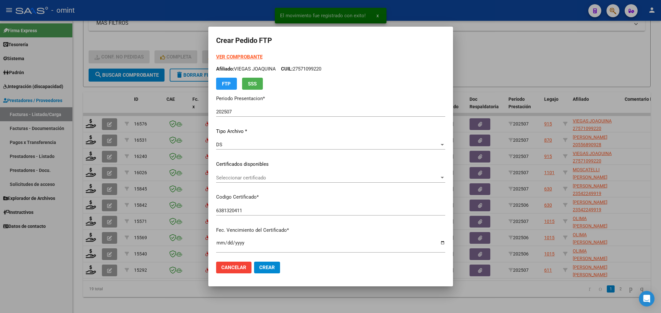
click at [268, 173] on div "Seleccionar certificado Seleccionar certificado" at bounding box center [330, 178] width 229 height 10
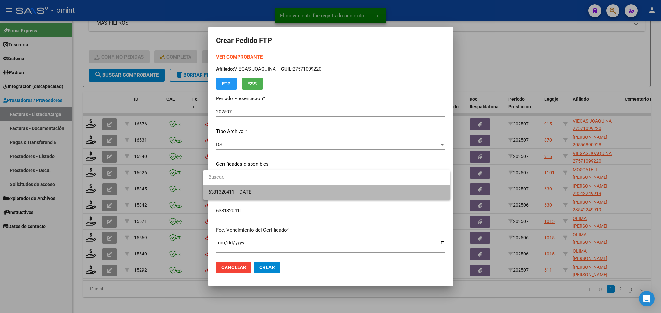
click at [290, 194] on span "6381320411 - 2025-06-28" at bounding box center [326, 192] width 237 height 15
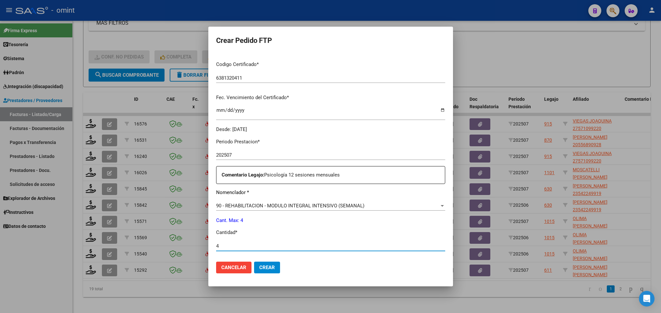
scroll to position [232, 0]
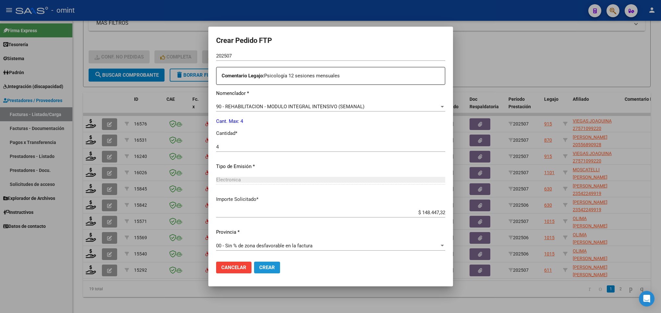
click at [266, 269] on span "Crear" at bounding box center [267, 267] width 16 height 6
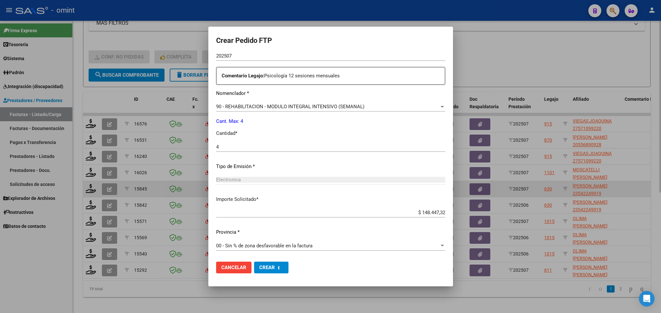
scroll to position [0, 0]
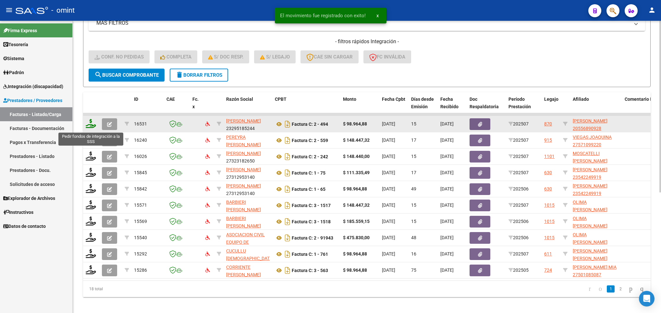
click at [93, 124] on icon at bounding box center [91, 123] width 10 height 9
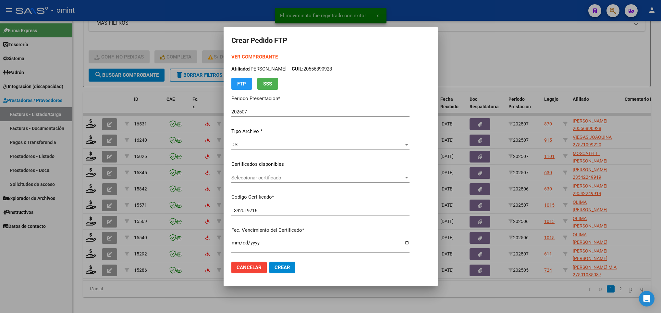
click at [326, 174] on div "Seleccionar certificado Seleccionar certificado" at bounding box center [321, 178] width 178 height 10
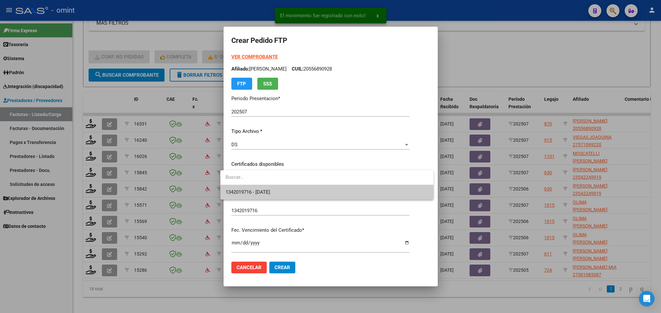
click at [335, 185] on span "1342019716 - 2030-02-07" at bounding box center [327, 192] width 203 height 15
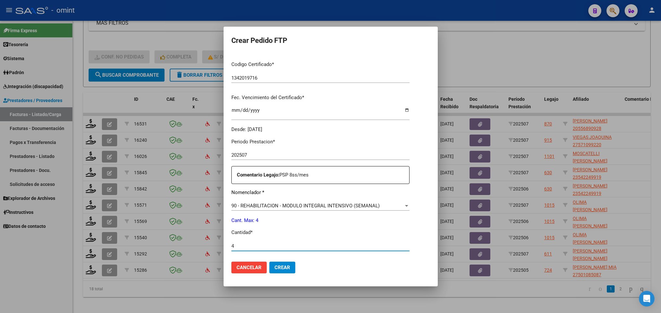
scroll to position [232, 0]
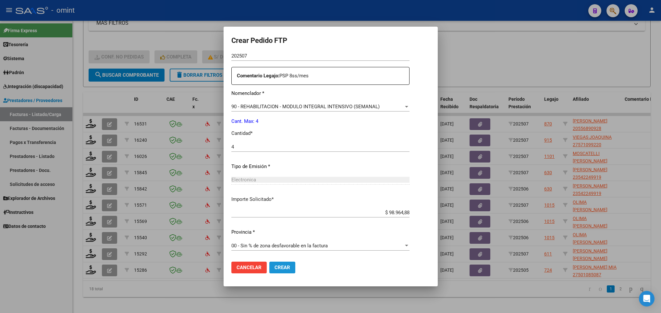
click at [281, 267] on span "Crear" at bounding box center [283, 267] width 16 height 6
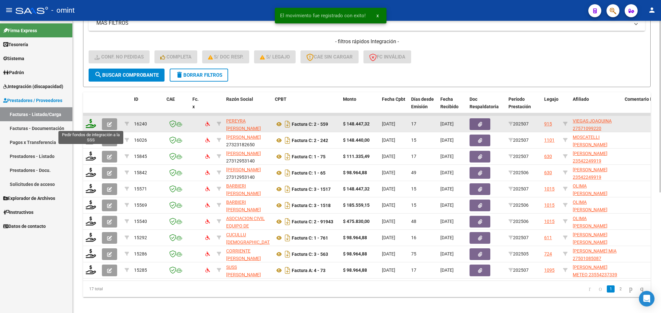
click at [91, 125] on icon at bounding box center [91, 123] width 10 height 9
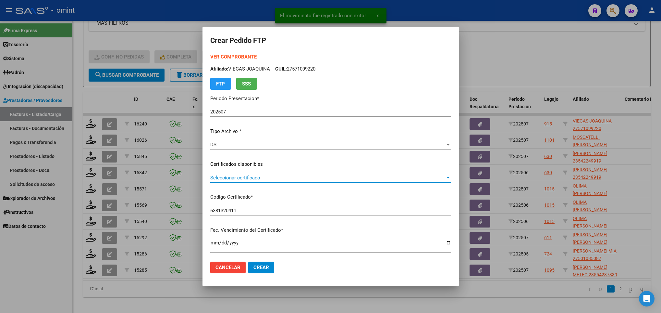
click at [321, 176] on span "Seleccionar certificado" at bounding box center [327, 178] width 235 height 6
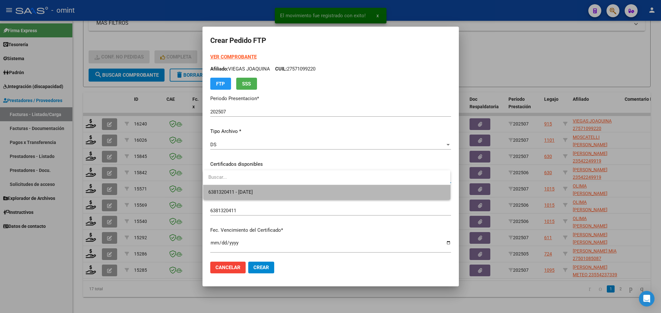
click at [330, 191] on span "6381320411 - 2025-06-28" at bounding box center [326, 192] width 237 height 15
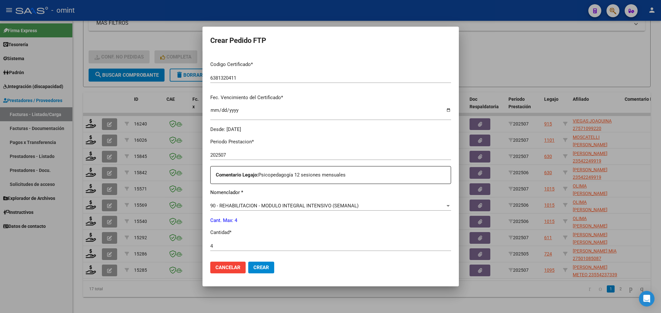
scroll to position [232, 0]
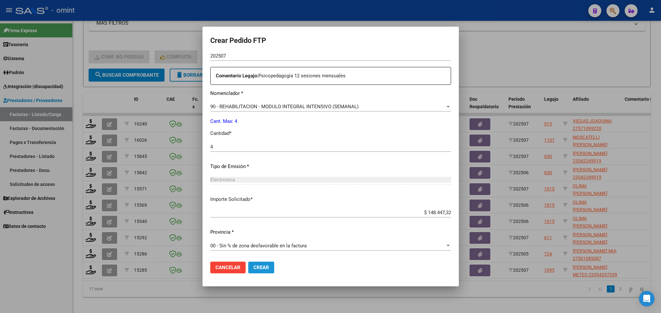
click at [256, 269] on span "Crear" at bounding box center [262, 267] width 16 height 6
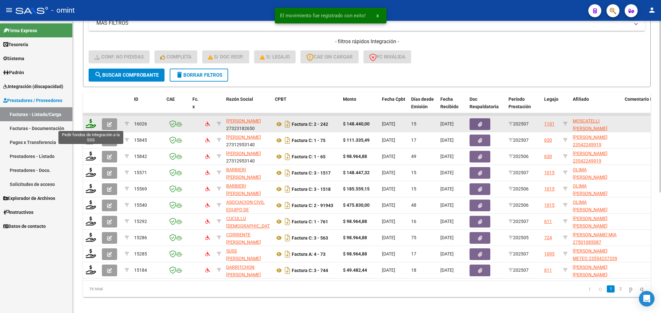
click at [94, 124] on icon at bounding box center [91, 123] width 10 height 9
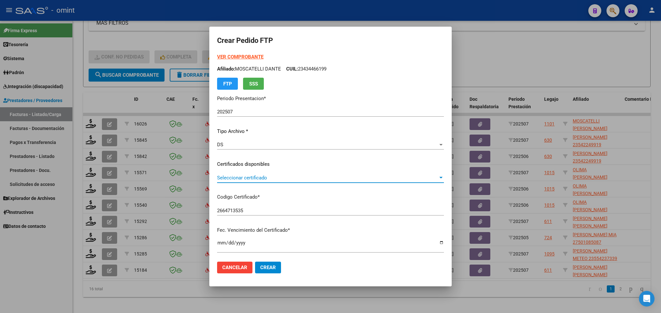
click at [289, 179] on span "Seleccionar certificado" at bounding box center [327, 178] width 221 height 6
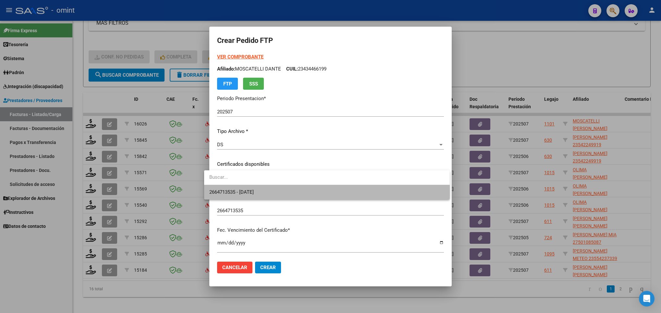
click at [290, 192] on span "2664713535 - 2026-10-03" at bounding box center [326, 192] width 235 height 15
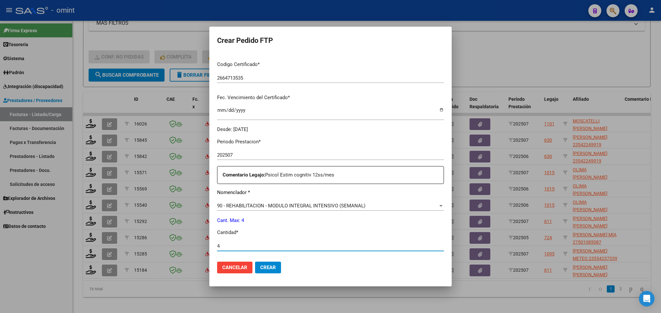
scroll to position [232, 0]
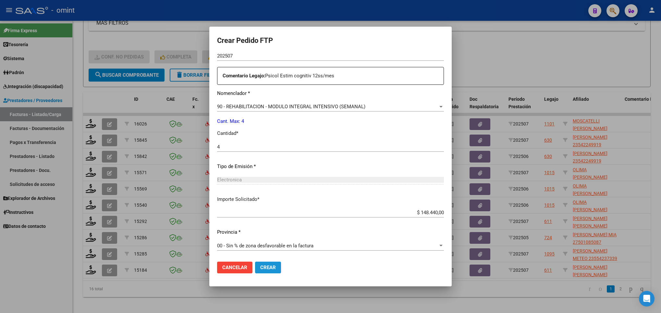
click at [269, 269] on button "Crear" at bounding box center [268, 267] width 26 height 12
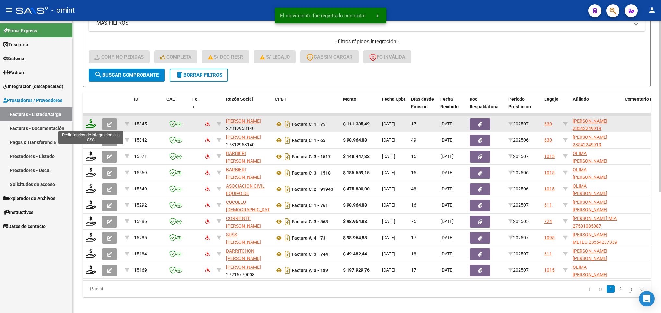
click at [88, 127] on icon at bounding box center [91, 123] width 10 height 9
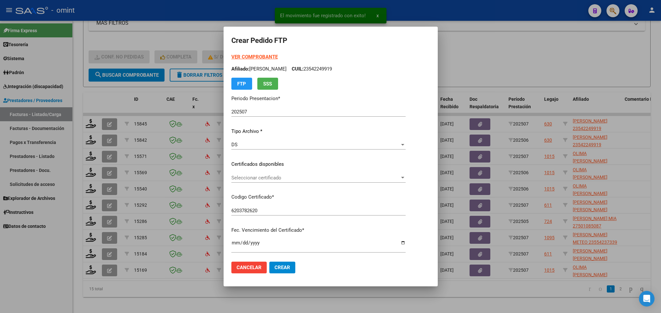
click at [292, 173] on div "Seleccionar certificado Seleccionar certificado" at bounding box center [319, 178] width 174 height 10
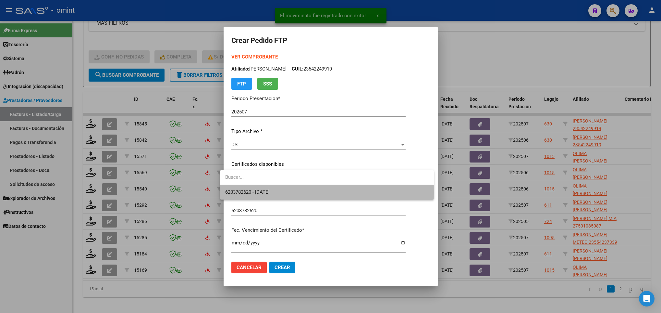
click at [294, 192] on span "6203782620 - 2030-01-30" at bounding box center [327, 192] width 204 height 15
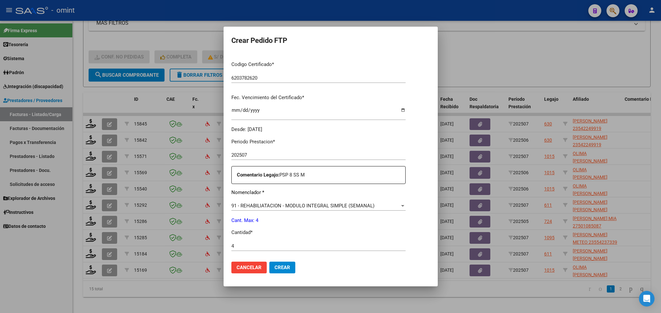
scroll to position [232, 0]
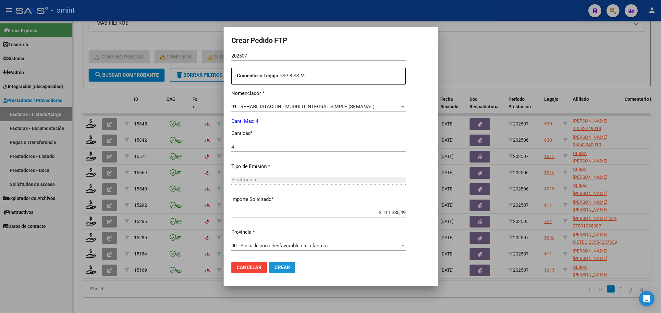
click at [275, 265] on span "Crear" at bounding box center [283, 267] width 16 height 6
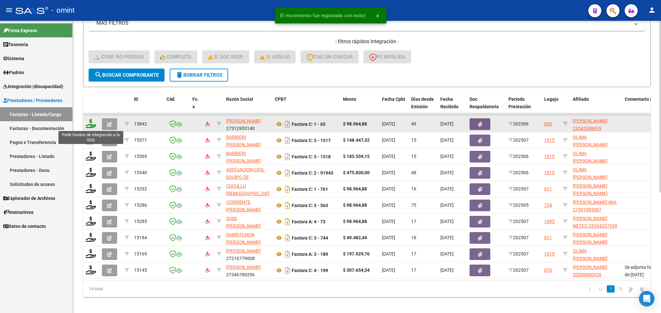
click at [94, 122] on icon at bounding box center [91, 123] width 10 height 9
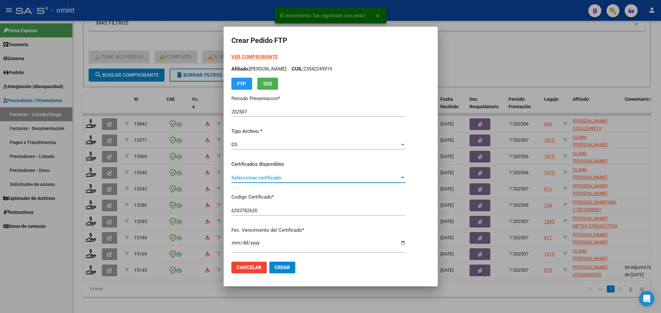
click at [263, 176] on span "Seleccionar certificado" at bounding box center [316, 178] width 169 height 6
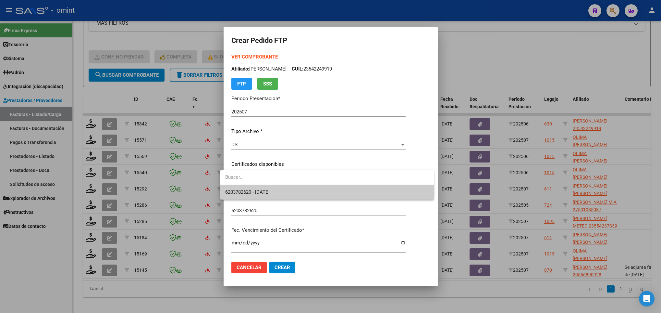
click at [277, 186] on span "6203782620 - 2030-01-30" at bounding box center [327, 192] width 204 height 15
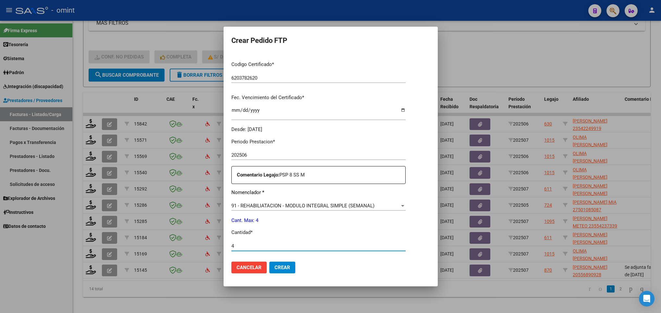
scroll to position [232, 0]
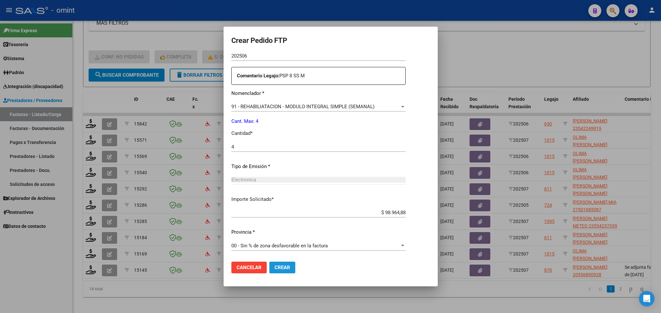
click at [275, 265] on span "Crear" at bounding box center [283, 267] width 16 height 6
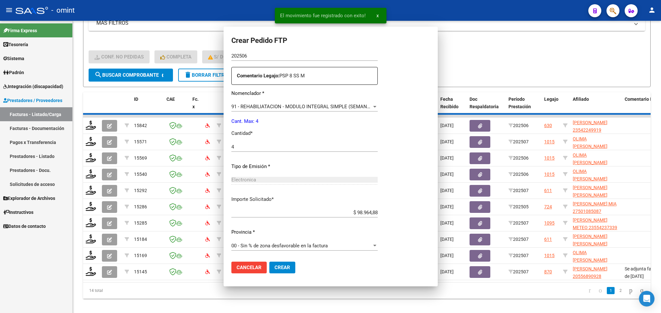
scroll to position [195, 0]
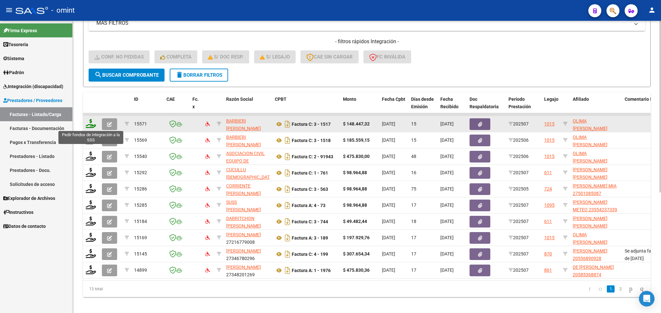
click at [87, 124] on icon at bounding box center [91, 123] width 10 height 9
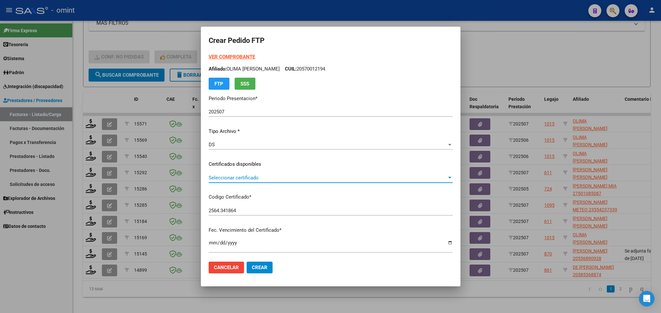
click at [282, 179] on span "Seleccionar certificado" at bounding box center [328, 178] width 238 height 6
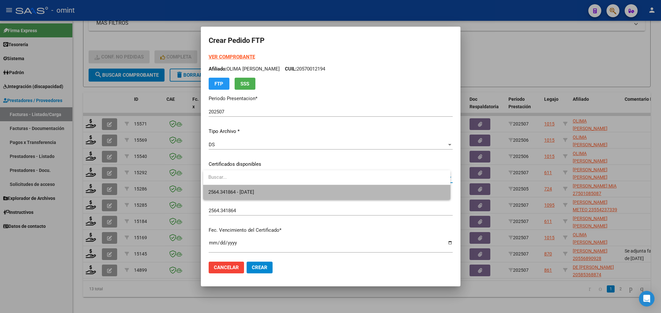
click at [276, 192] on span "2564.341864 - 2025-10-03" at bounding box center [326, 192] width 237 height 15
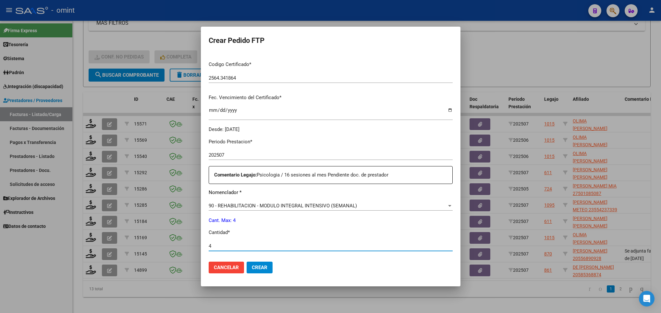
scroll to position [232, 0]
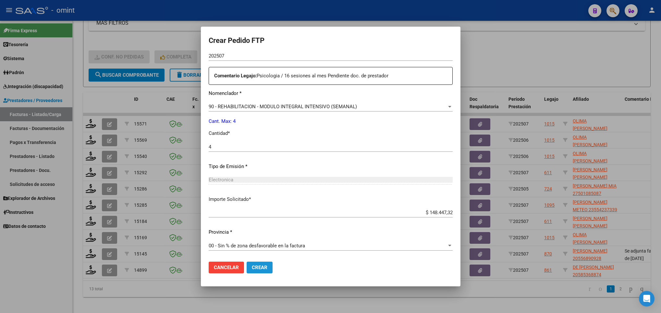
click at [258, 268] on span "Crear" at bounding box center [260, 267] width 16 height 6
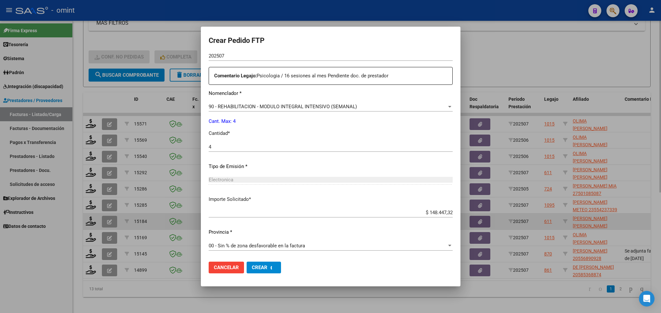
scroll to position [0, 0]
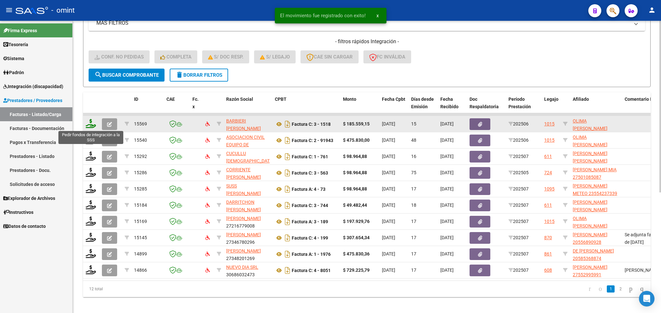
click at [88, 124] on icon at bounding box center [91, 123] width 10 height 9
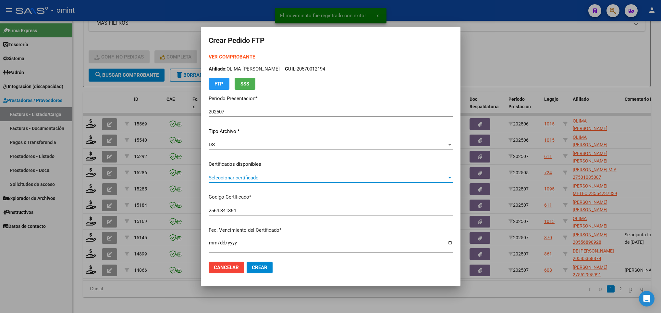
click at [278, 176] on span "Seleccionar certificado" at bounding box center [328, 178] width 238 height 6
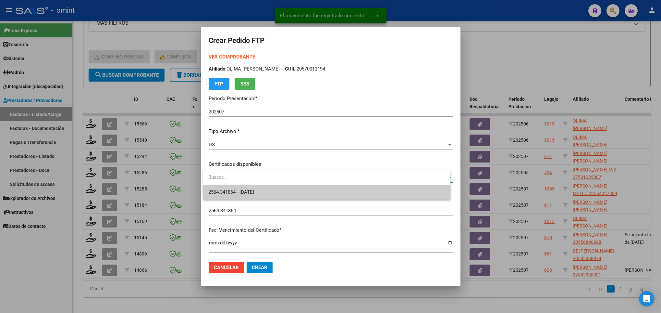
click at [287, 190] on span "2564.341864 - 2025-10-03" at bounding box center [326, 192] width 237 height 15
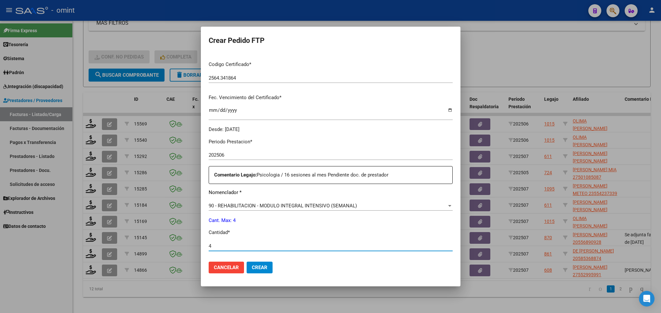
scroll to position [232, 0]
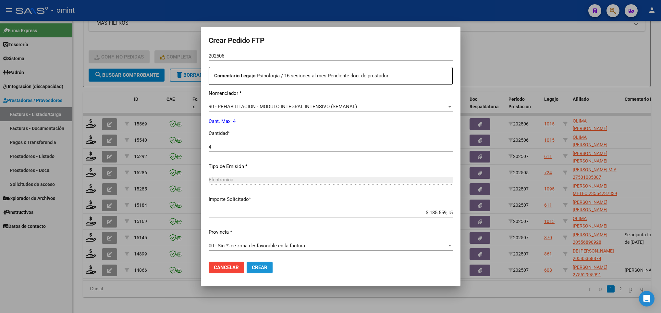
click at [266, 261] on button "Crear" at bounding box center [260, 267] width 26 height 12
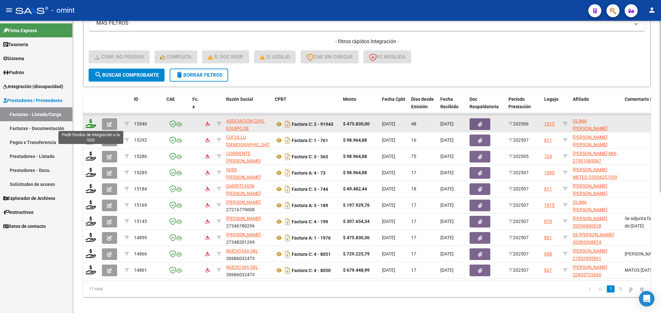
click at [91, 124] on icon at bounding box center [91, 123] width 10 height 9
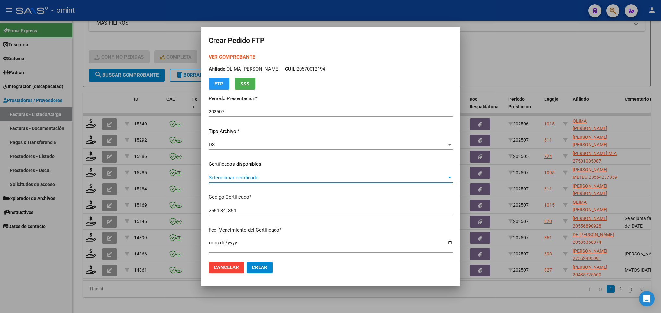
click at [240, 175] on span "Seleccionar certificado" at bounding box center [328, 178] width 238 height 6
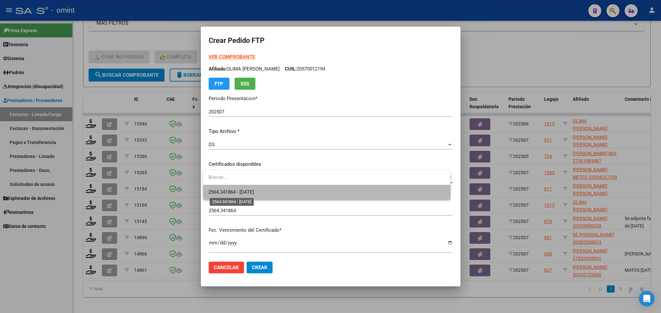
click at [252, 190] on span "2564.341864 - 2025-10-03" at bounding box center [231, 192] width 46 height 6
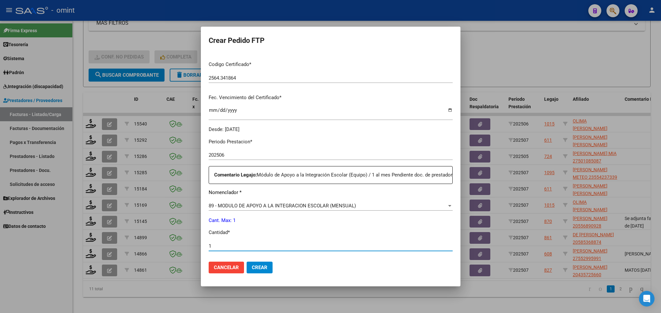
scroll to position [239, 0]
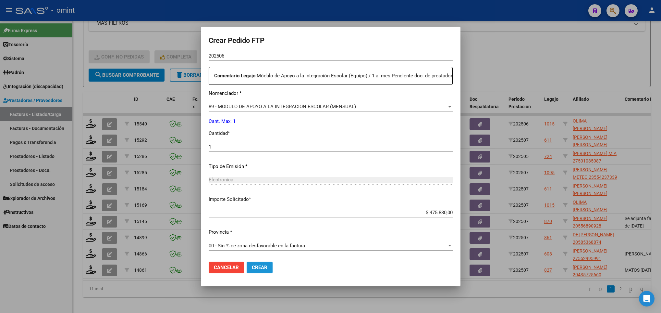
click at [258, 269] on span "Crear" at bounding box center [260, 267] width 16 height 6
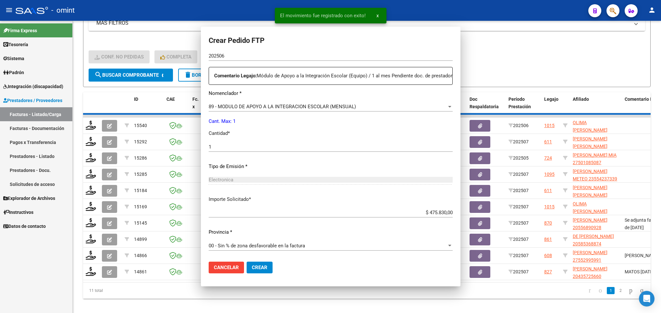
scroll to position [0, 0]
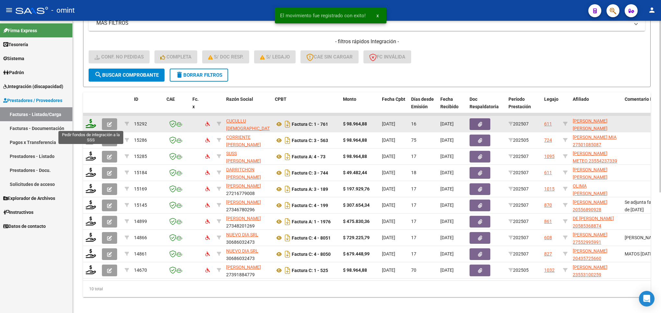
click at [90, 126] on icon at bounding box center [91, 123] width 10 height 9
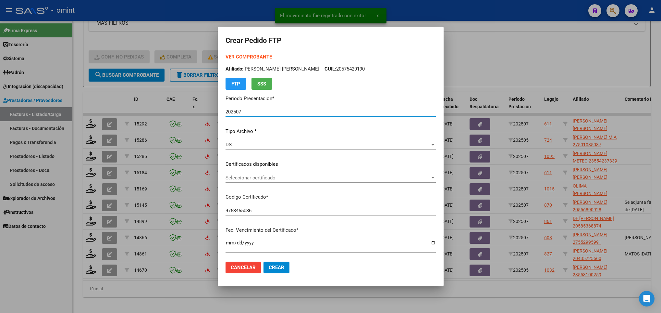
click at [293, 172] on div "VER COMPROBANTE ARCA Padrón Afiliado: MEDINA PAIVA BRUNO LEON CUIL: 20575429190…" at bounding box center [331, 159] width 210 height 212
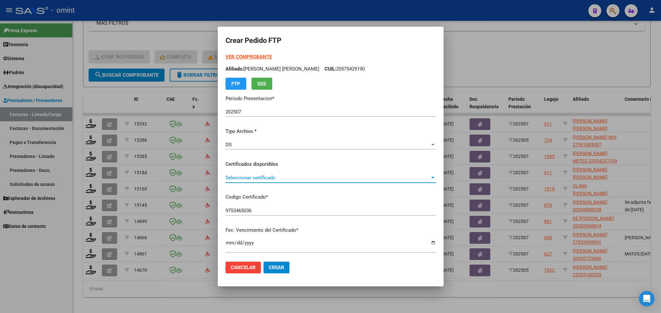
click at [279, 175] on span "Seleccionar certificado" at bounding box center [328, 178] width 205 height 6
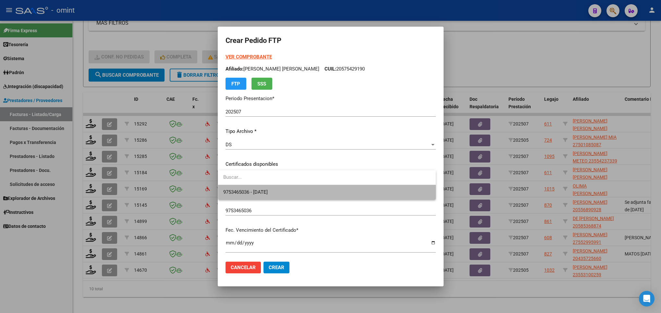
click at [281, 192] on span "9753465036 - 2025-05-30" at bounding box center [326, 192] width 207 height 15
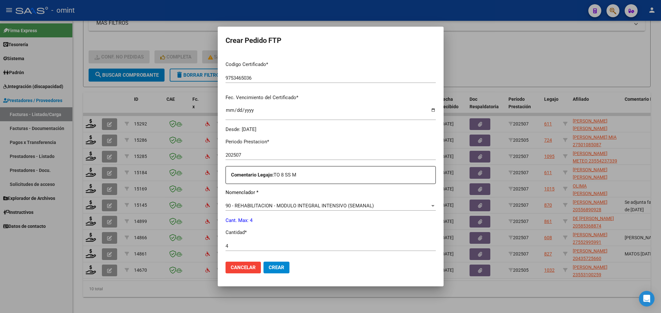
scroll to position [232, 0]
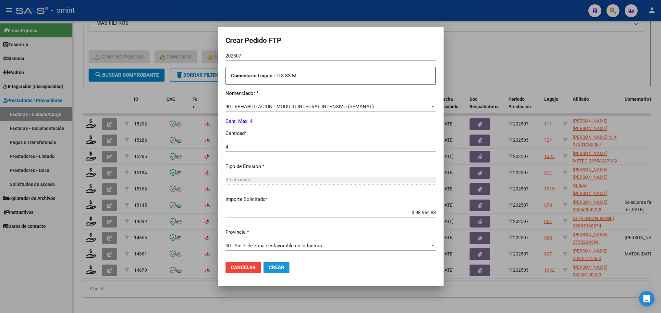
click at [270, 268] on span "Crear" at bounding box center [277, 267] width 16 height 6
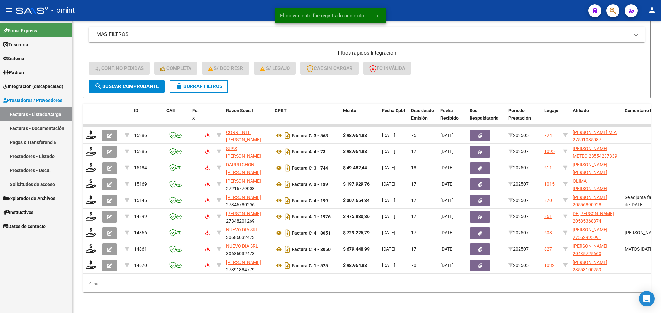
scroll to position [189, 0]
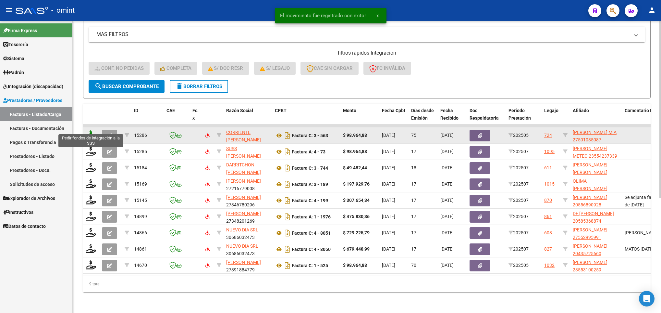
click at [88, 130] on icon at bounding box center [91, 134] width 10 height 9
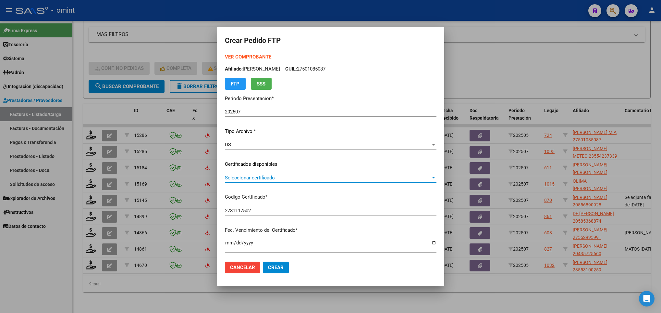
click at [287, 177] on span "Seleccionar certificado" at bounding box center [328, 178] width 206 height 6
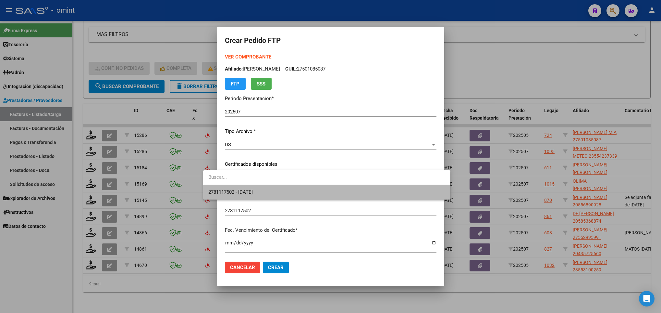
click at [269, 190] on span "2781117502 - 2033-01-12" at bounding box center [326, 192] width 237 height 15
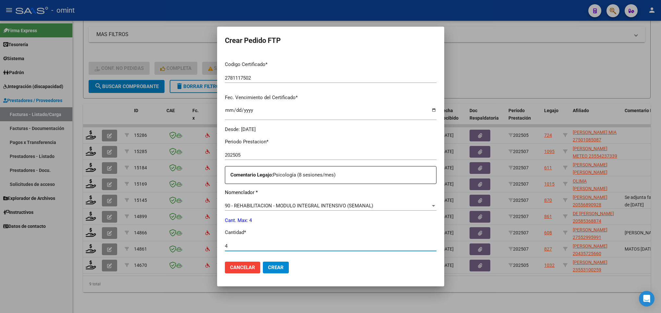
scroll to position [232, 0]
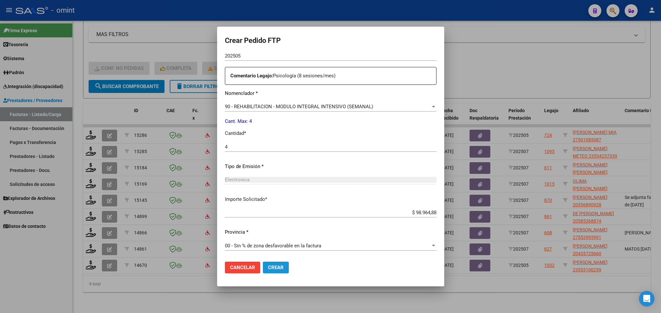
click at [268, 264] on span "Crear" at bounding box center [276, 267] width 16 height 6
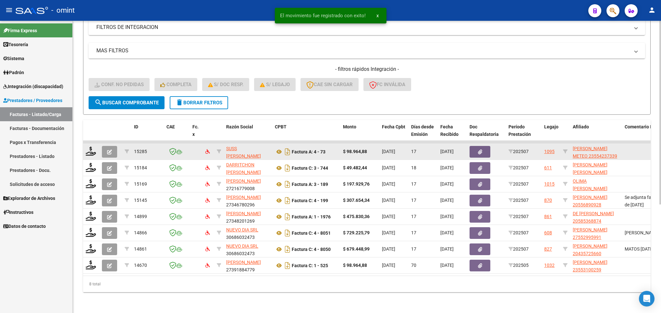
scroll to position [173, 0]
click at [90, 146] on icon at bounding box center [91, 150] width 10 height 9
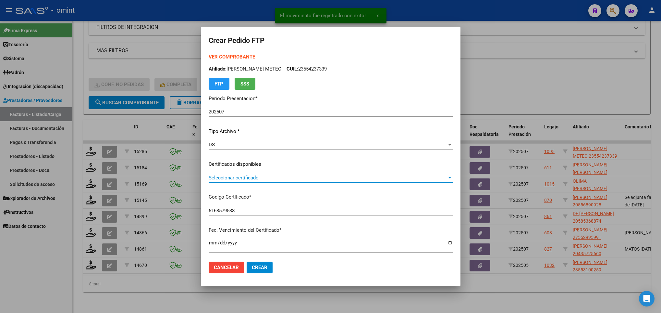
click at [269, 177] on span "Seleccionar certificado" at bounding box center [328, 178] width 238 height 6
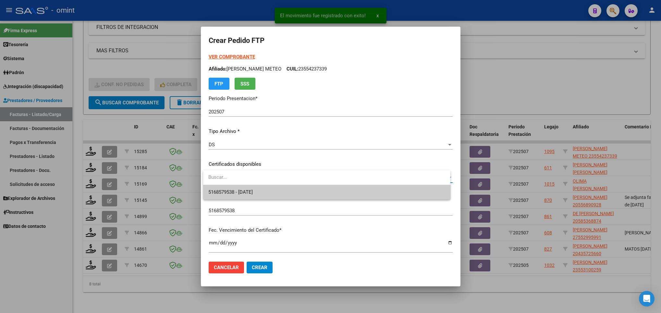
click at [275, 194] on div "El movimiento fue registrado con exito! x Crear Pedido FTP VER COMPROBANTE ARCA…" at bounding box center [330, 156] width 661 height 313
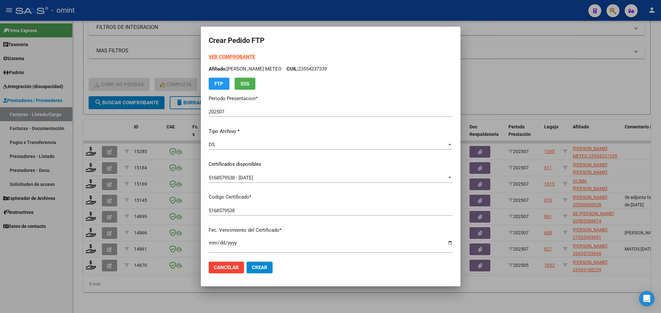
scroll to position [177, 0]
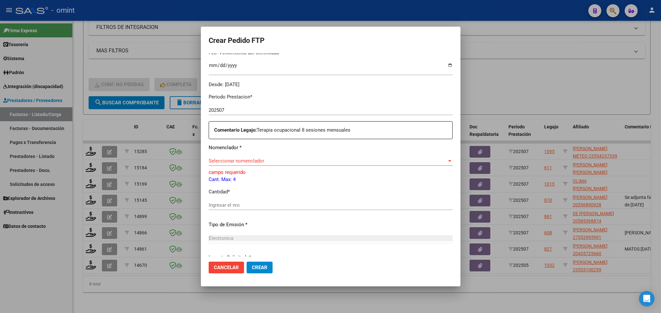
click at [329, 160] on span "Seleccionar nomenclador" at bounding box center [328, 161] width 238 height 6
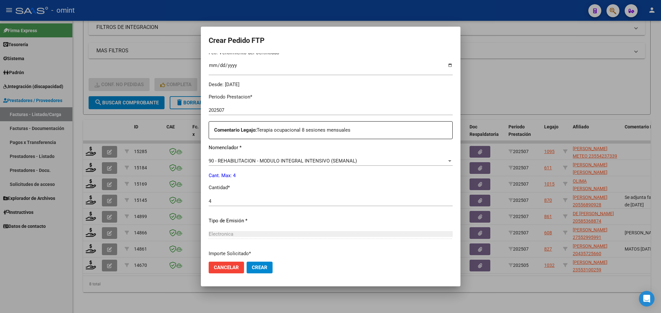
scroll to position [232, 0]
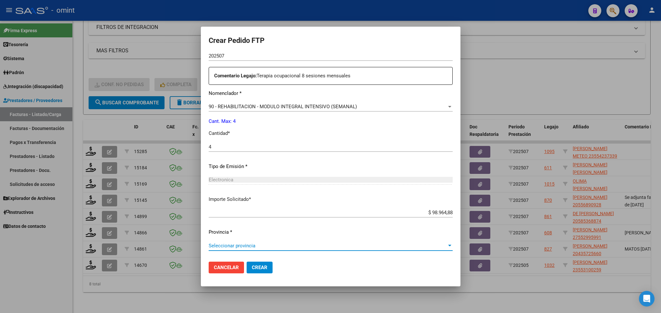
click at [272, 243] on span "Seleccionar provincia" at bounding box center [328, 246] width 238 height 6
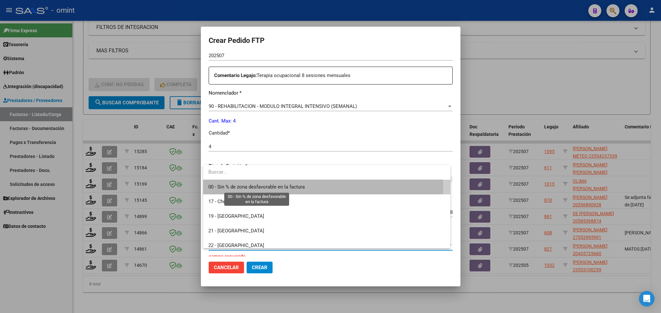
click at [259, 185] on span "00 - Sin % de zona desfavorable en la factura" at bounding box center [256, 187] width 96 height 6
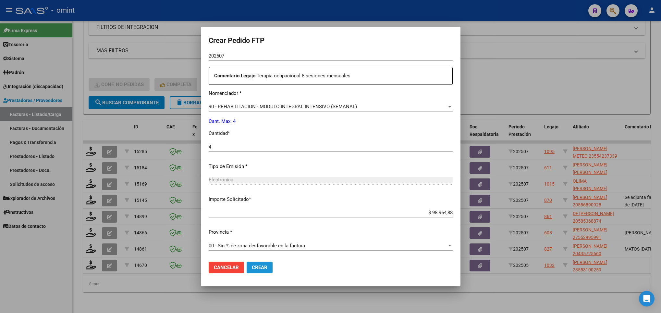
click at [259, 268] on span "Crear" at bounding box center [260, 267] width 16 height 6
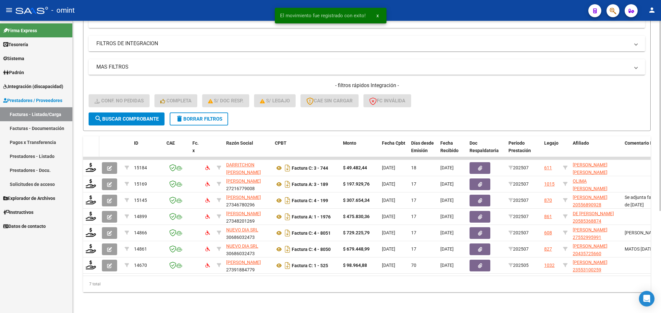
scroll to position [157, 0]
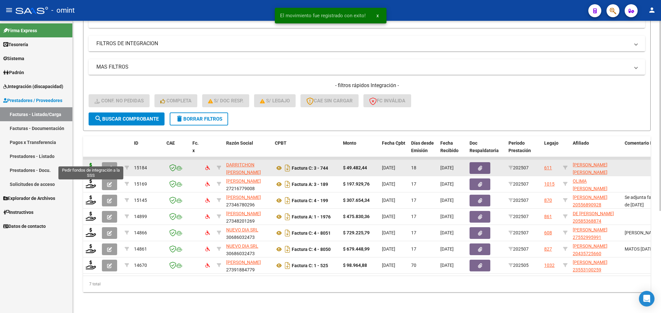
click at [91, 163] on icon at bounding box center [91, 167] width 10 height 9
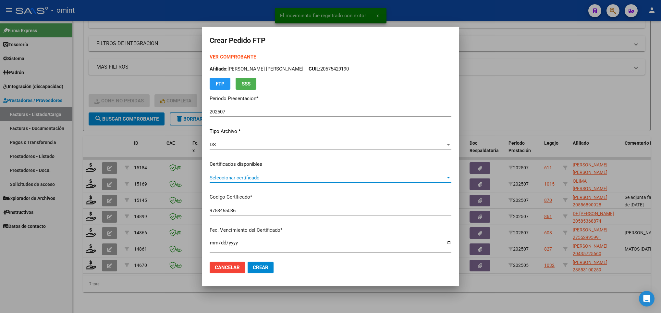
click at [286, 179] on span "Seleccionar certificado" at bounding box center [328, 178] width 236 height 6
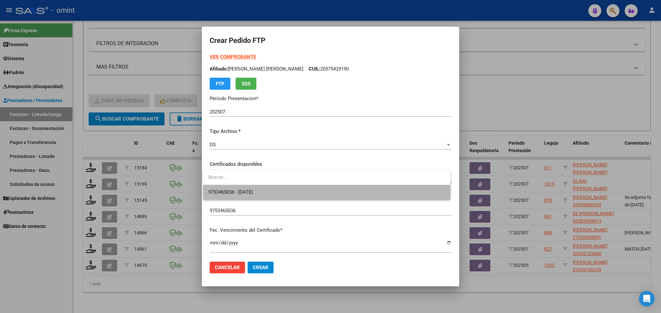
click at [303, 193] on span "9753465036 - 2025-05-30" at bounding box center [326, 192] width 237 height 15
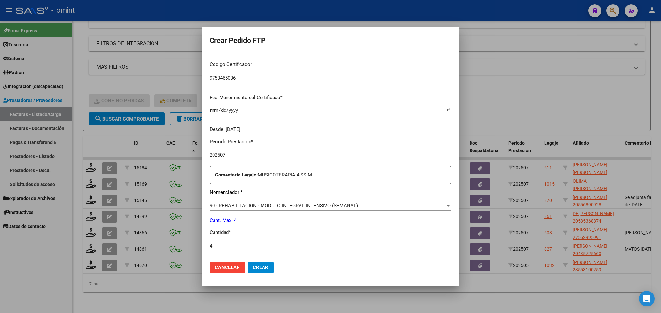
scroll to position [232, 0]
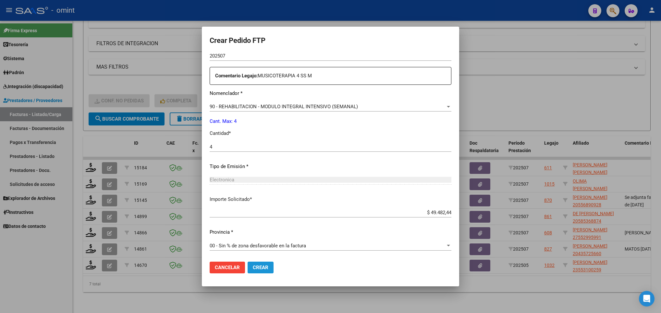
click at [258, 268] on span "Crear" at bounding box center [261, 267] width 16 height 6
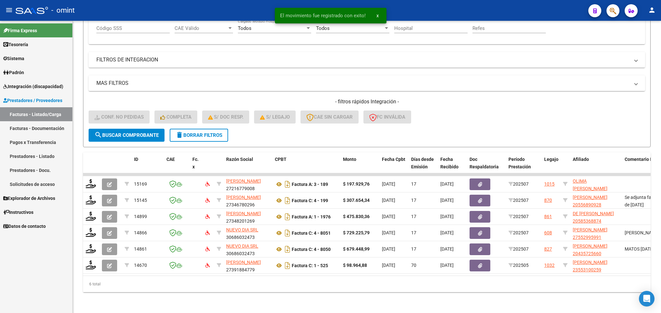
scroll to position [140, 0]
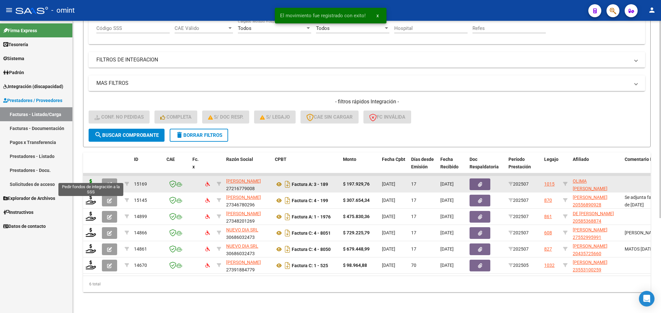
click at [91, 179] on icon at bounding box center [91, 183] width 10 height 9
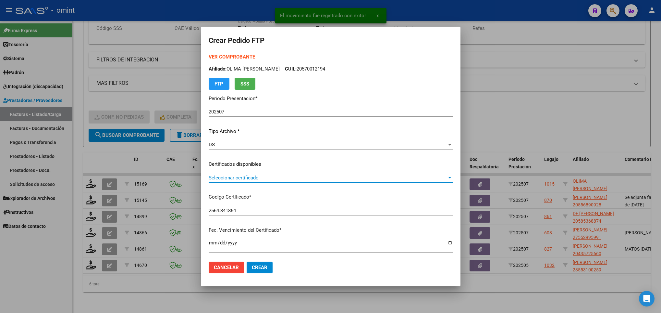
click at [332, 180] on span "Seleccionar certificado" at bounding box center [328, 178] width 238 height 6
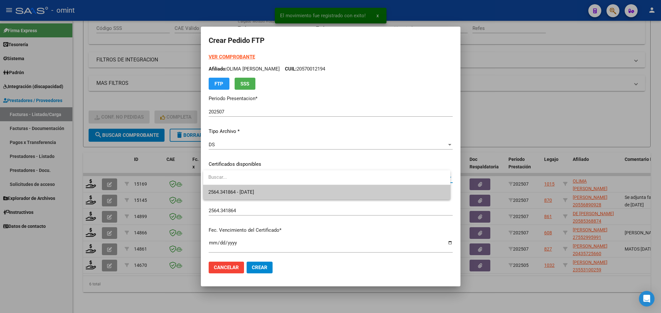
click at [335, 193] on div "El movimiento fue registrado con exito! x Crear Pedido FTP VER COMPROBANTE ARCA…" at bounding box center [330, 156] width 661 height 313
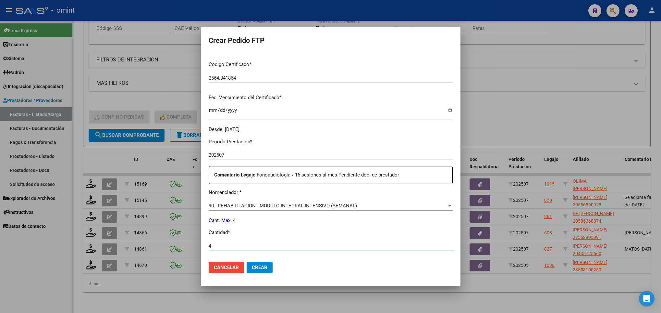
scroll to position [232, 0]
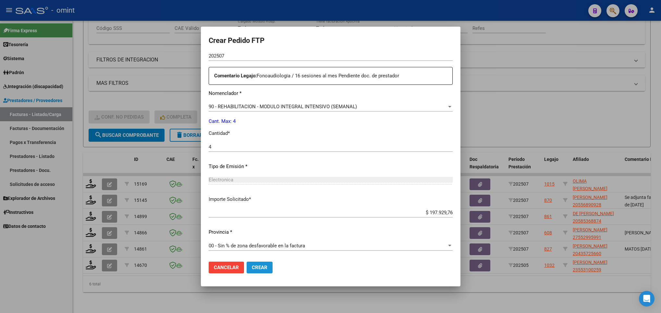
click at [262, 262] on button "Crear" at bounding box center [260, 267] width 26 height 12
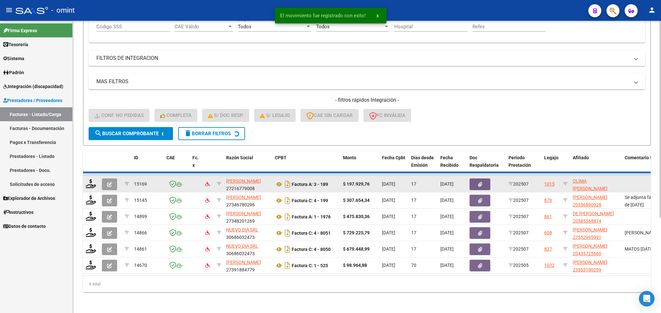
scroll to position [124, 0]
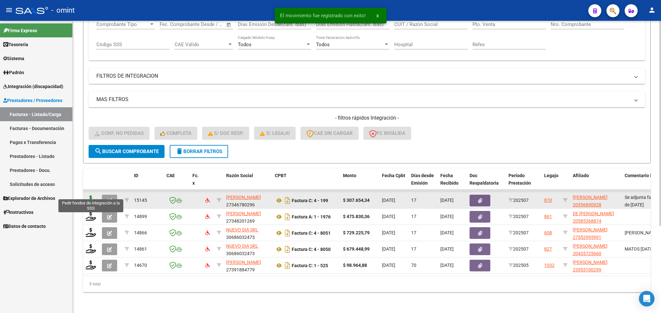
click at [90, 195] on icon at bounding box center [91, 199] width 10 height 9
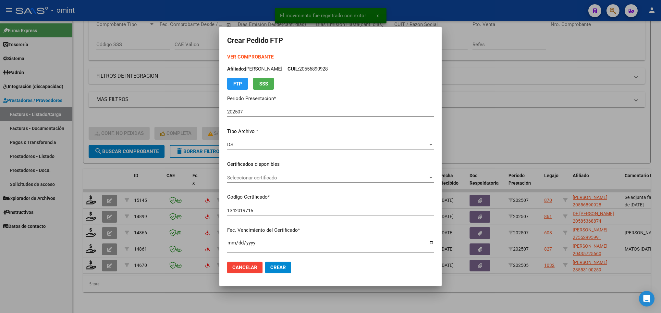
click at [344, 181] on div "Seleccionar certificado Seleccionar certificado" at bounding box center [330, 178] width 207 height 10
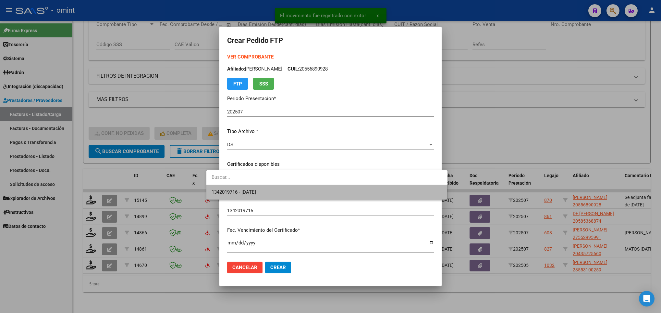
click at [347, 187] on span "1342019716 - 2030-02-07" at bounding box center [327, 192] width 231 height 15
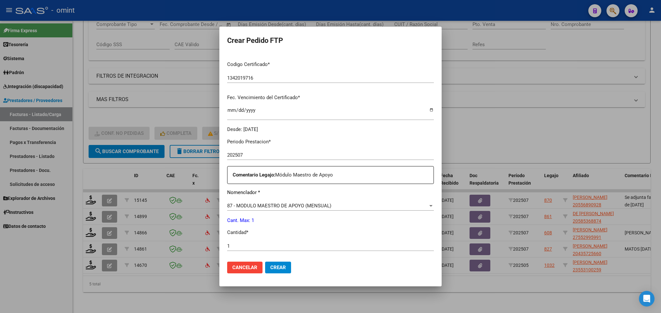
scroll to position [232, 0]
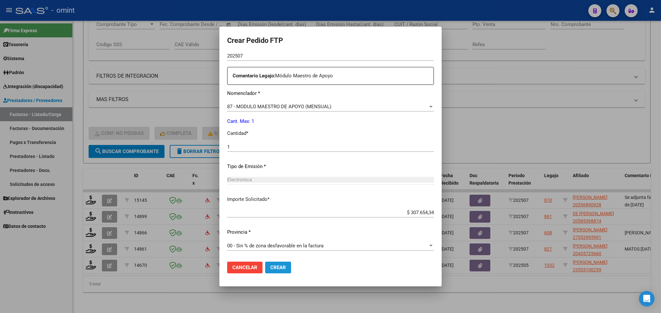
click at [265, 272] on button "Crear" at bounding box center [278, 267] width 26 height 12
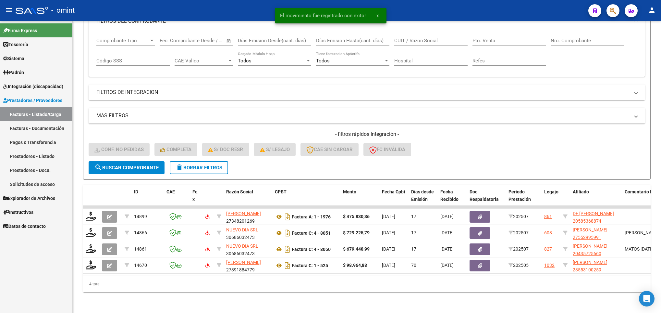
scroll to position [108, 0]
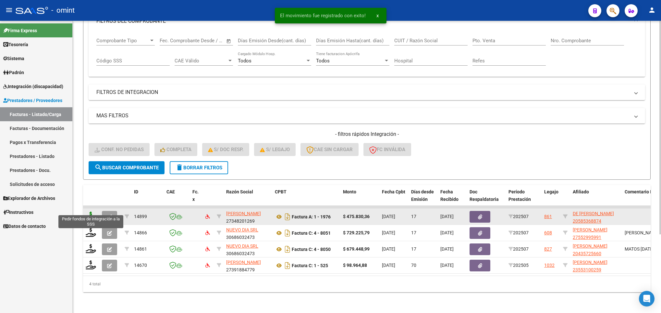
click at [89, 211] on icon at bounding box center [91, 215] width 10 height 9
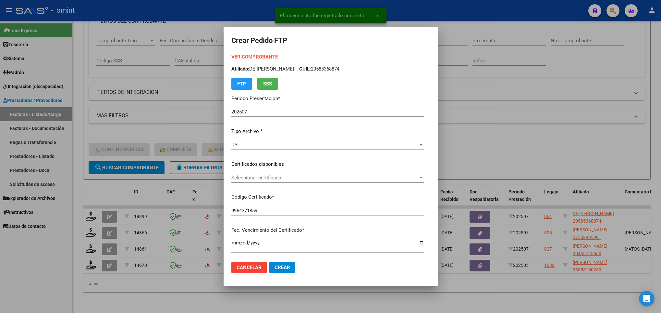
drag, startPoint x: 312, startPoint y: 182, endPoint x: 325, endPoint y: 179, distance: 13.9
click at [325, 179] on div "Seleccionar certificado Seleccionar certificado" at bounding box center [328, 181] width 193 height 16
click at [325, 179] on span "Seleccionar certificado" at bounding box center [325, 178] width 187 height 6
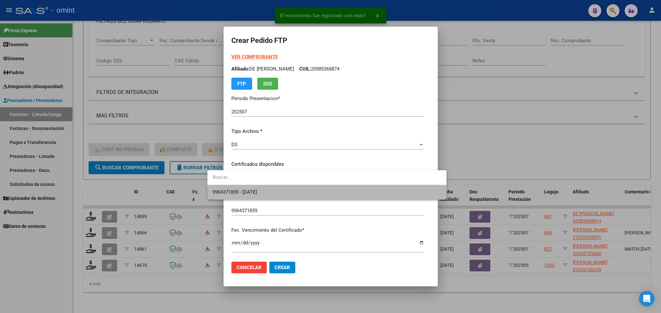
click at [310, 195] on span "9964371859 - 2025-08-01" at bounding box center [327, 192] width 229 height 15
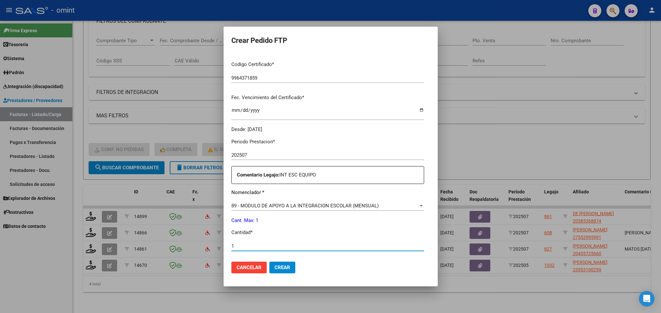
scroll to position [232, 0]
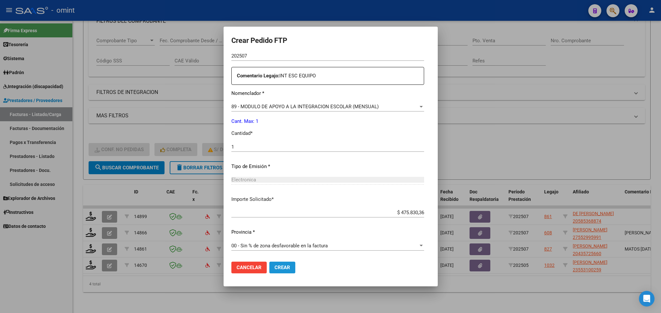
click at [269, 271] on button "Crear" at bounding box center [282, 267] width 26 height 12
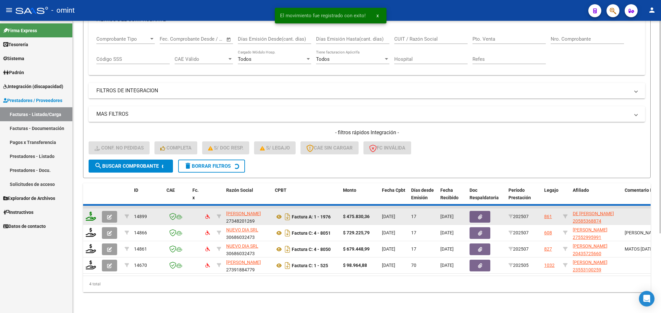
scroll to position [92, 0]
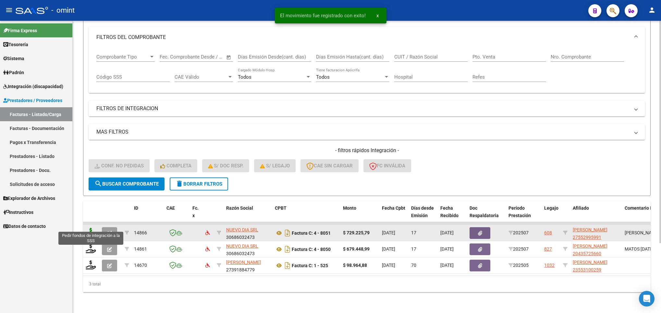
click at [90, 228] on icon at bounding box center [91, 232] width 10 height 9
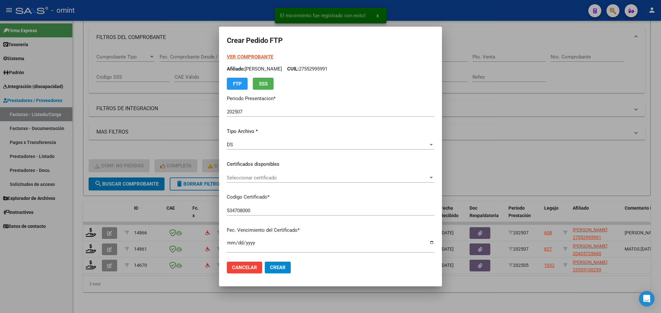
click at [358, 182] on div "Seleccionar certificado Seleccionar certificado" at bounding box center [330, 178] width 207 height 10
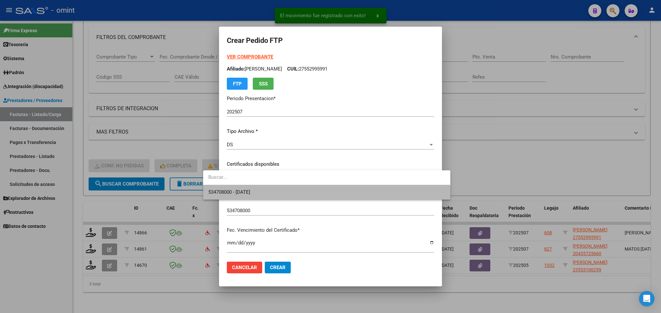
click at [356, 187] on span "534708000 - 2035-01-31" at bounding box center [326, 192] width 237 height 15
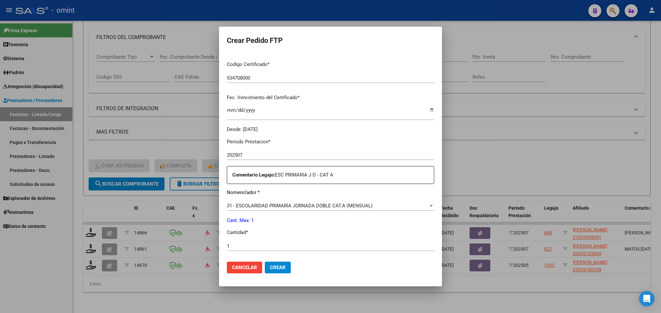
scroll to position [232, 0]
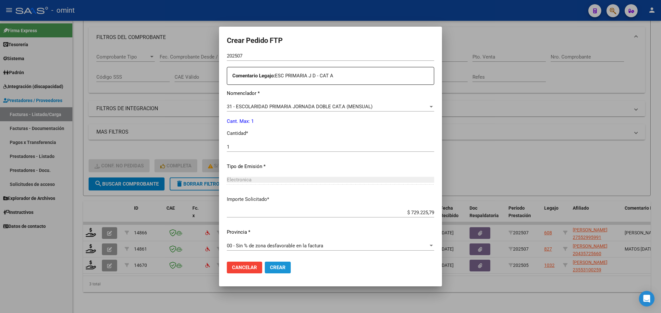
click at [270, 267] on span "Crear" at bounding box center [278, 267] width 16 height 6
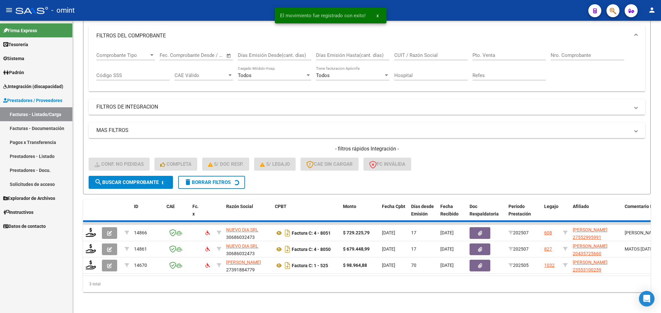
scroll to position [75, 0]
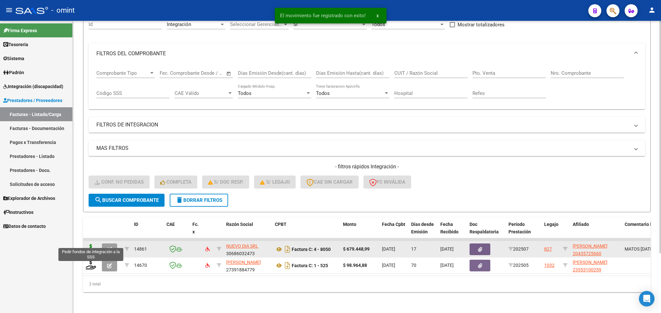
click at [93, 244] on icon at bounding box center [91, 248] width 10 height 9
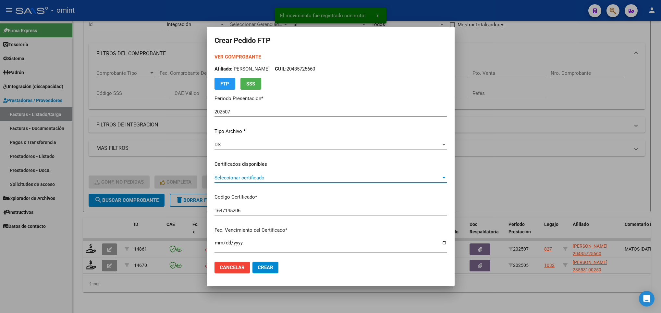
click at [275, 179] on span "Seleccionar certificado" at bounding box center [328, 178] width 227 height 6
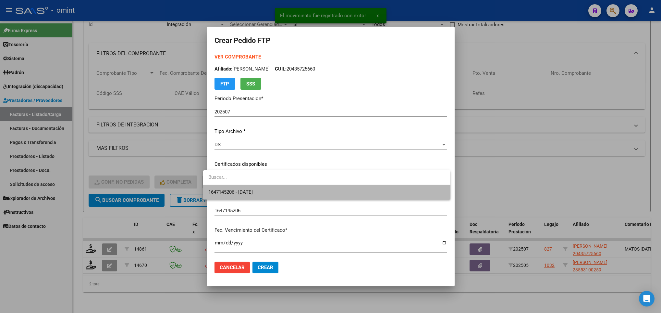
click at [284, 192] on span "1647145206 - 2027-10-12" at bounding box center [326, 192] width 237 height 15
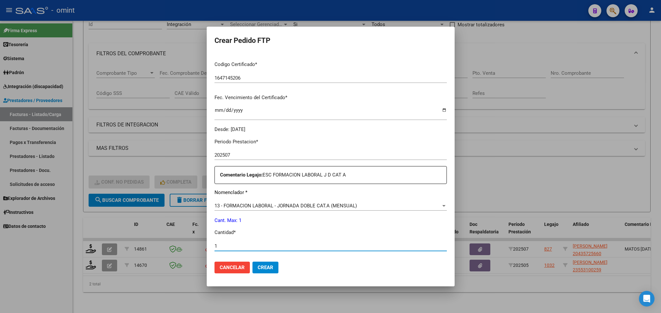
scroll to position [232, 0]
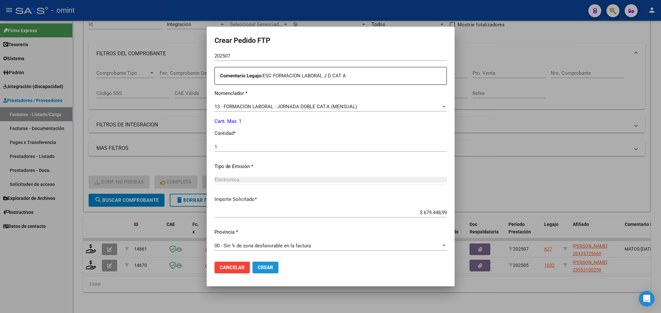
click at [267, 266] on button "Crear" at bounding box center [266, 267] width 26 height 12
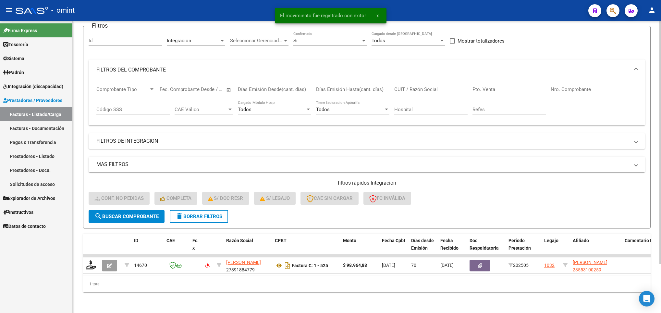
scroll to position [59, 0]
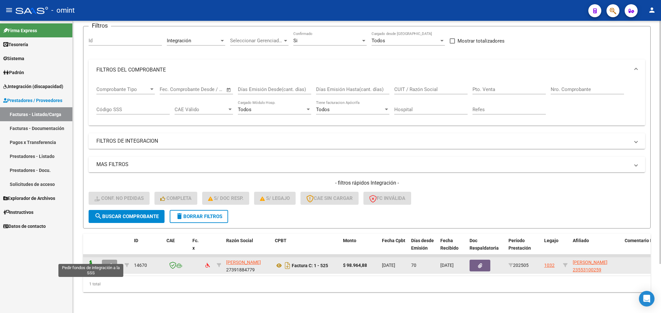
click at [90, 261] on icon at bounding box center [91, 264] width 10 height 9
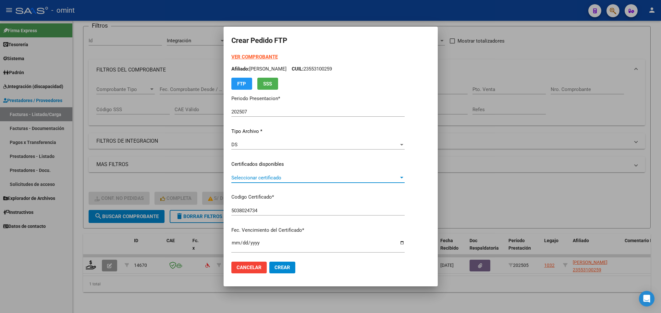
click at [356, 176] on span "Seleccionar certificado" at bounding box center [316, 178] width 168 height 6
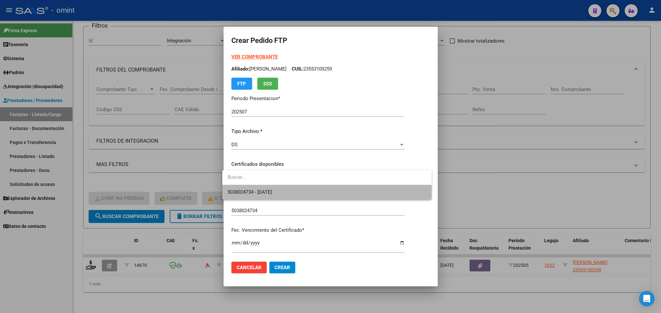
click at [338, 194] on span "5038024734 - 2027-03-27" at bounding box center [327, 192] width 199 height 15
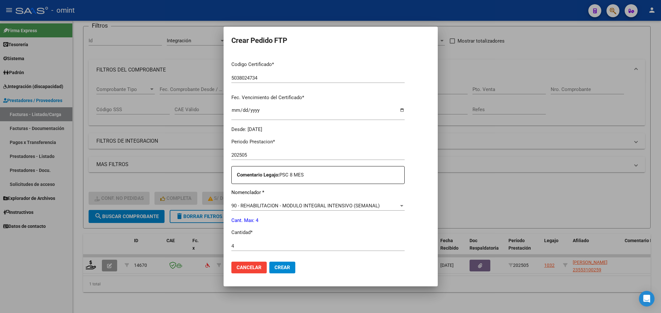
scroll to position [232, 0]
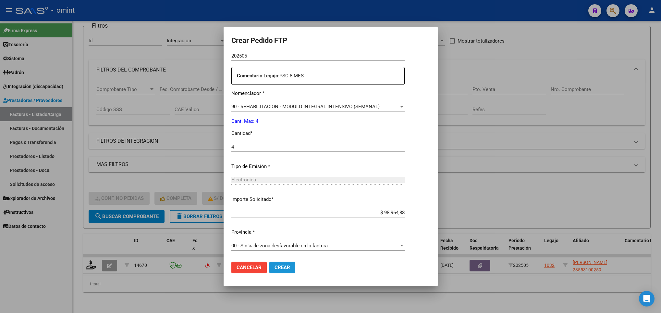
click at [276, 265] on span "Crear" at bounding box center [283, 267] width 16 height 6
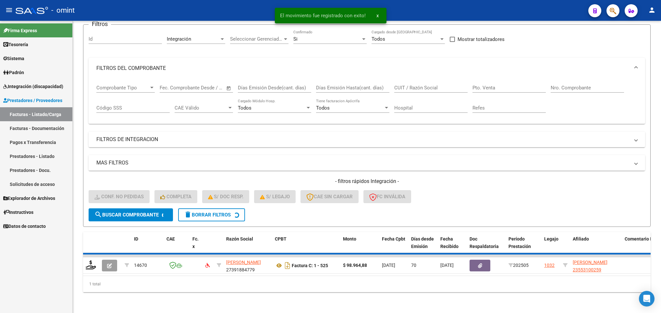
scroll to position [47, 0]
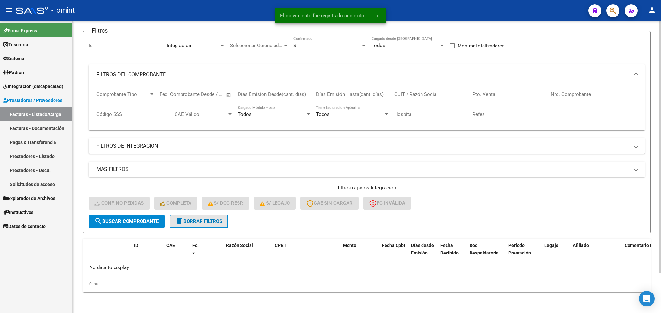
click at [191, 219] on span "delete Borrar Filtros" at bounding box center [199, 221] width 47 height 6
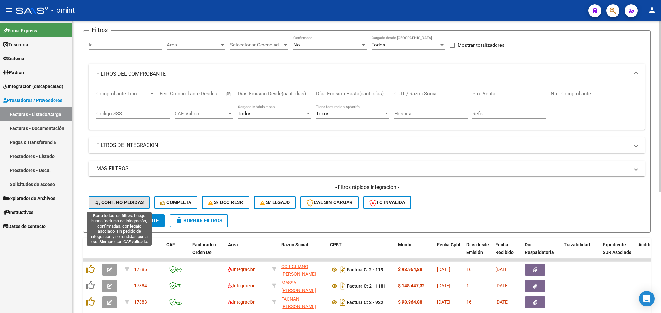
click at [127, 202] on span "Conf. no pedidas" at bounding box center [118, 202] width 49 height 6
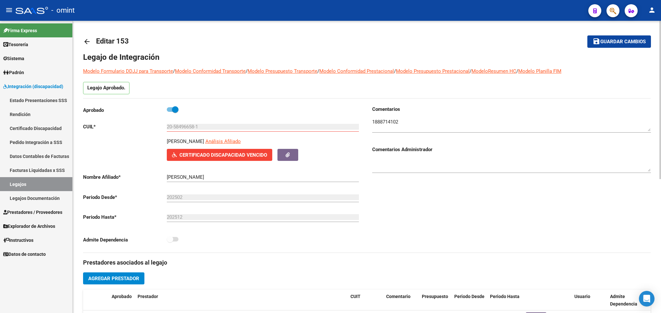
click at [660, 32] on div at bounding box center [661, 167] width 2 height 292
click at [87, 40] on mat-icon "arrow_back" at bounding box center [87, 42] width 8 height 8
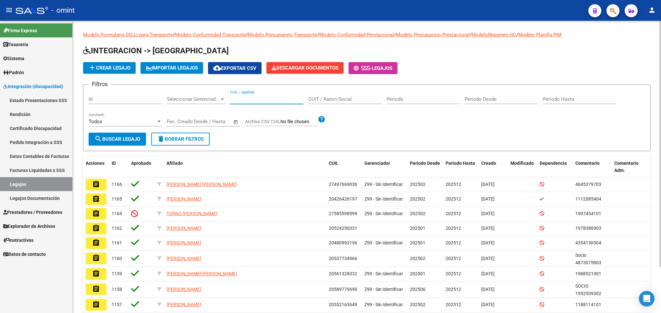
click at [295, 102] on input "CUIL / Apellido" at bounding box center [266, 99] width 73 height 6
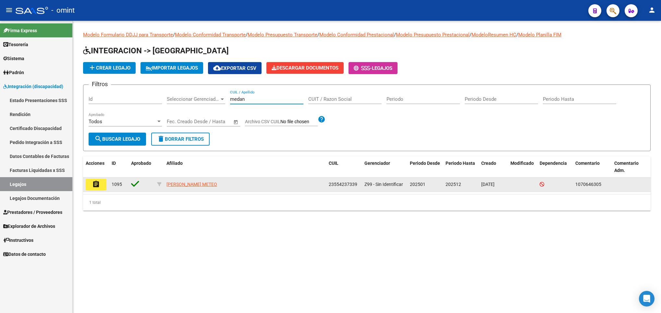
type input "medan"
click at [95, 181] on mat-icon "assignment" at bounding box center [96, 184] width 8 height 8
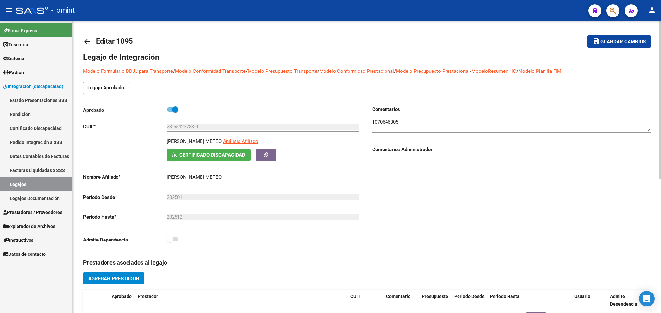
scroll to position [247, 0]
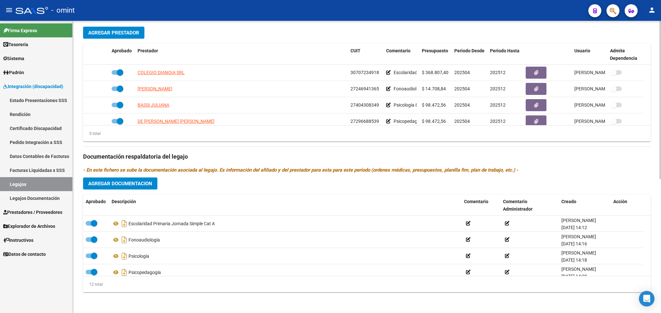
click at [661, 244] on html "menu - omint person Firma Express Tesorería Extractos Procesados (csv) Extracto…" at bounding box center [330, 156] width 661 height 313
